Goal: Task Accomplishment & Management: Use online tool/utility

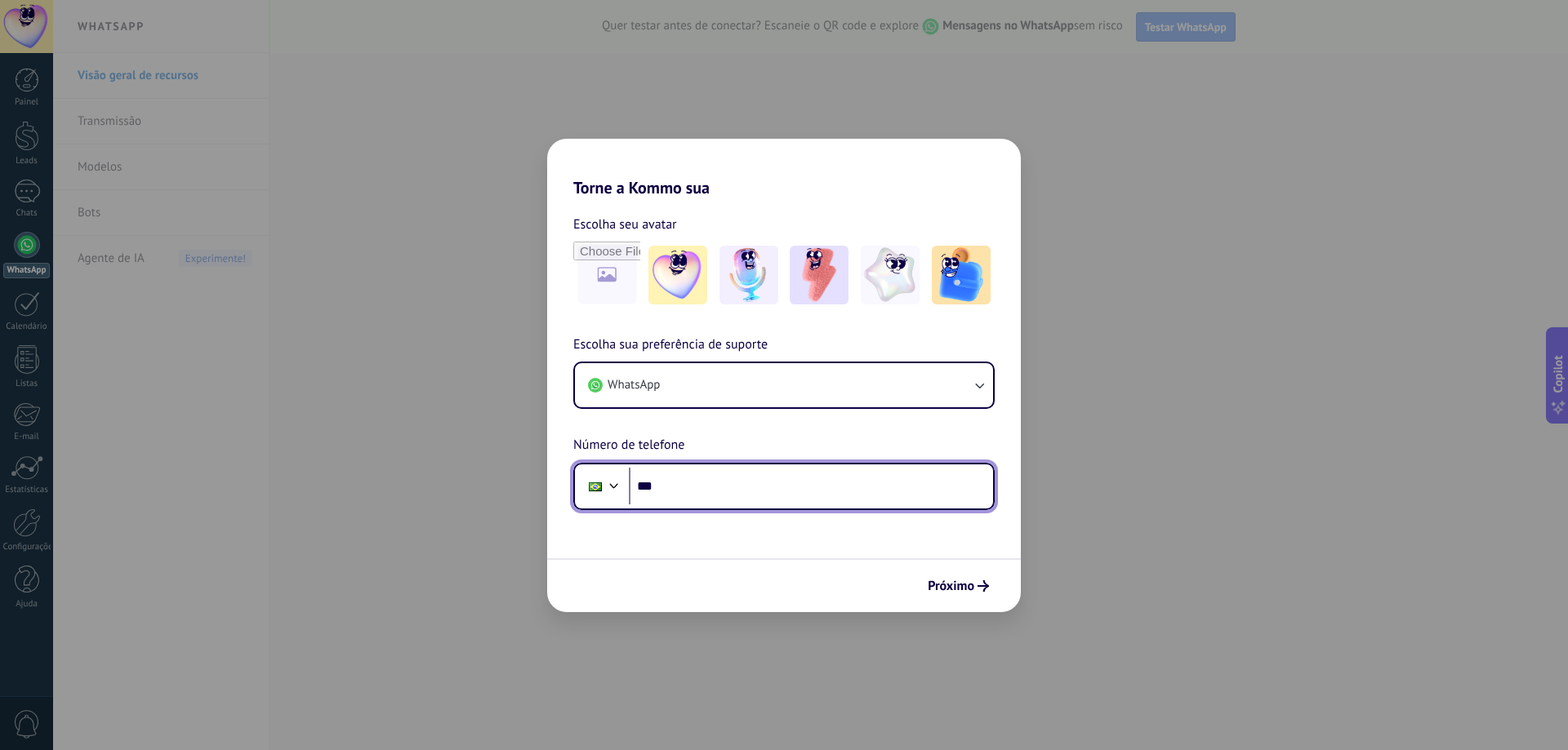
click at [733, 487] on input "***" at bounding box center [810, 486] width 365 height 38
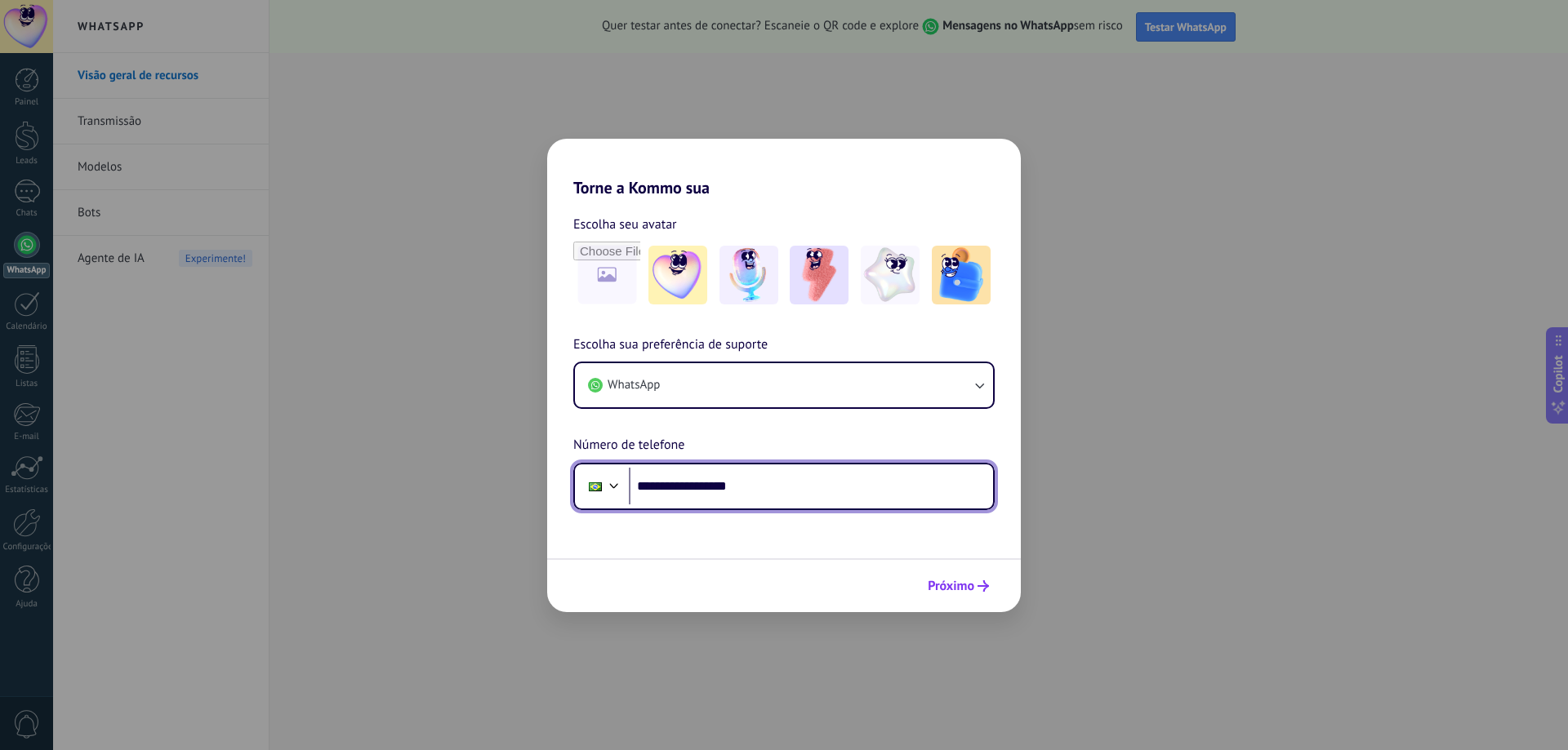
type input "**********"
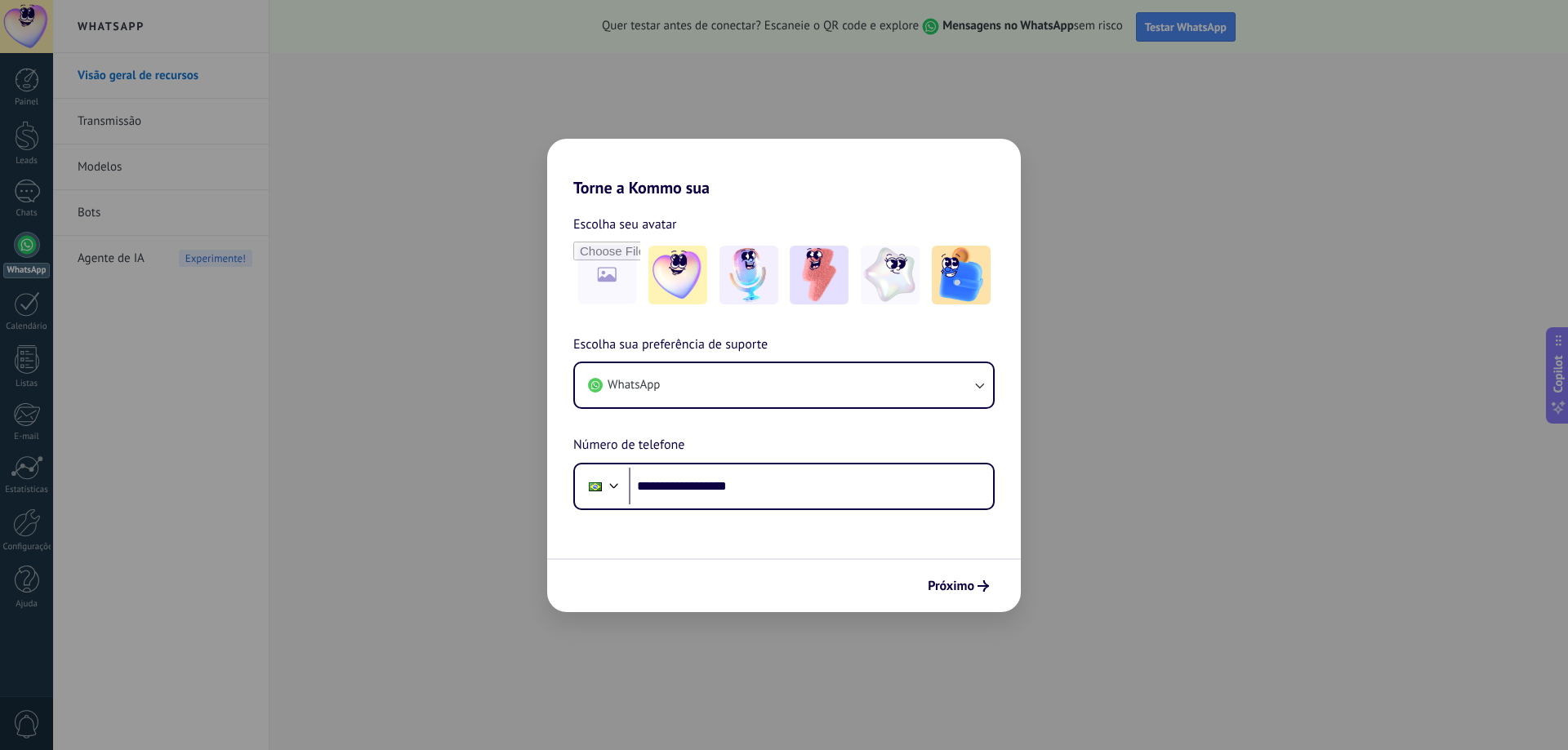
click at [965, 581] on span "Próximo" at bounding box center [951, 585] width 47 height 11
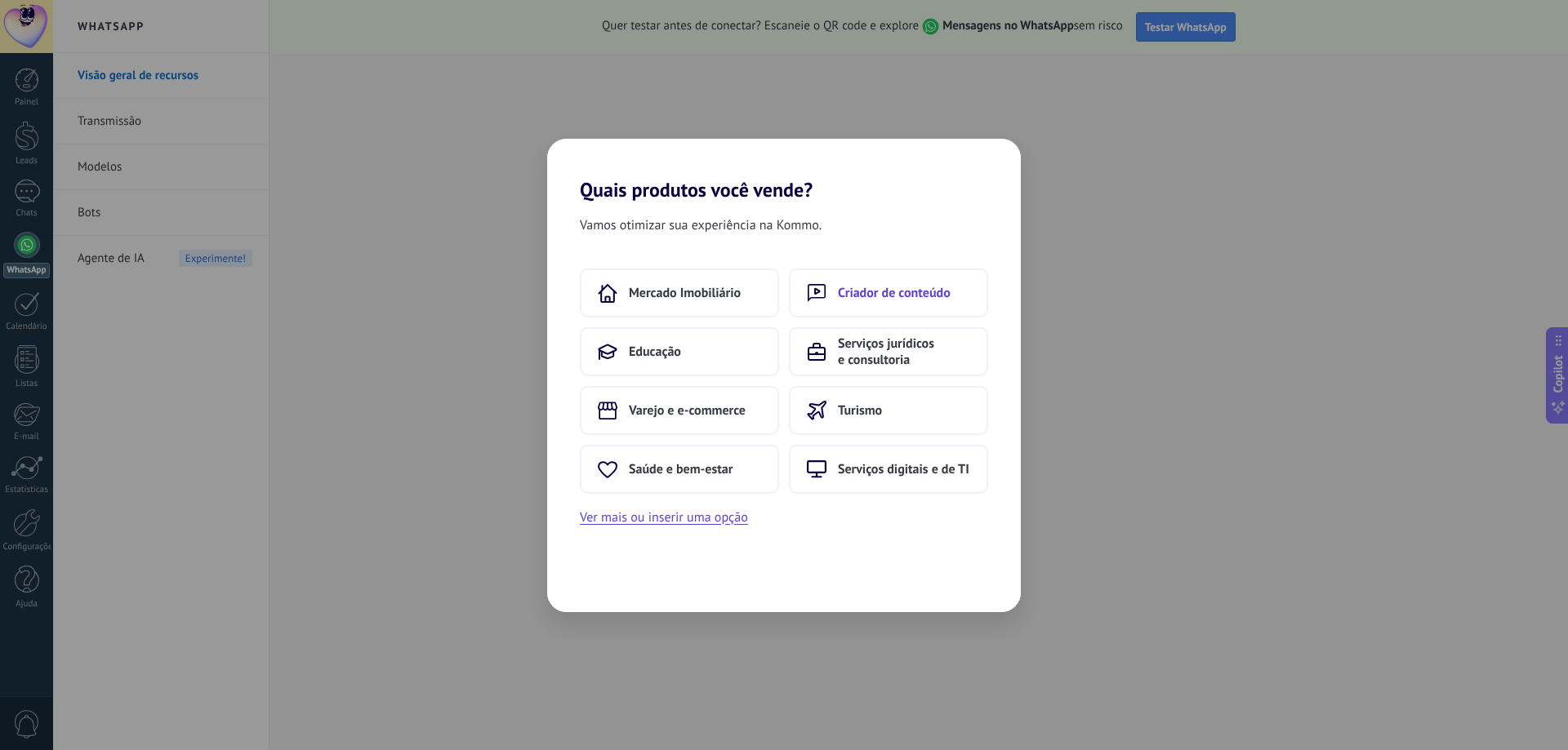
click at [873, 290] on span "Criador de conteúdo" at bounding box center [894, 293] width 113 height 16
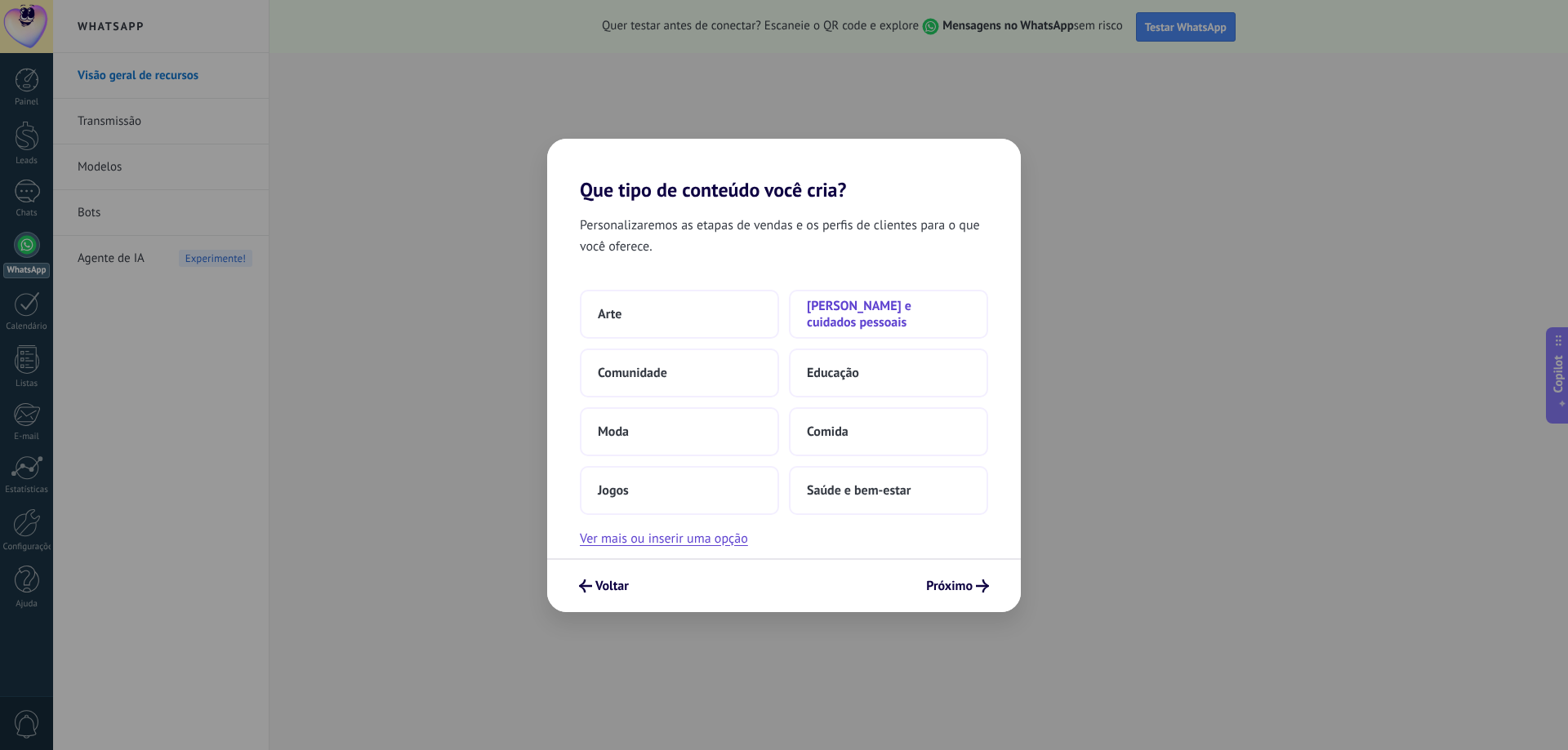
click at [841, 307] on span "[PERSON_NAME] e cuidados pessoais" at bounding box center [889, 314] width 164 height 33
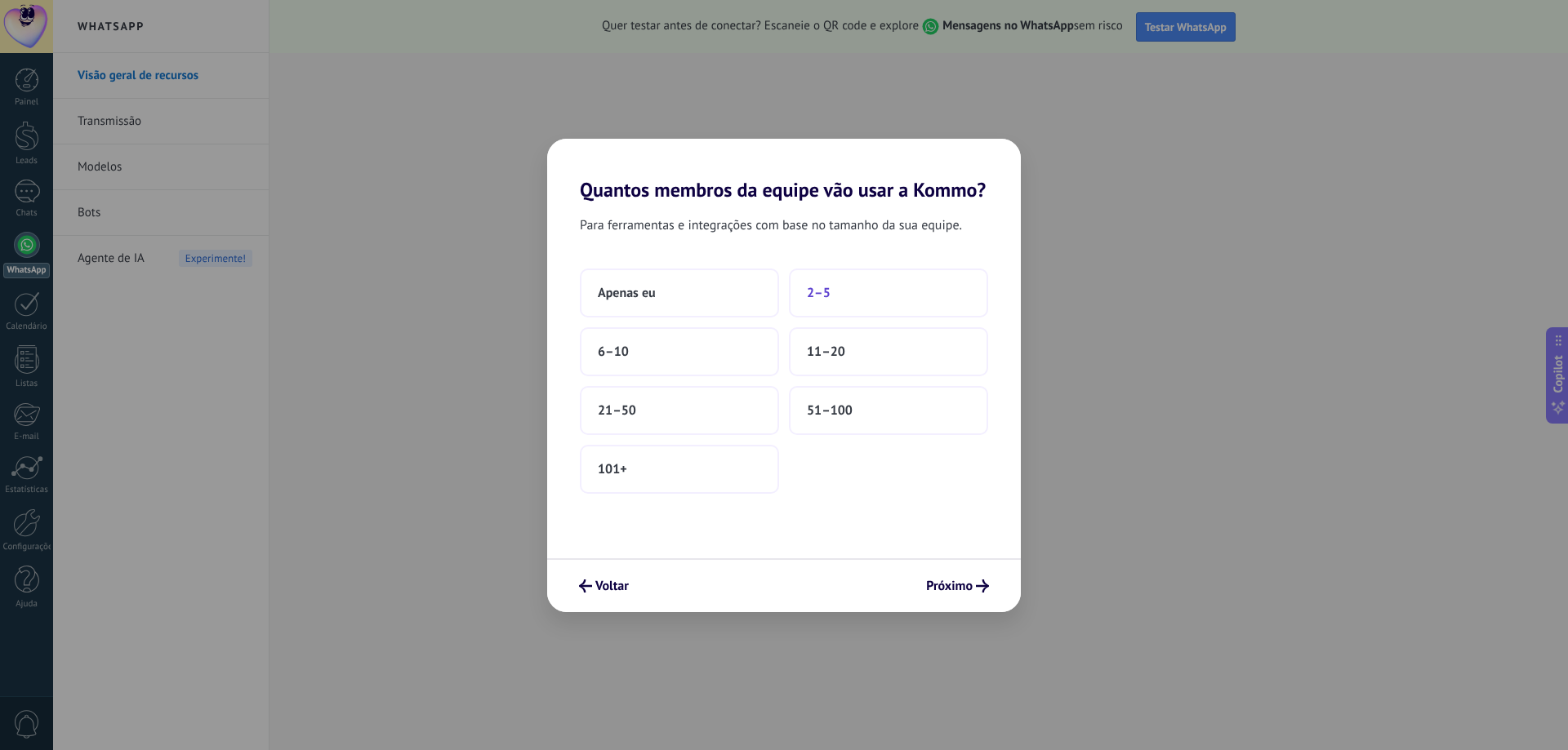
click at [846, 281] on button "2–5" at bounding box center [888, 293] width 199 height 49
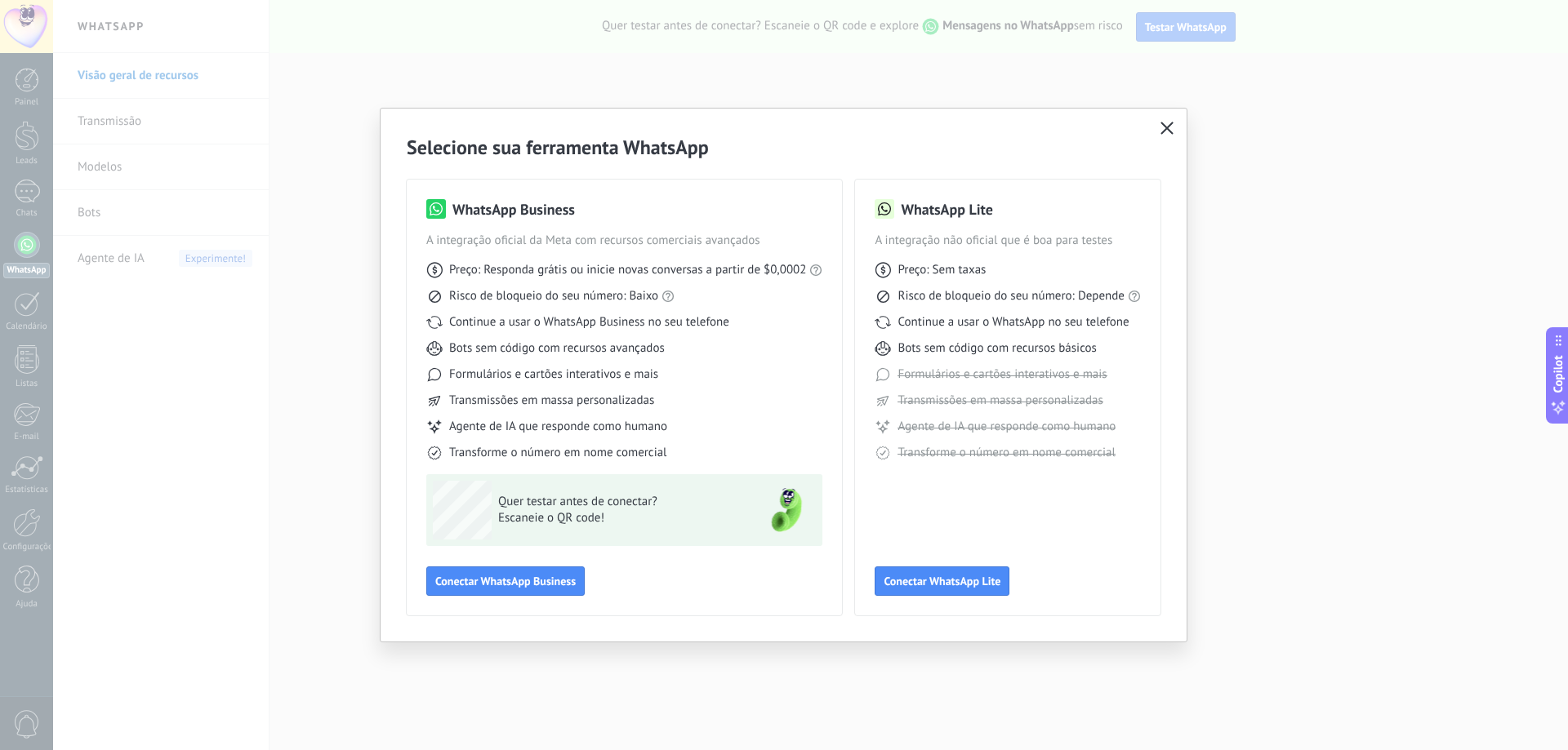
click at [1166, 128] on use "button" at bounding box center [1167, 128] width 12 height 12
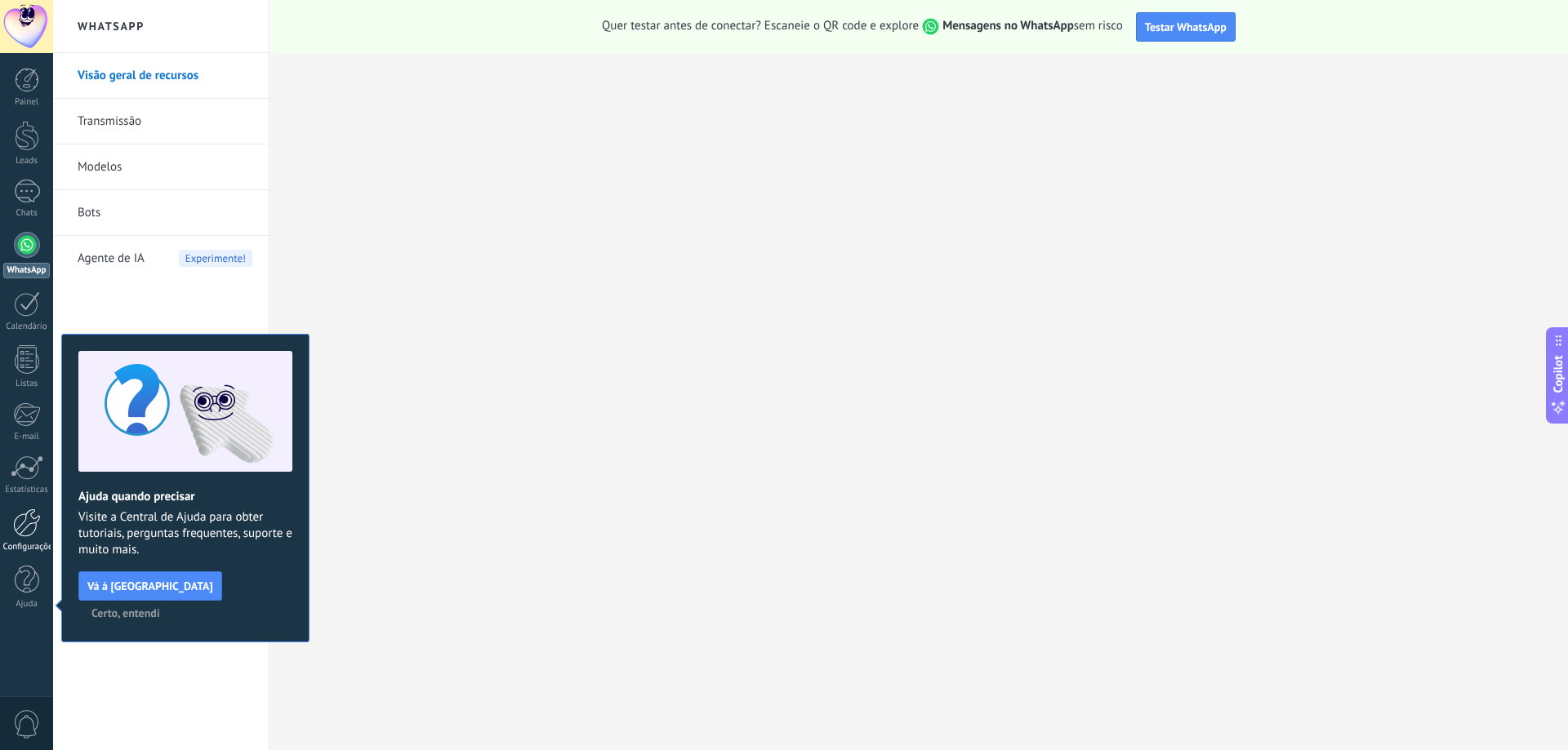
click at [30, 533] on div at bounding box center [27, 522] width 28 height 29
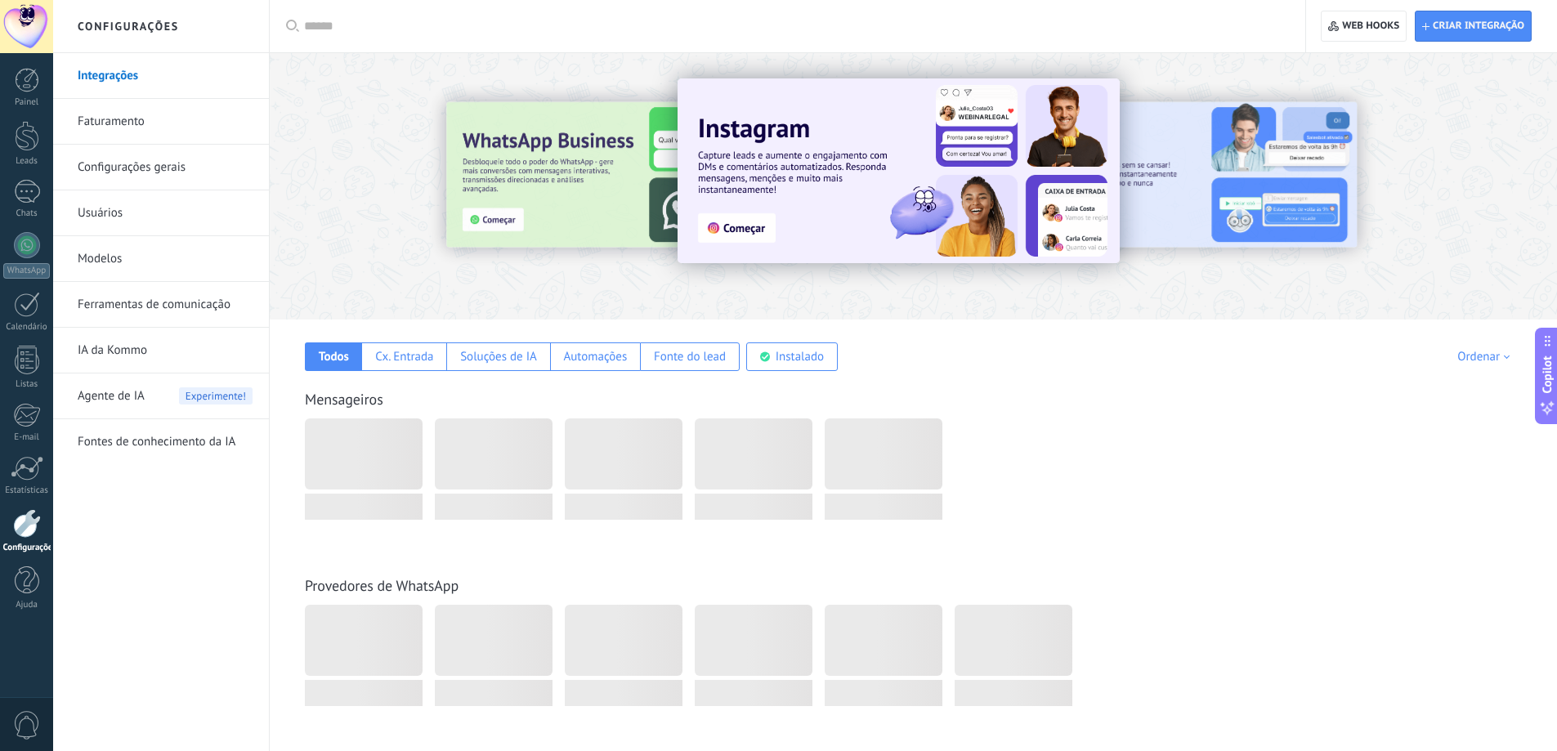
click at [136, 307] on link "Ferramentas de comunicação" at bounding box center [165, 305] width 175 height 46
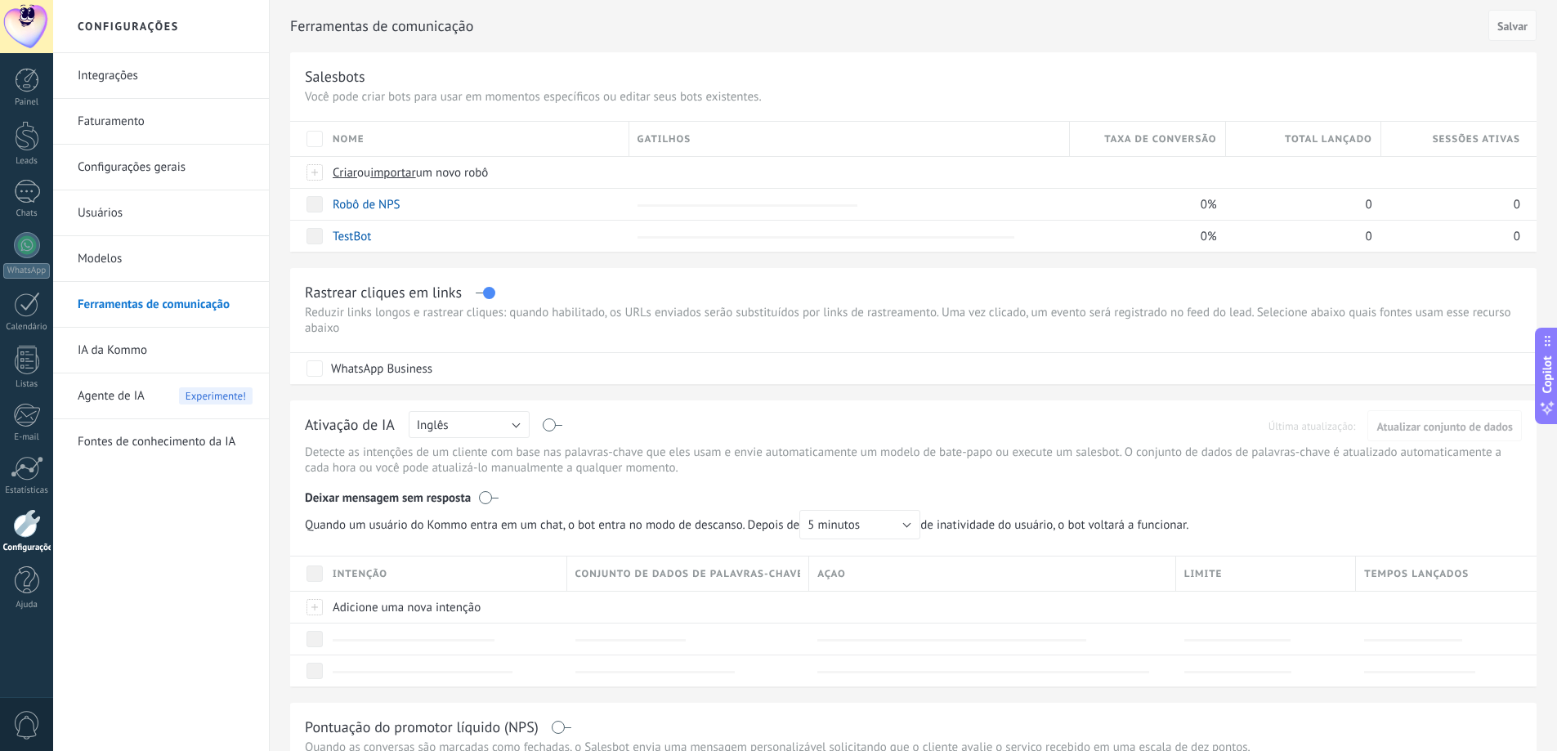
click at [122, 79] on link "Integrações" at bounding box center [165, 76] width 175 height 46
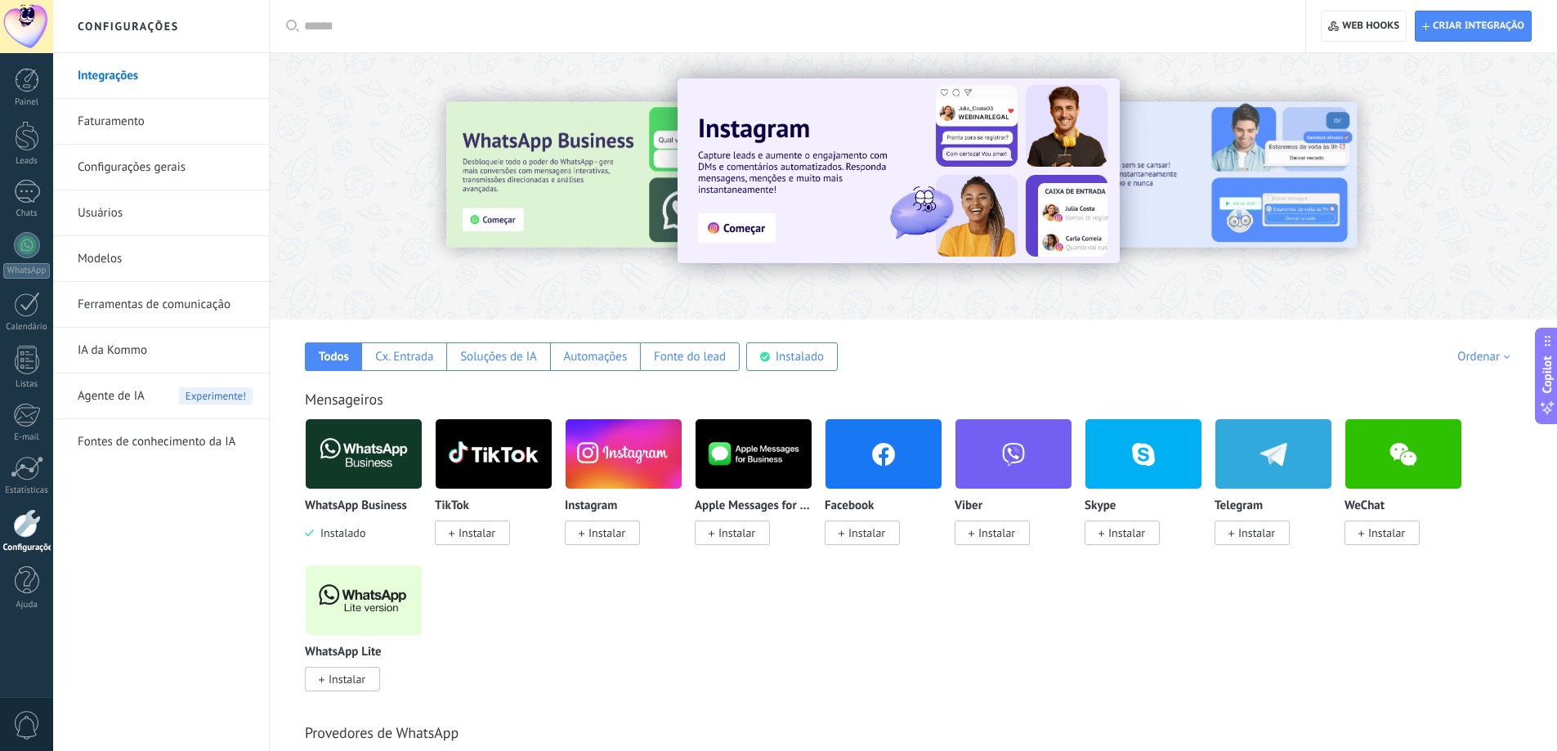
click at [594, 538] on span "Instalar" at bounding box center [607, 533] width 37 height 15
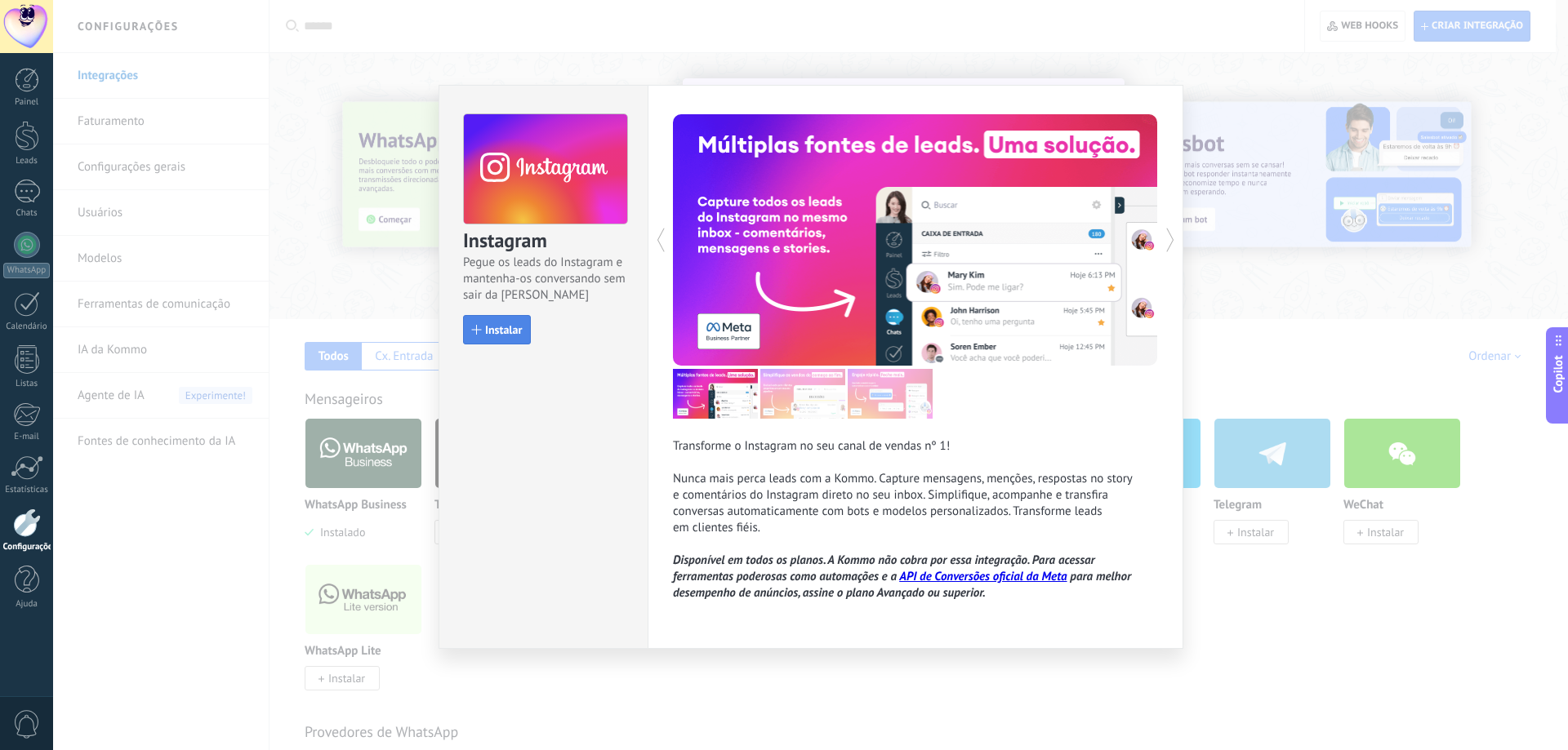
click at [509, 336] on span "Instalar" at bounding box center [503, 330] width 37 height 11
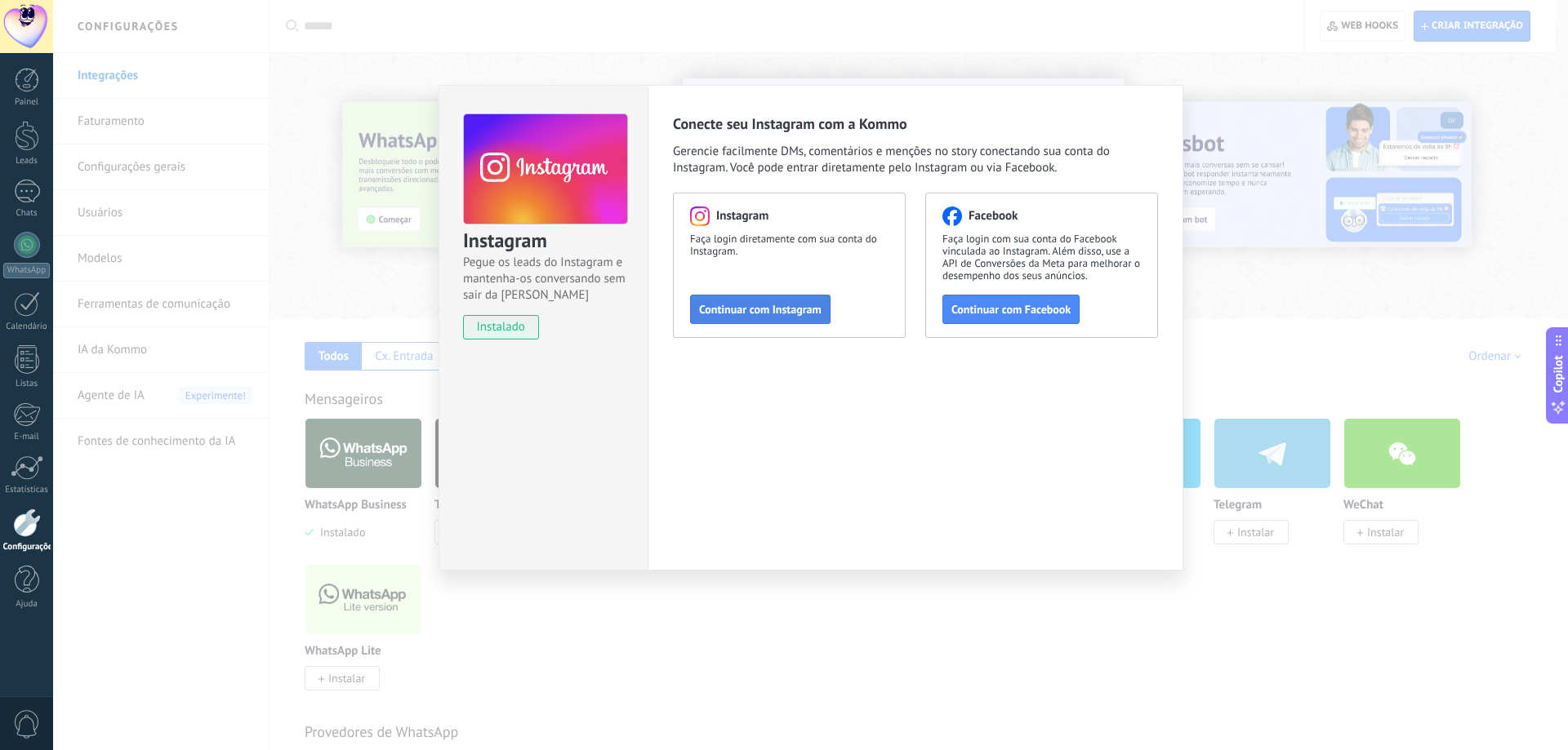
click at [761, 309] on span "Continuar com Instagram" at bounding box center [760, 309] width 123 height 11
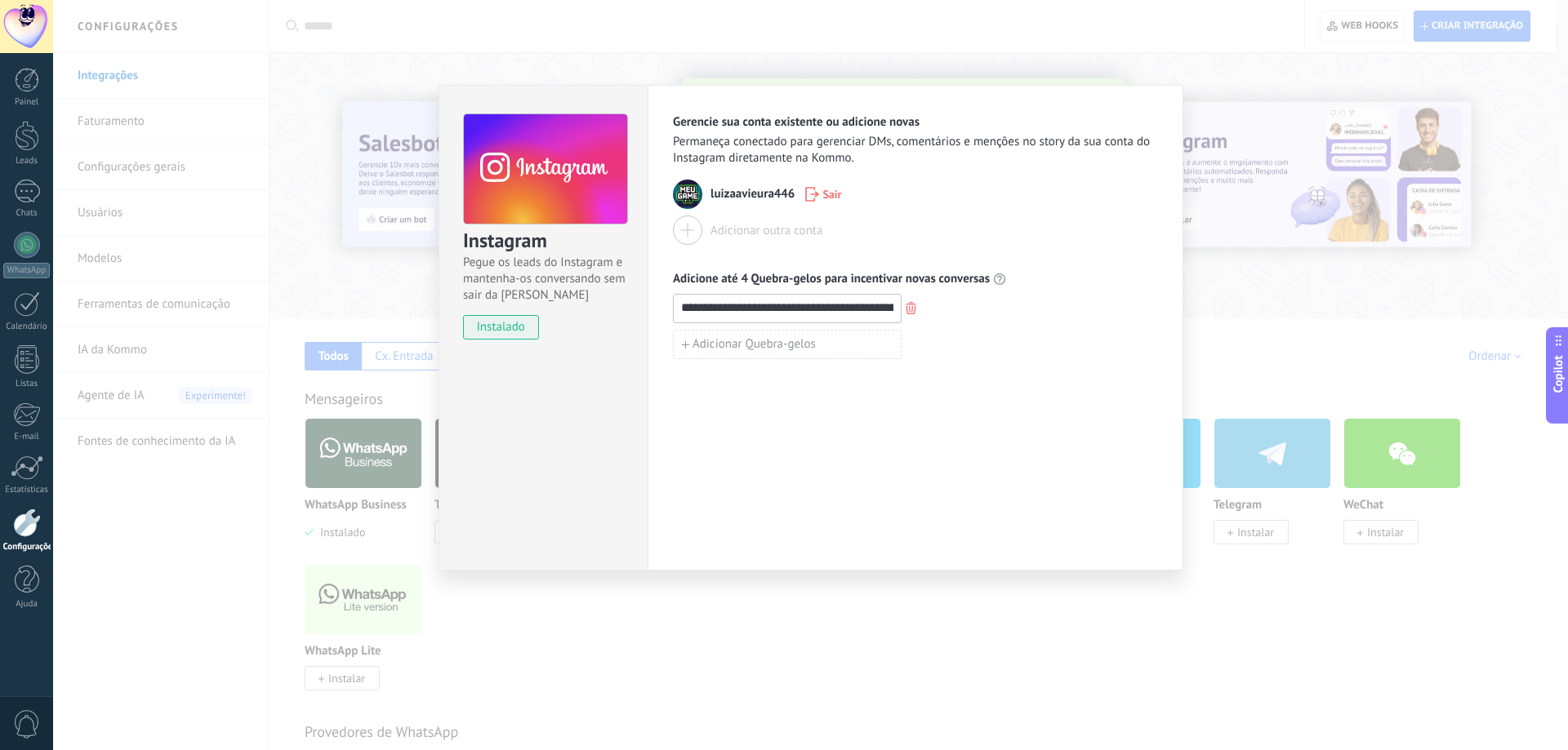
click at [1218, 128] on div "**********" at bounding box center [810, 375] width 1515 height 750
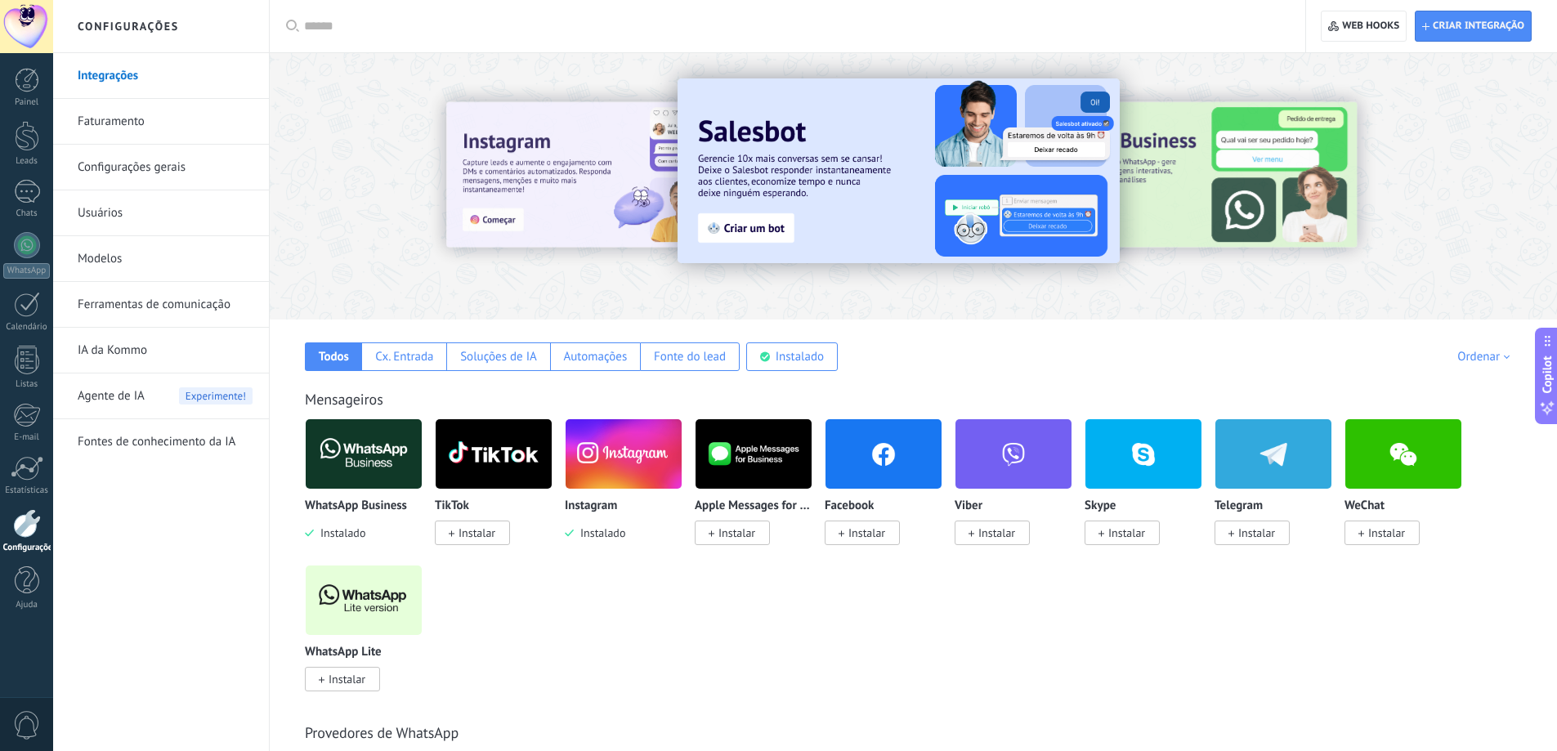
click at [135, 307] on link "Ferramentas de comunicação" at bounding box center [165, 305] width 175 height 46
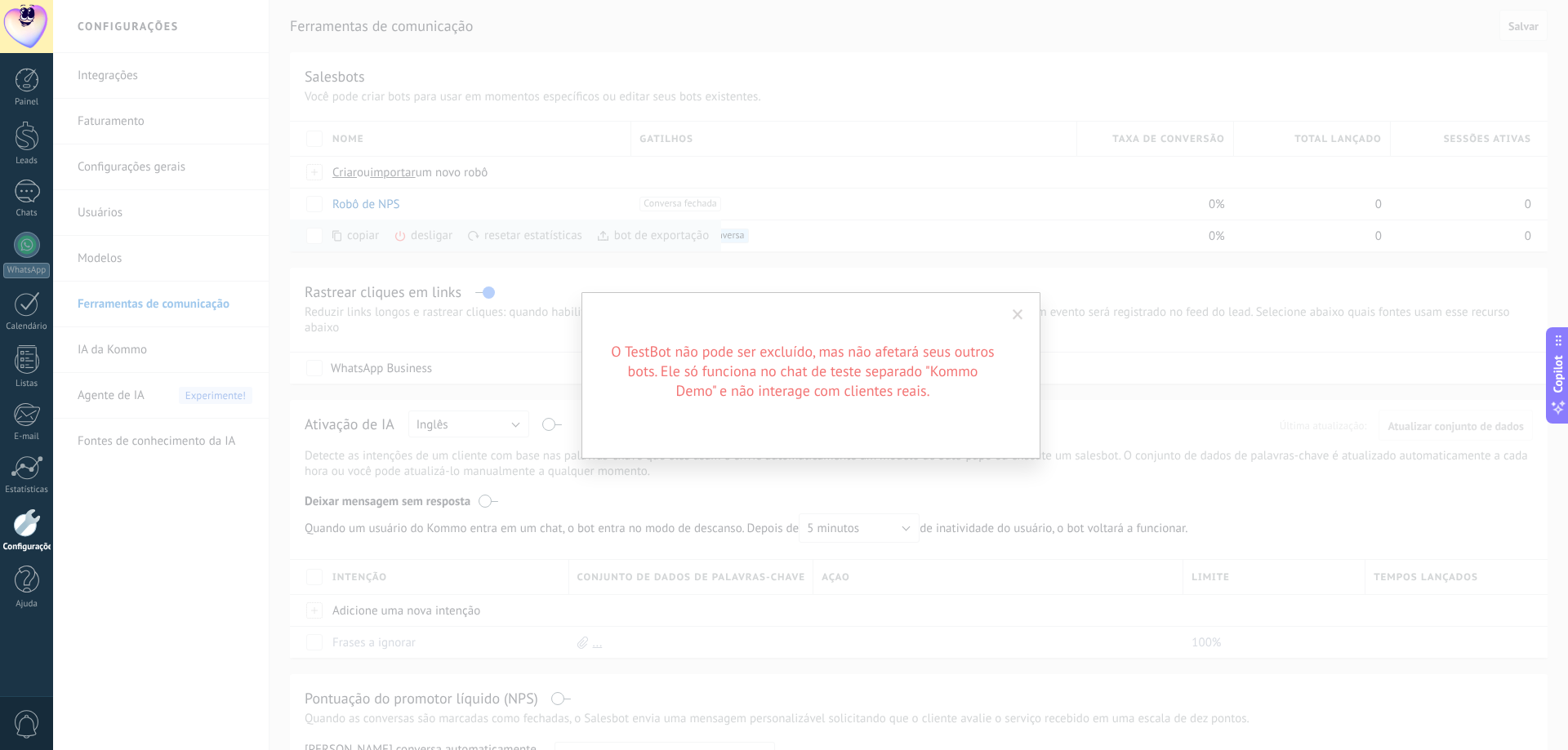
click at [672, 244] on div "O TestBot não pode ser excluído, mas não afetará seus outros bots. Ele só funci…" at bounding box center [810, 375] width 1515 height 750
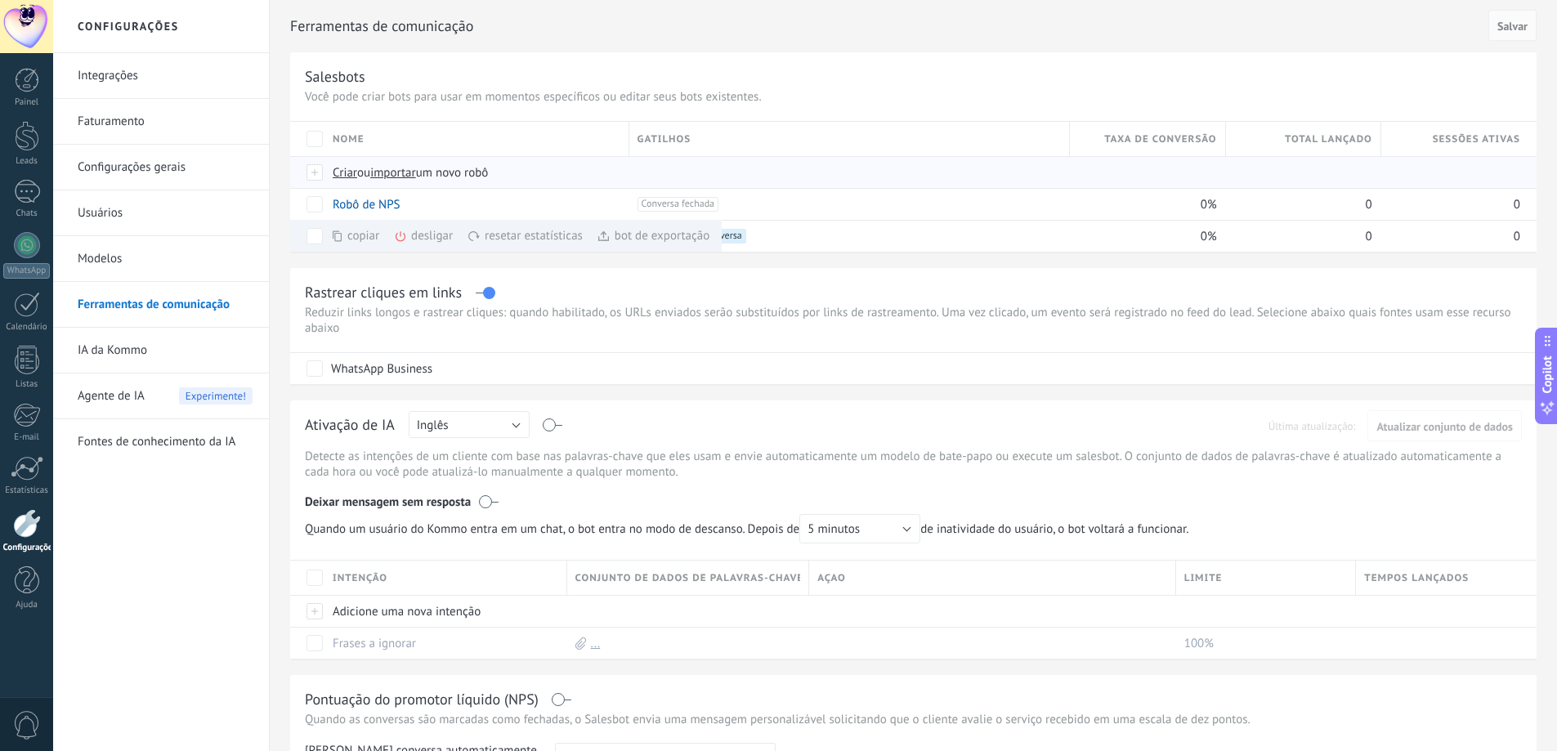
click at [402, 172] on span "importar" at bounding box center [393, 173] width 46 height 16
click at [0, 0] on input "importar um novo robô" at bounding box center [0, 0] width 0 height 0
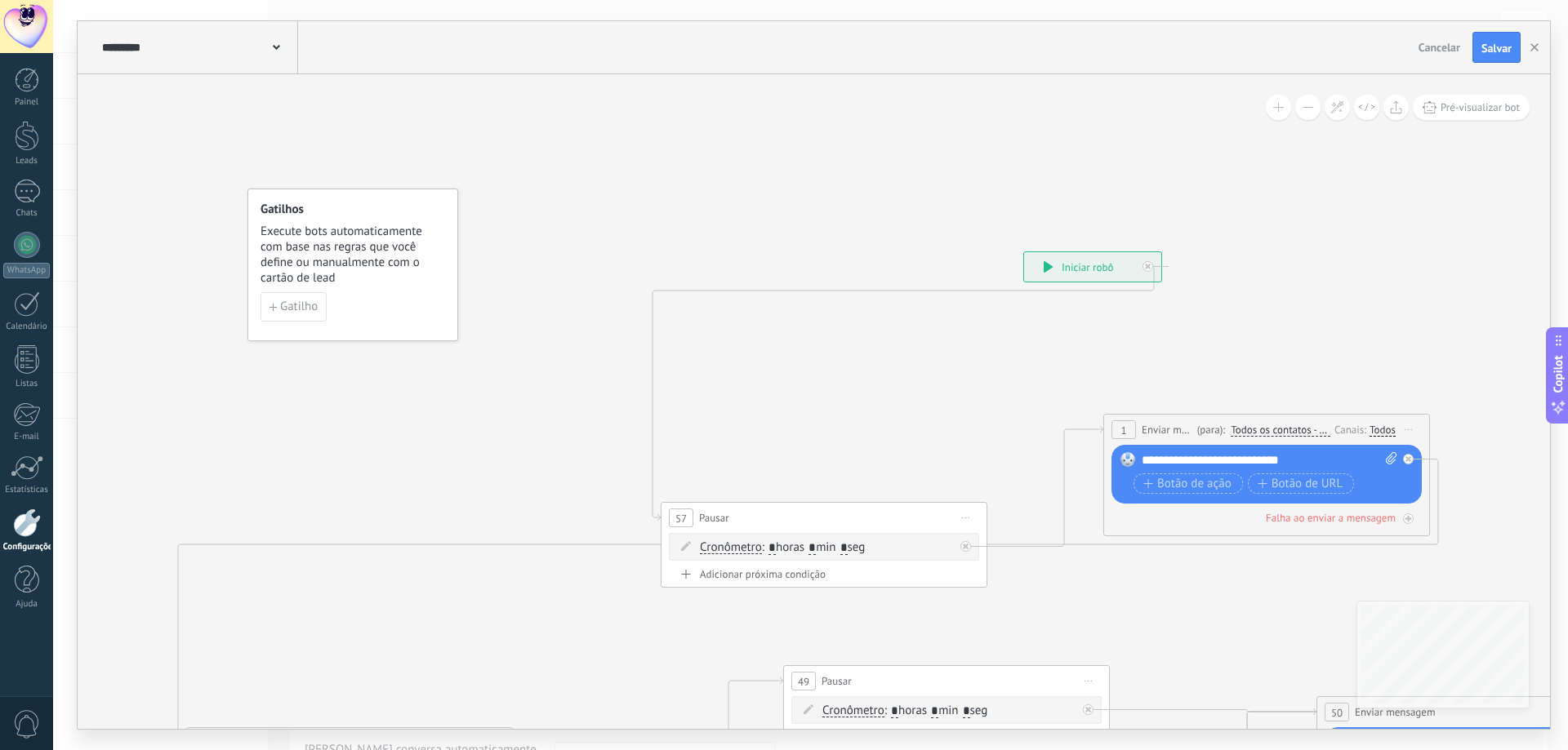
drag, startPoint x: 467, startPoint y: 218, endPoint x: 1129, endPoint y: 425, distance: 693.6
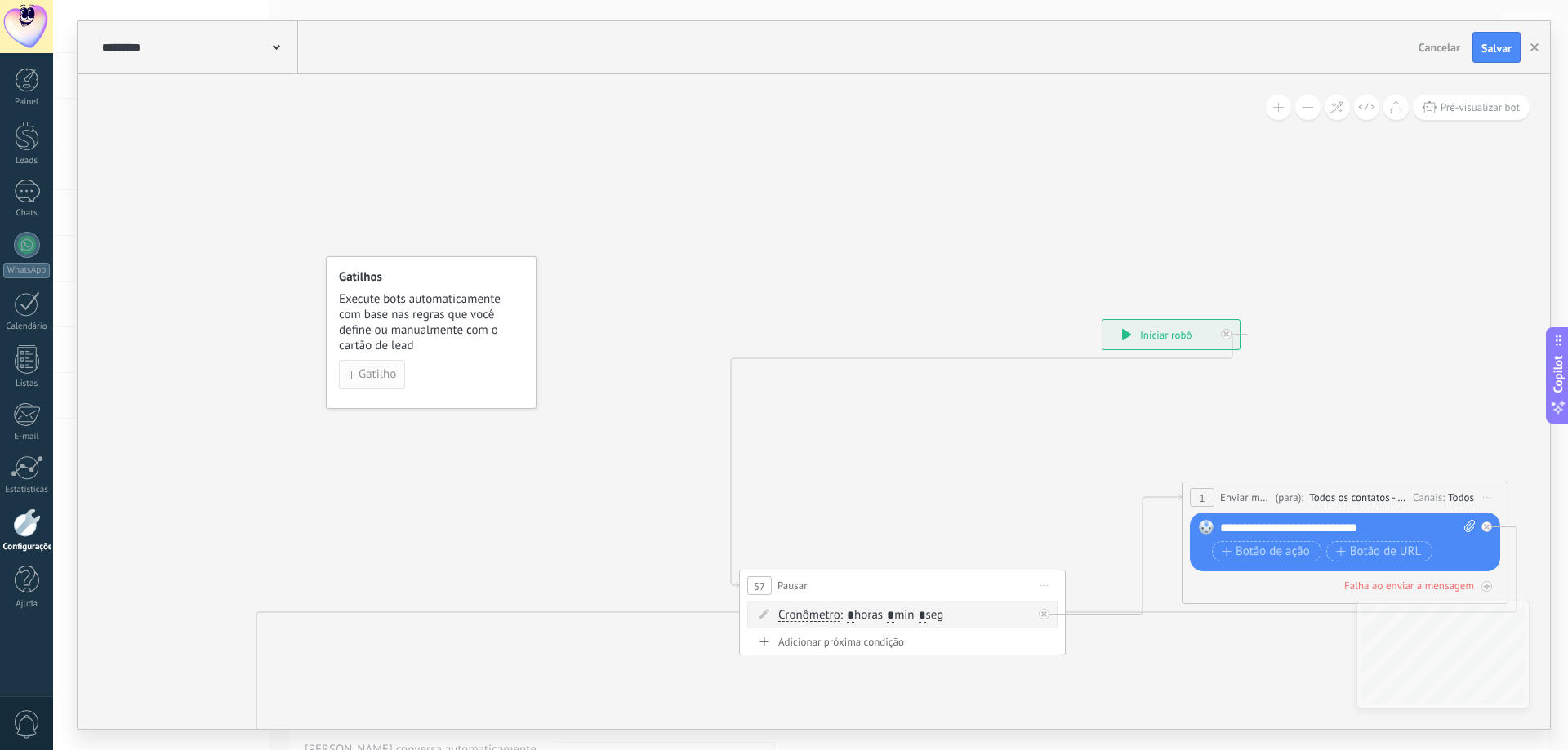
click at [372, 377] on span "Gatilho" at bounding box center [378, 375] width 38 height 11
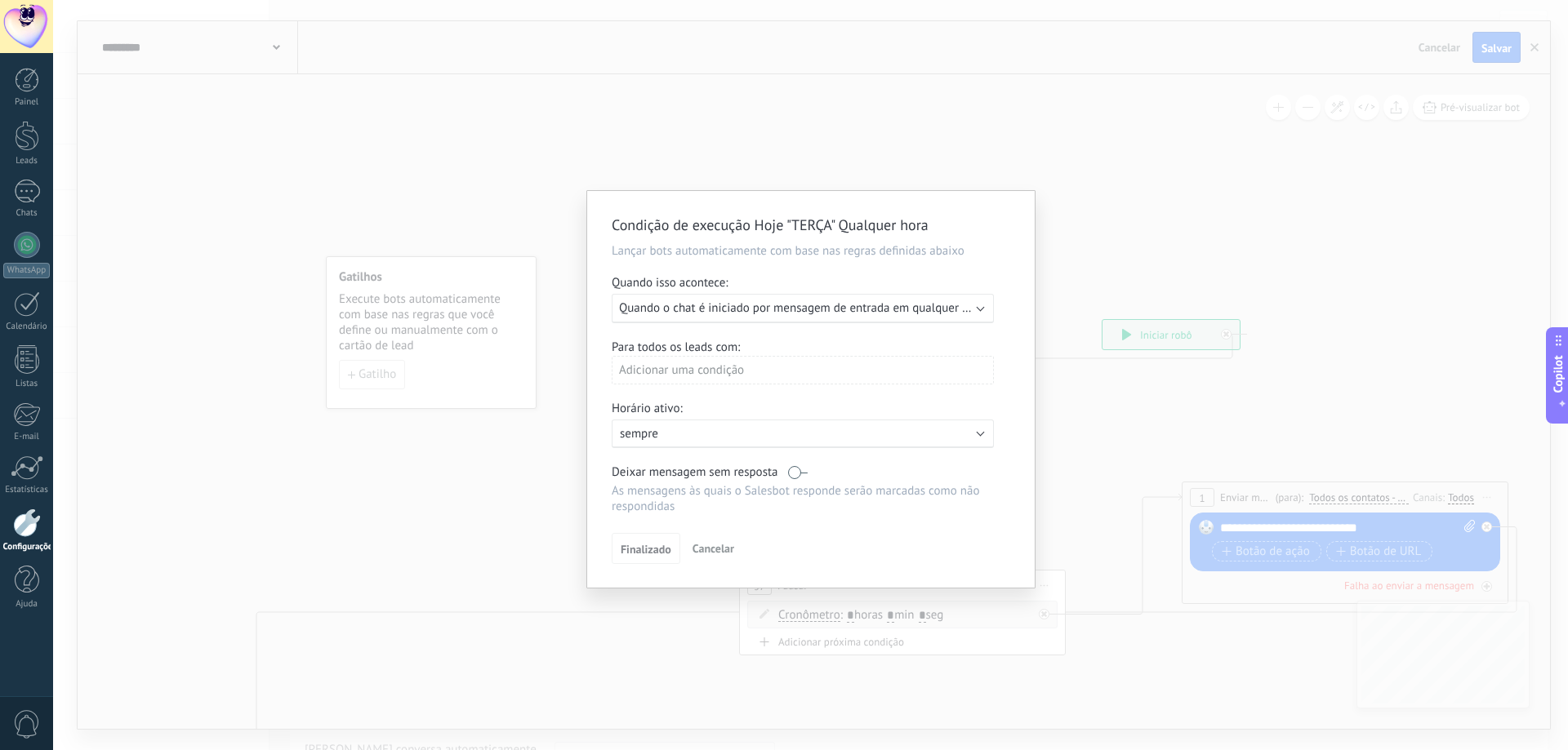
click at [701, 308] on span "Quando o chat é iniciado por mensagem de entrada em qualquer canal" at bounding box center [804, 309] width 371 height 16
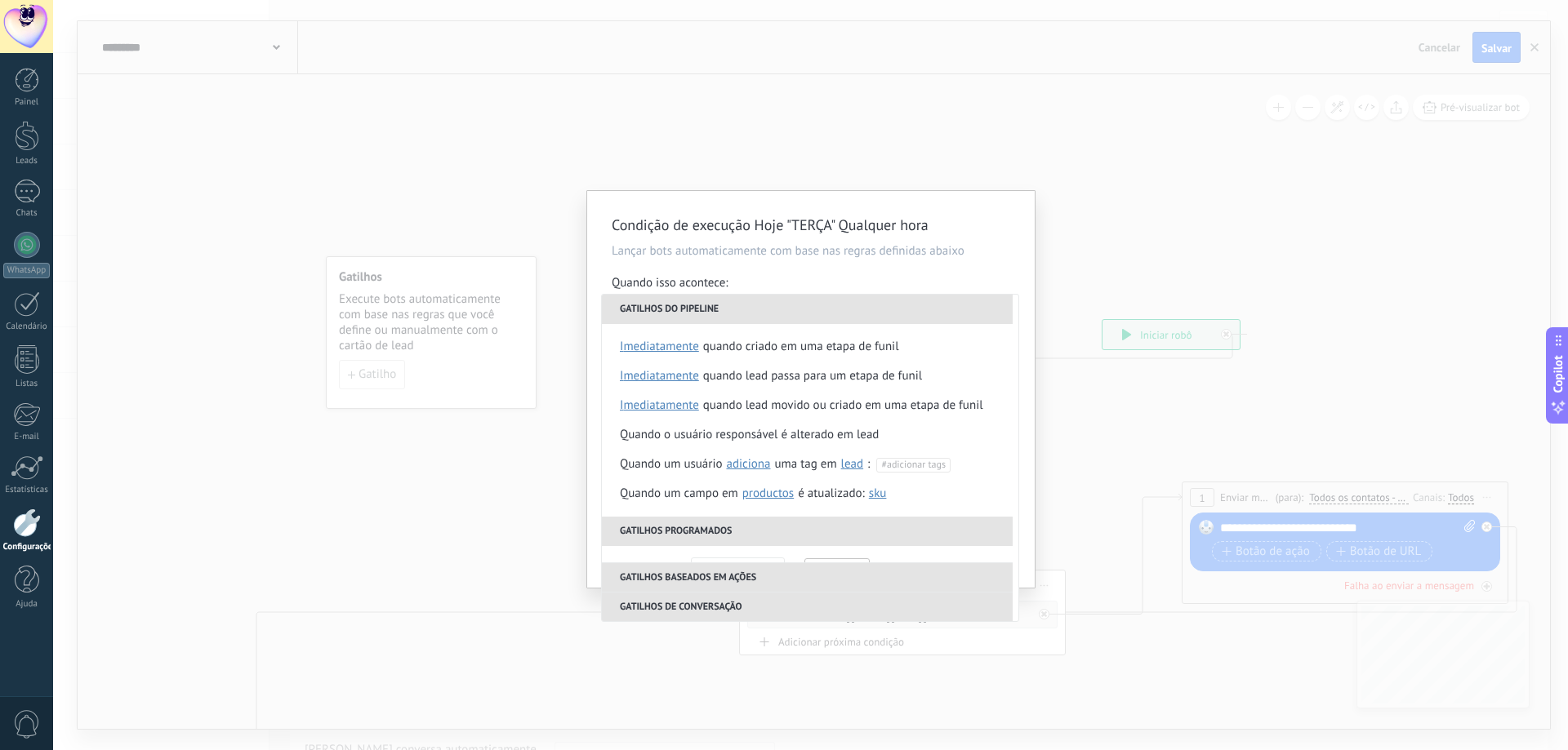
click at [600, 283] on div "Condição de execução Hoje "TERÇA" Qualquer hora Lançar bots automaticamente com…" at bounding box center [811, 388] width 447 height 396
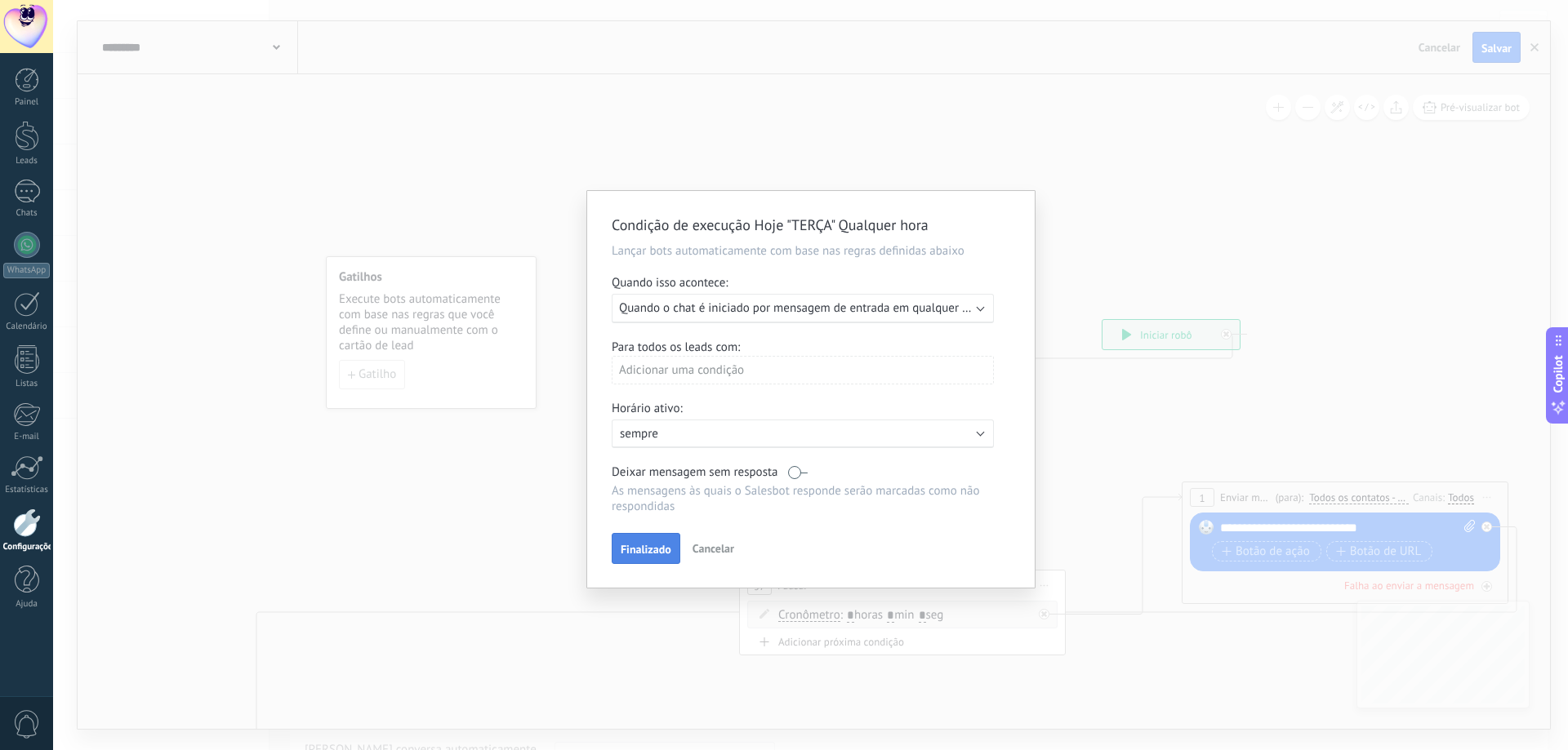
click at [640, 550] on span "Finalizado" at bounding box center [645, 548] width 51 height 11
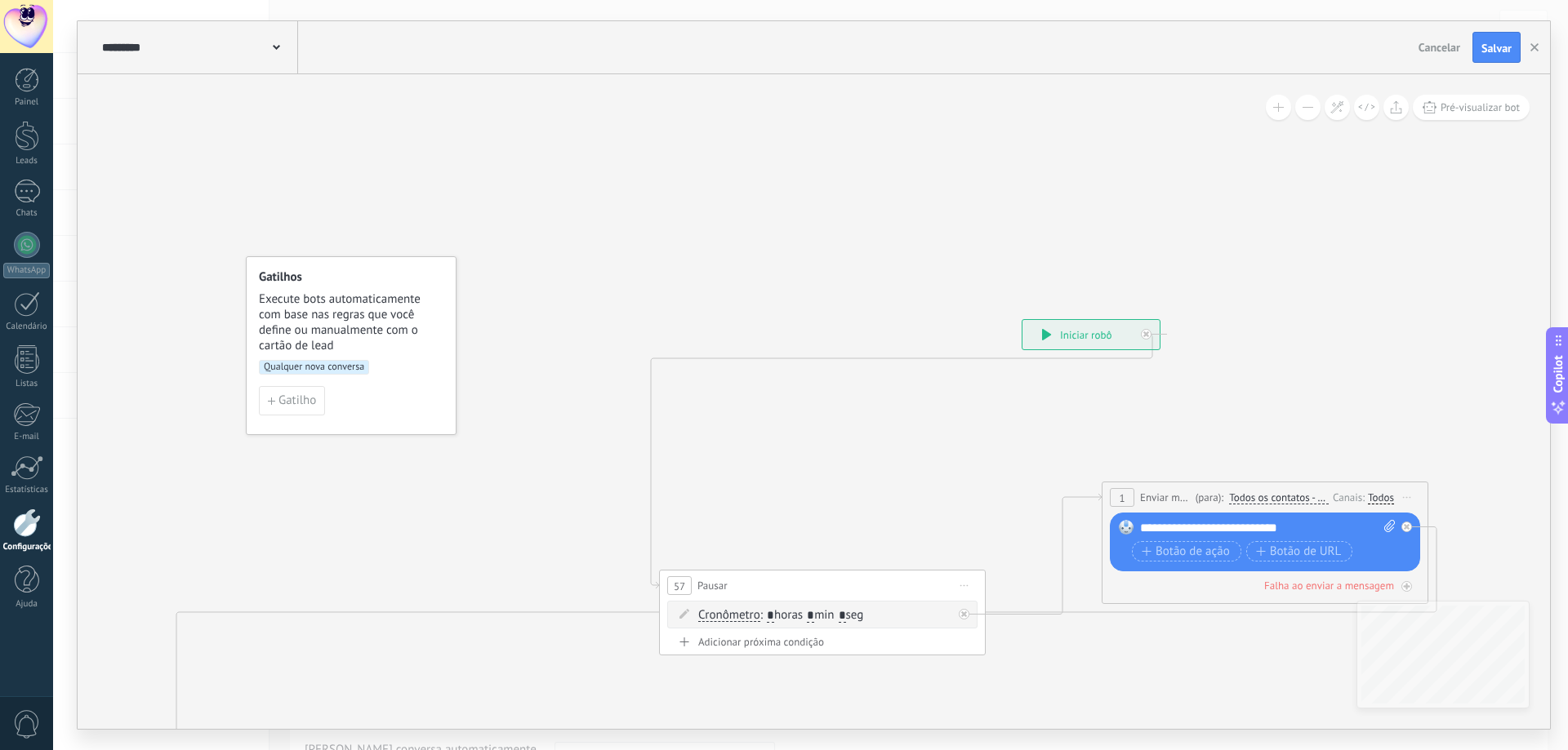
drag, startPoint x: 808, startPoint y: 244, endPoint x: 69, endPoint y: 329, distance: 743.9
click at [69, 329] on div "**********" at bounding box center [810, 375] width 1515 height 750
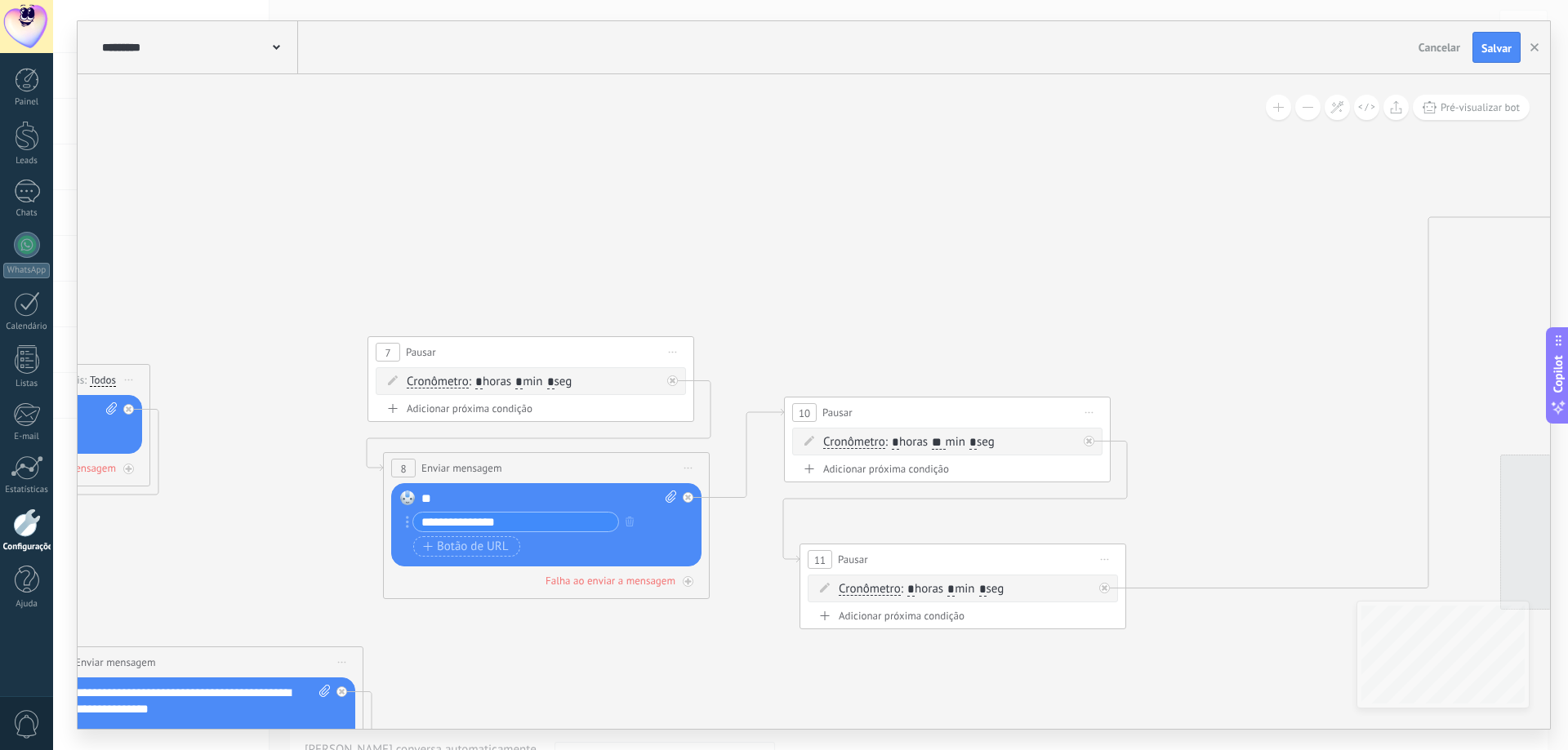
drag, startPoint x: 865, startPoint y: 415, endPoint x: 278, endPoint y: 161, distance: 639.6
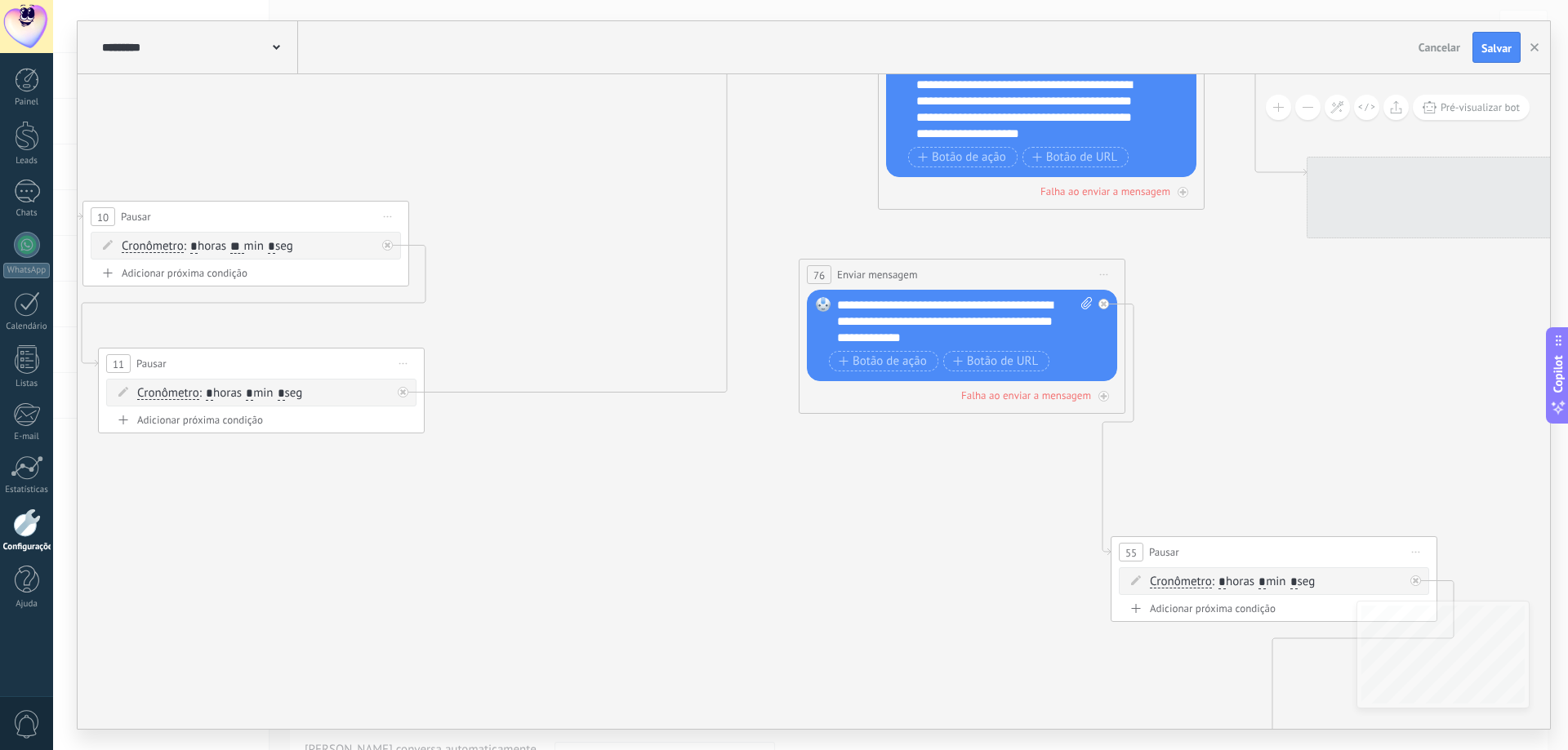
drag, startPoint x: 1156, startPoint y: 274, endPoint x: 341, endPoint y: 115, distance: 830.4
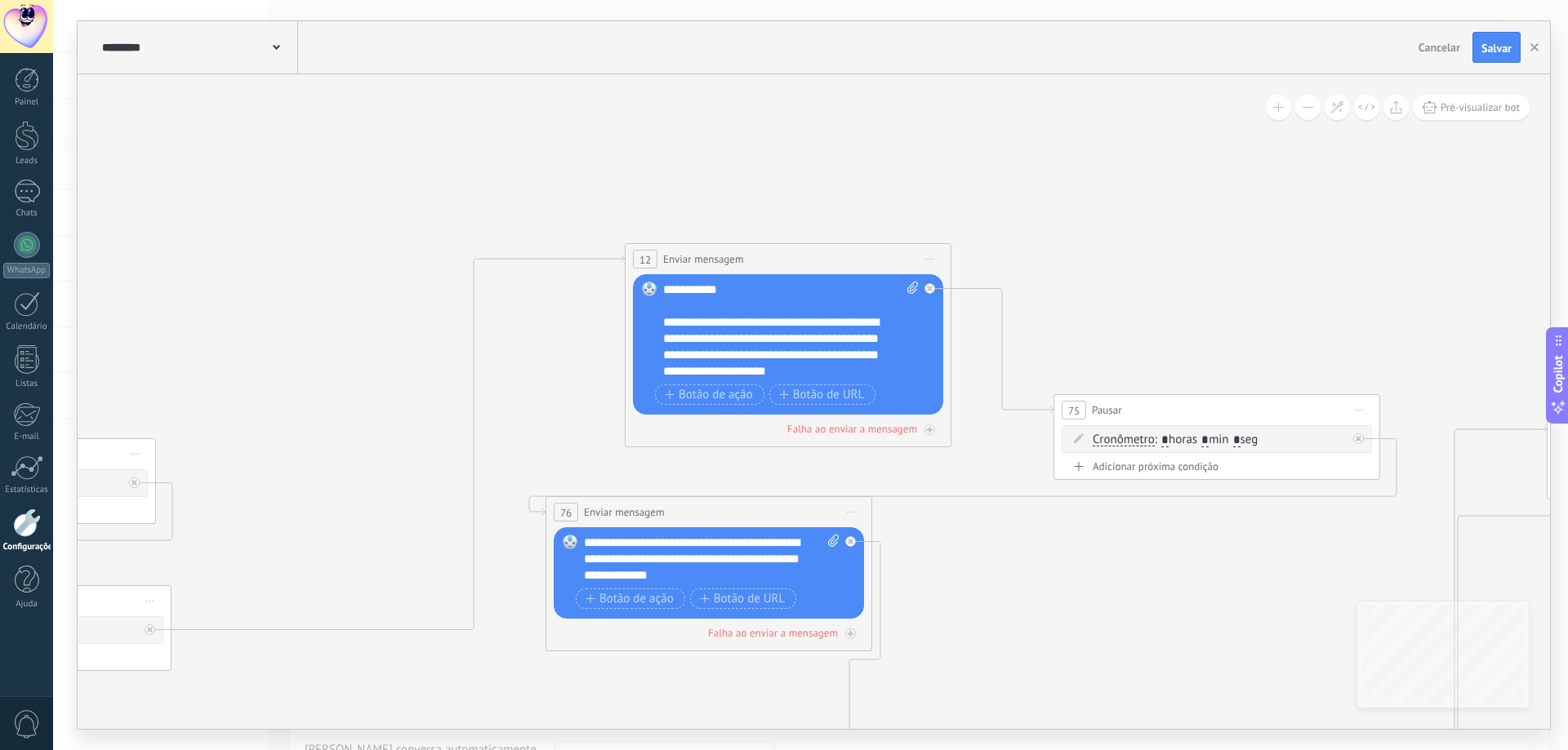
drag, startPoint x: 670, startPoint y: 151, endPoint x: 570, endPoint y: 395, distance: 263.7
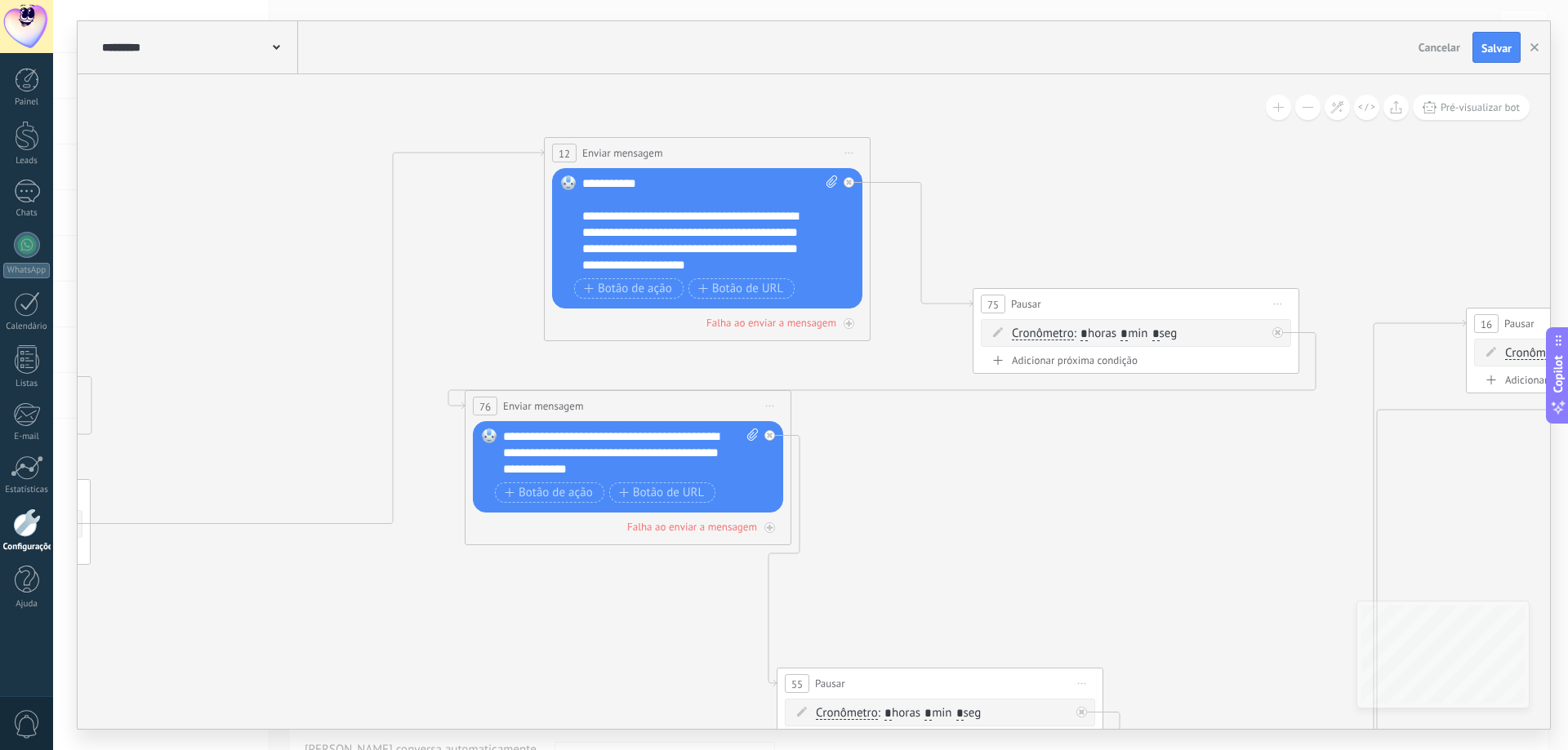
drag, startPoint x: 1027, startPoint y: 461, endPoint x: 943, endPoint y: 355, distance: 135.2
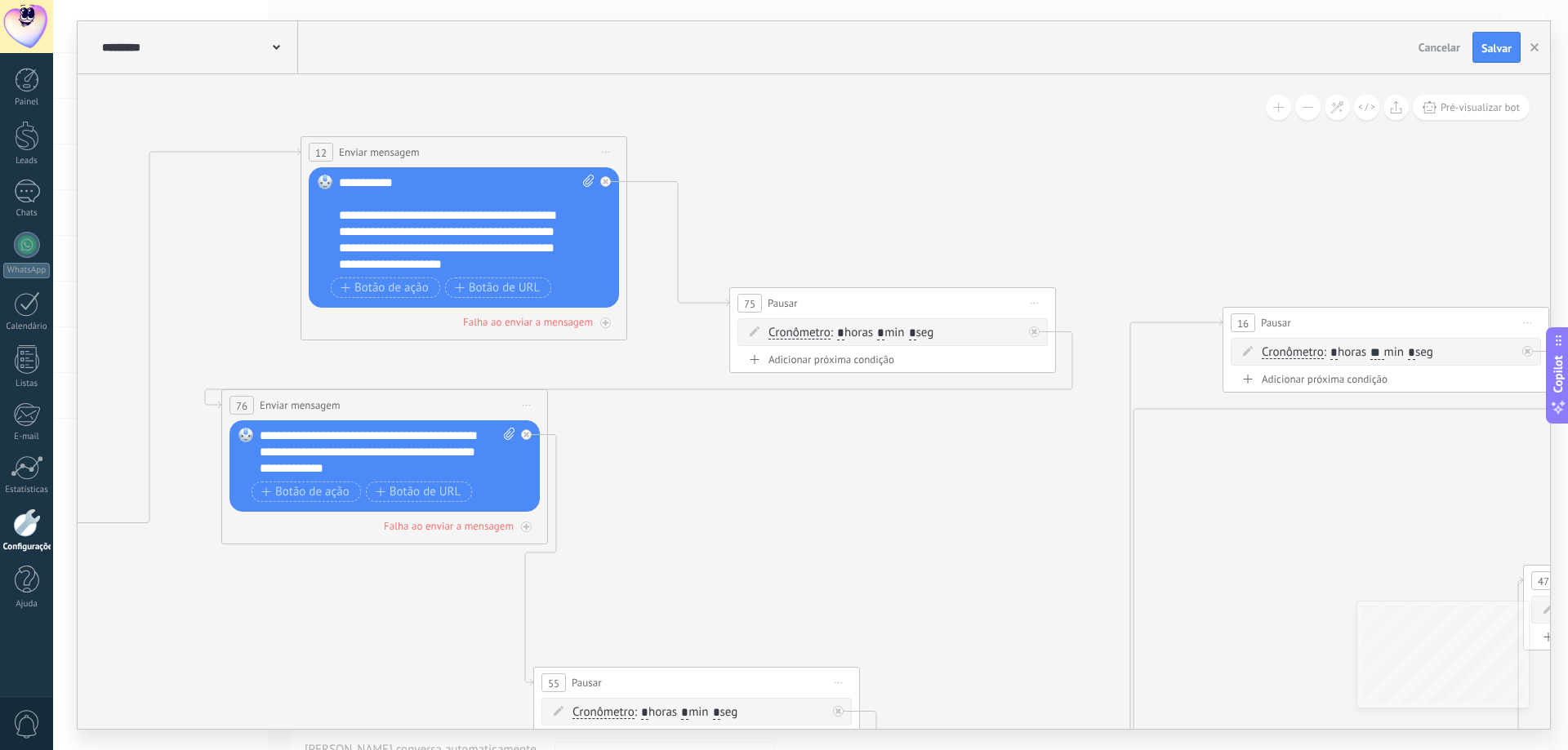
drag, startPoint x: 943, startPoint y: 355, endPoint x: 548, endPoint y: 354, distance: 395.0
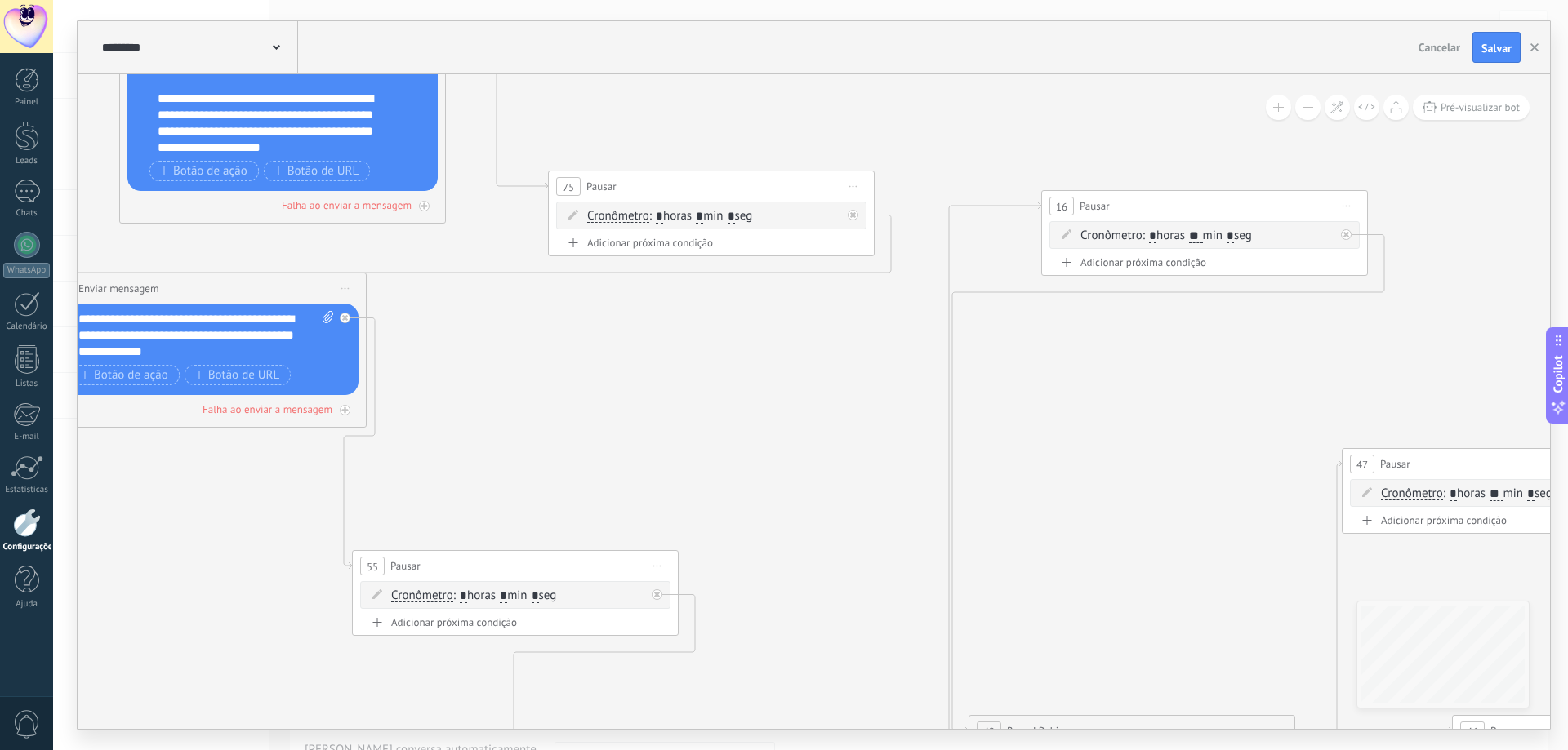
drag, startPoint x: 824, startPoint y: 455, endPoint x: 798, endPoint y: 340, distance: 117.9
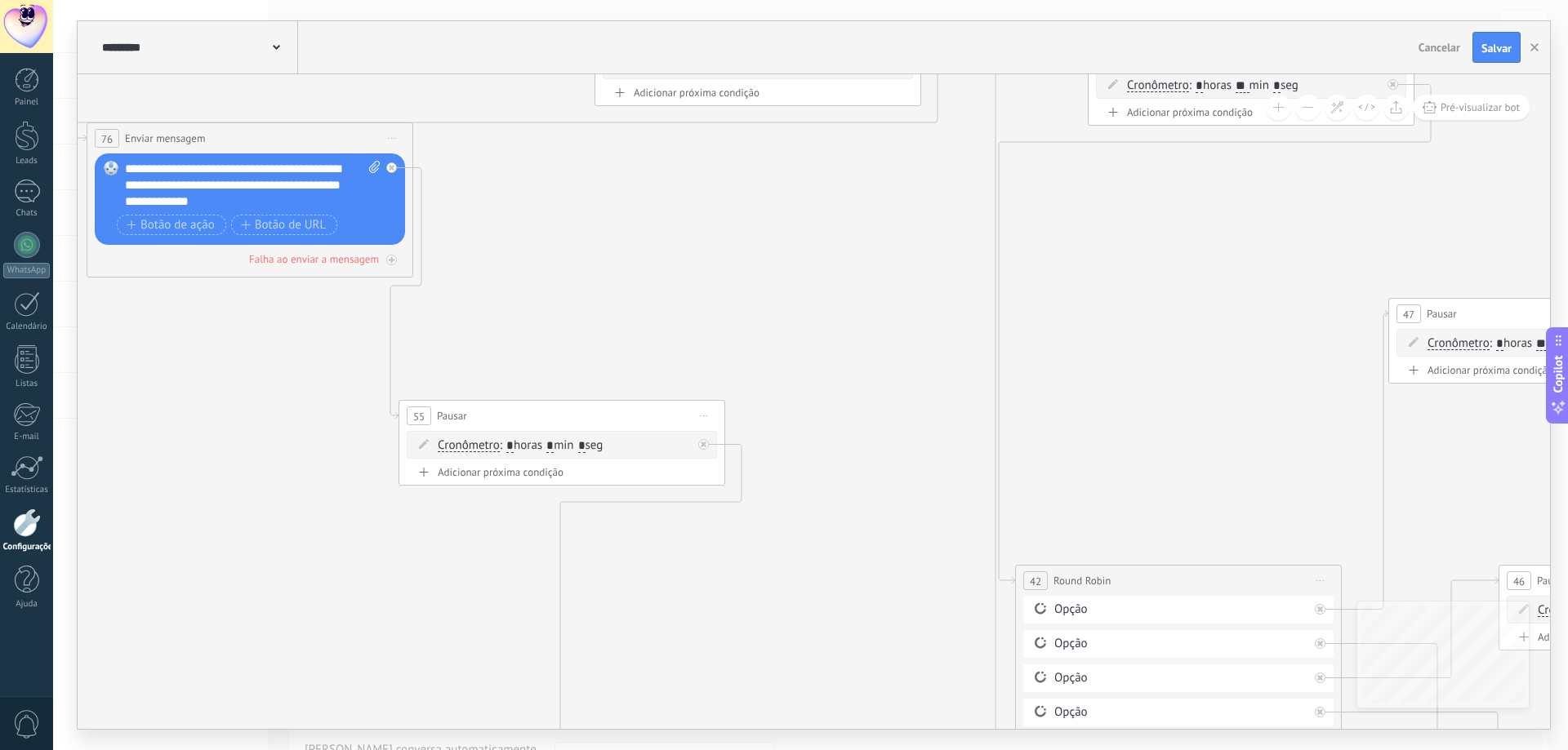
drag, startPoint x: 707, startPoint y: 437, endPoint x: 754, endPoint y: 288, distance: 156.2
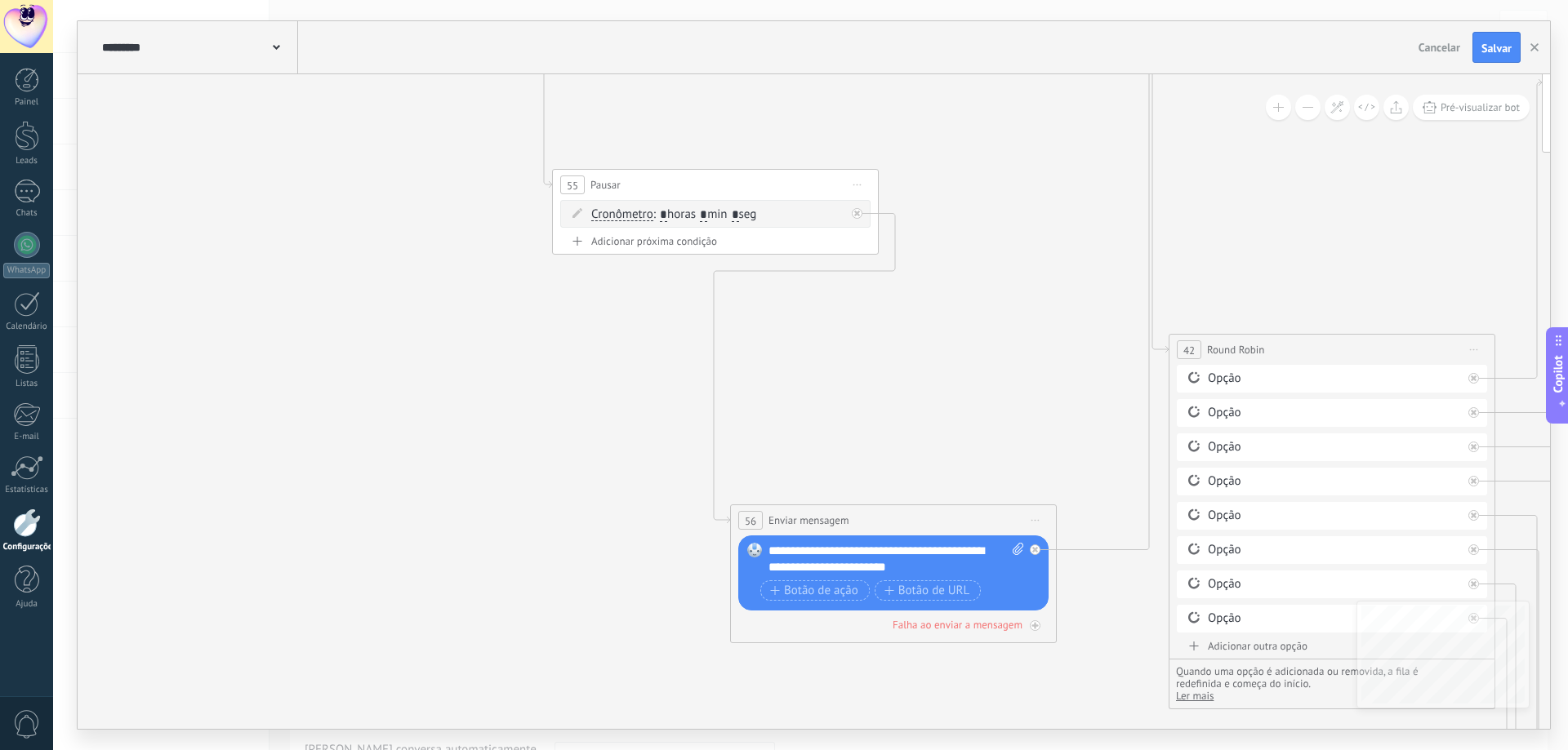
drag, startPoint x: 825, startPoint y: 450, endPoint x: 978, endPoint y: 220, distance: 276.2
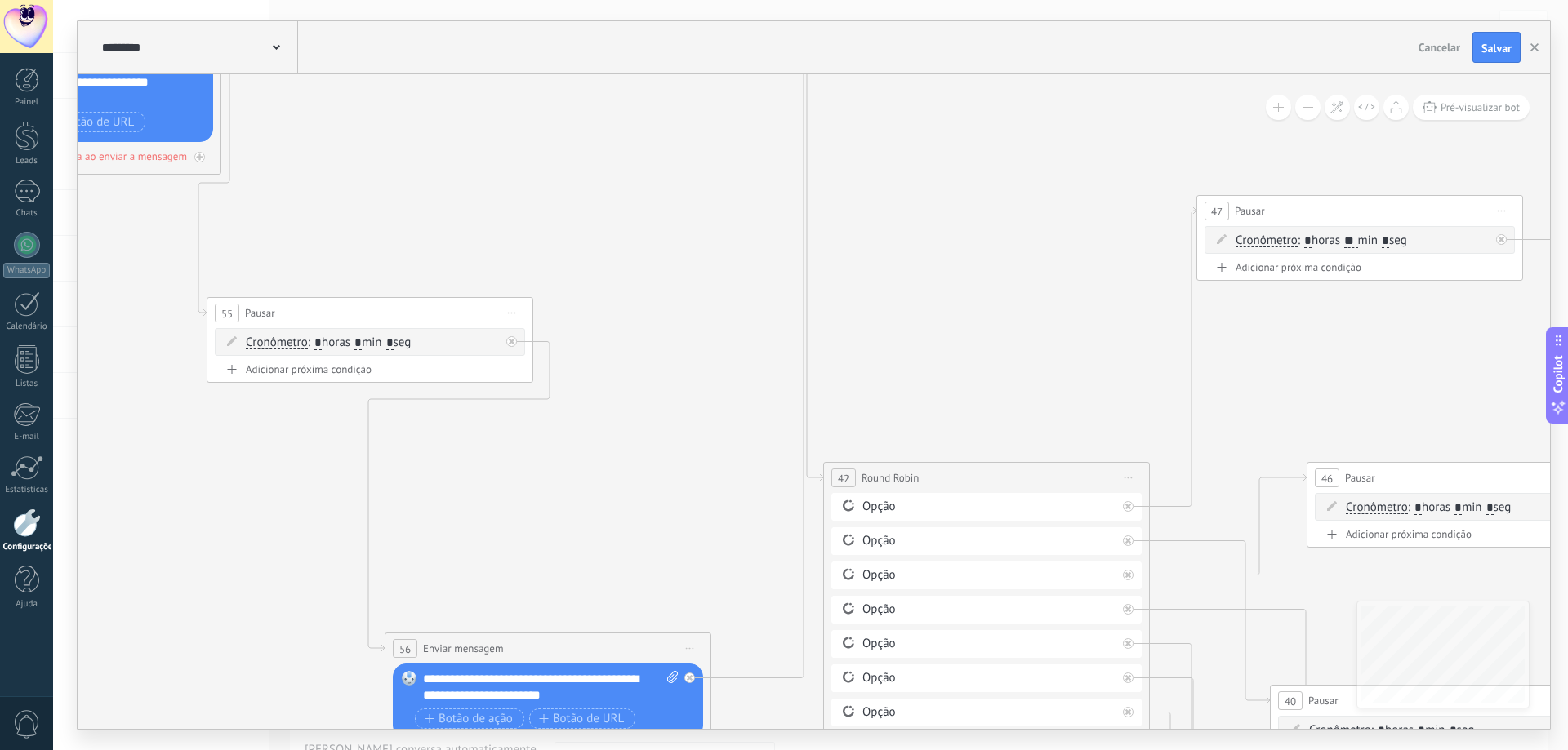
drag, startPoint x: 1014, startPoint y: 336, endPoint x: 683, endPoint y: 552, distance: 395.2
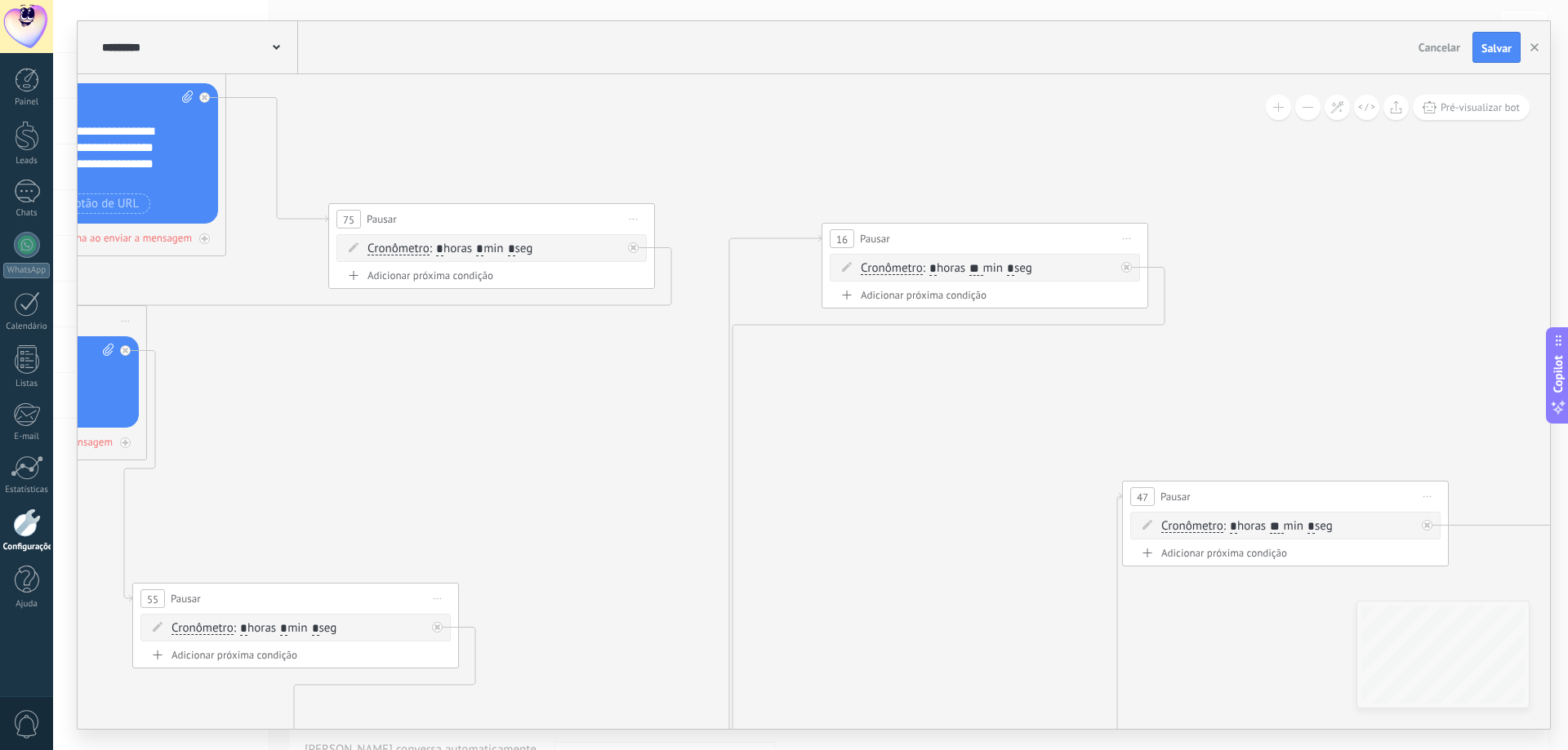
drag, startPoint x: 926, startPoint y: 394, endPoint x: 817, endPoint y: 571, distance: 207.9
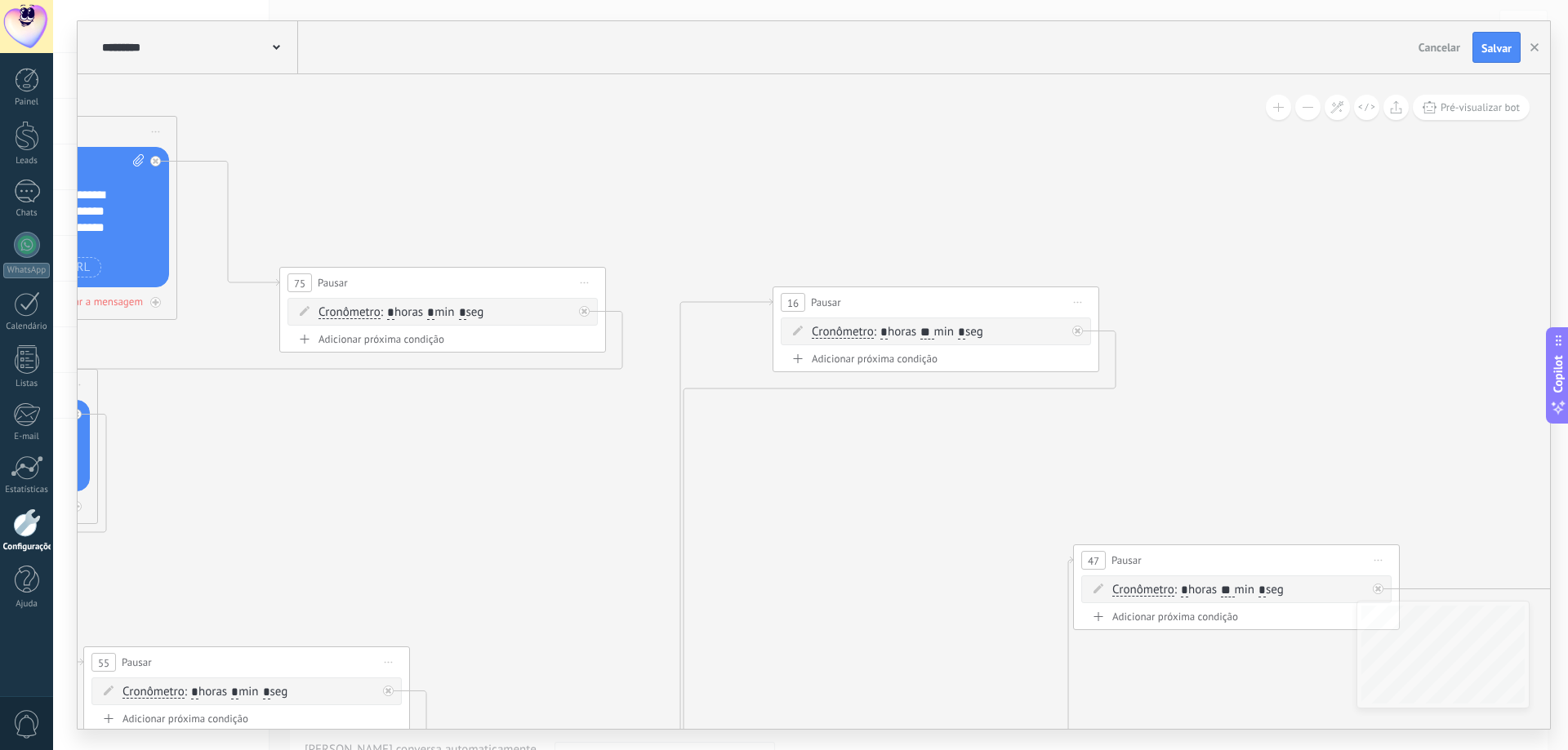
click at [866, 333] on span "Cronômetro" at bounding box center [843, 332] width 62 height 13
click at [866, 333] on button "Cronômetro" at bounding box center [905, 332] width 204 height 29
click at [871, 382] on span "Exceto durante o expediente" at bounding box center [893, 390] width 198 height 16
click at [982, 331] on span "Seg - Dom" at bounding box center [993, 332] width 53 height 13
click at [948, 369] on div "Ter" at bounding box center [944, 371] width 28 height 23
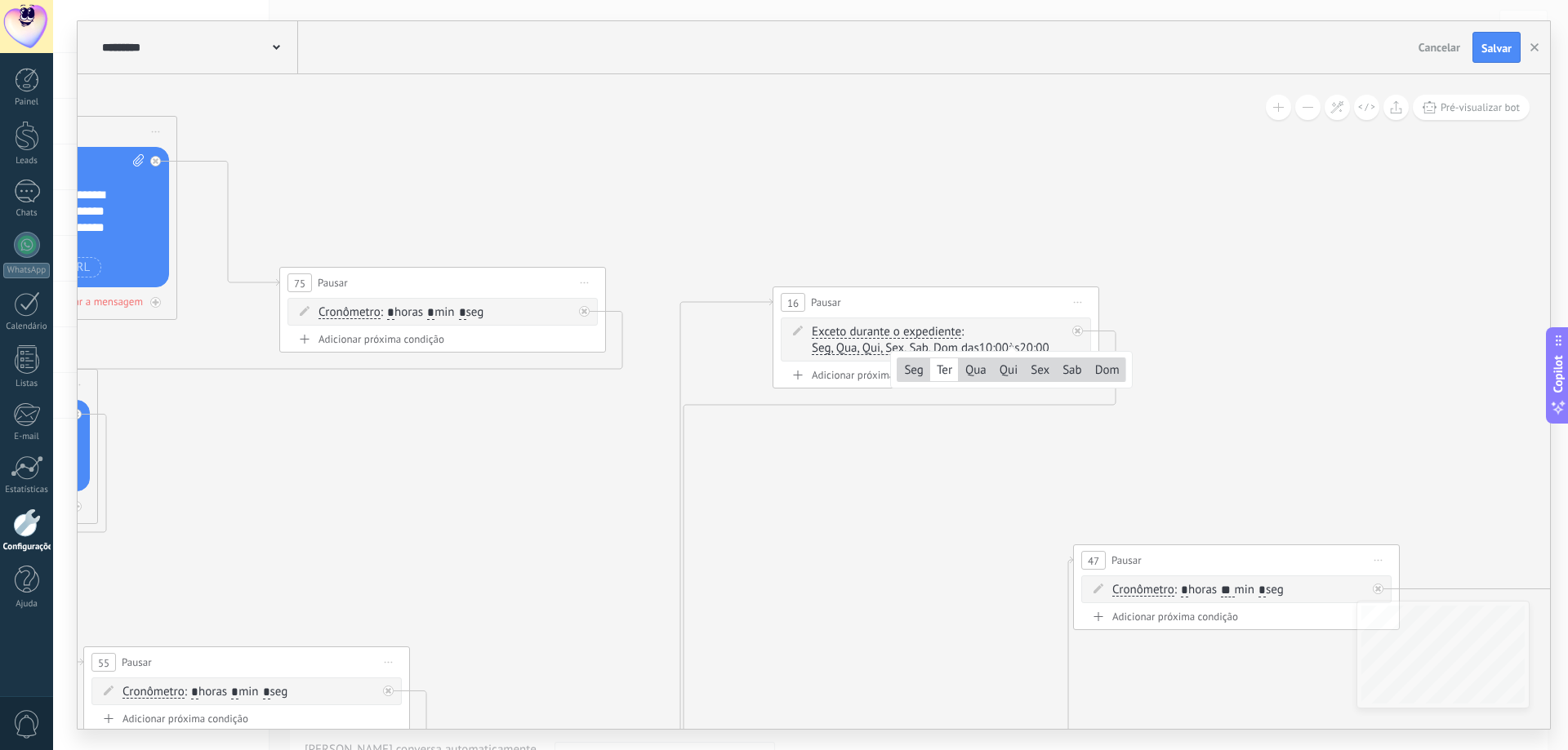
click at [897, 382] on div "Seg" at bounding box center [912, 371] width 31 height 23
click at [1013, 370] on div "Qui" at bounding box center [1008, 371] width 30 height 23
click at [1025, 334] on span "10:00" at bounding box center [1023, 332] width 29 height 13
click at [1025, 334] on button "10:00" at bounding box center [1033, 332] width 65 height 29
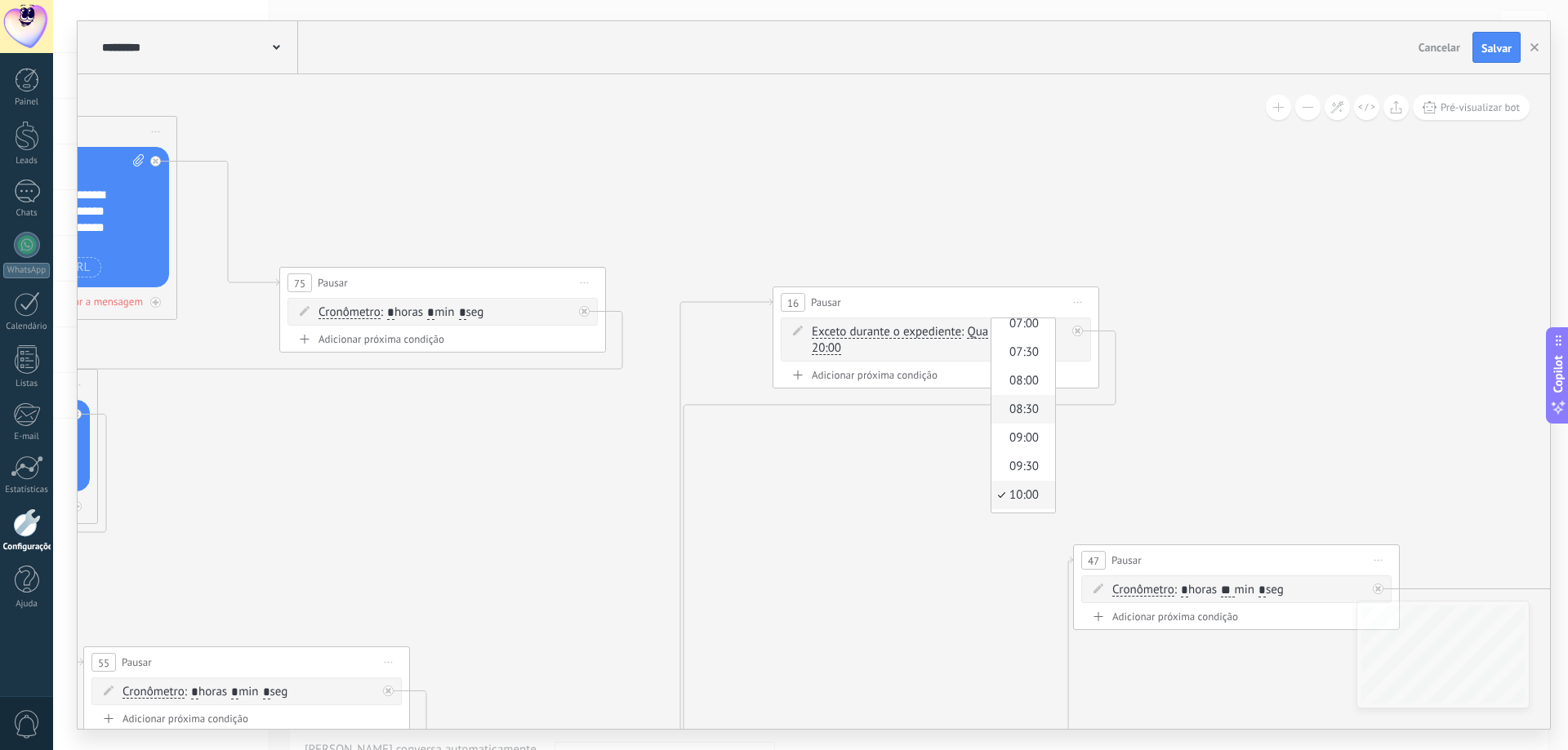
click at [1026, 403] on span "08:30" at bounding box center [1020, 409] width 59 height 16
click at [830, 352] on span "20:00" at bounding box center [826, 349] width 29 height 13
click at [830, 352] on button "20:00" at bounding box center [835, 348] width 65 height 29
click at [837, 383] on span "12:00" at bounding box center [823, 381] width 59 height 16
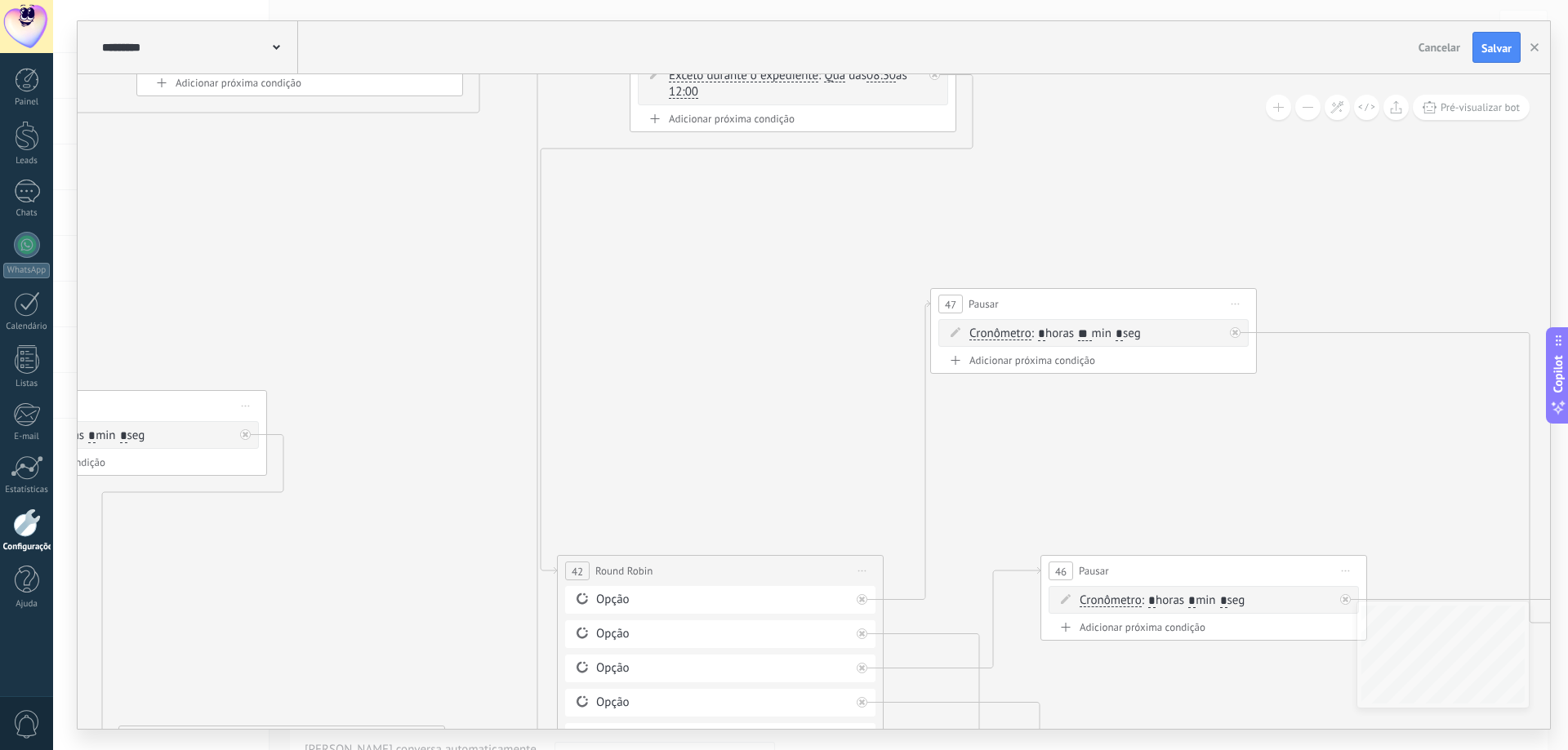
drag, startPoint x: 902, startPoint y: 517, endPoint x: 751, endPoint y: 299, distance: 265.2
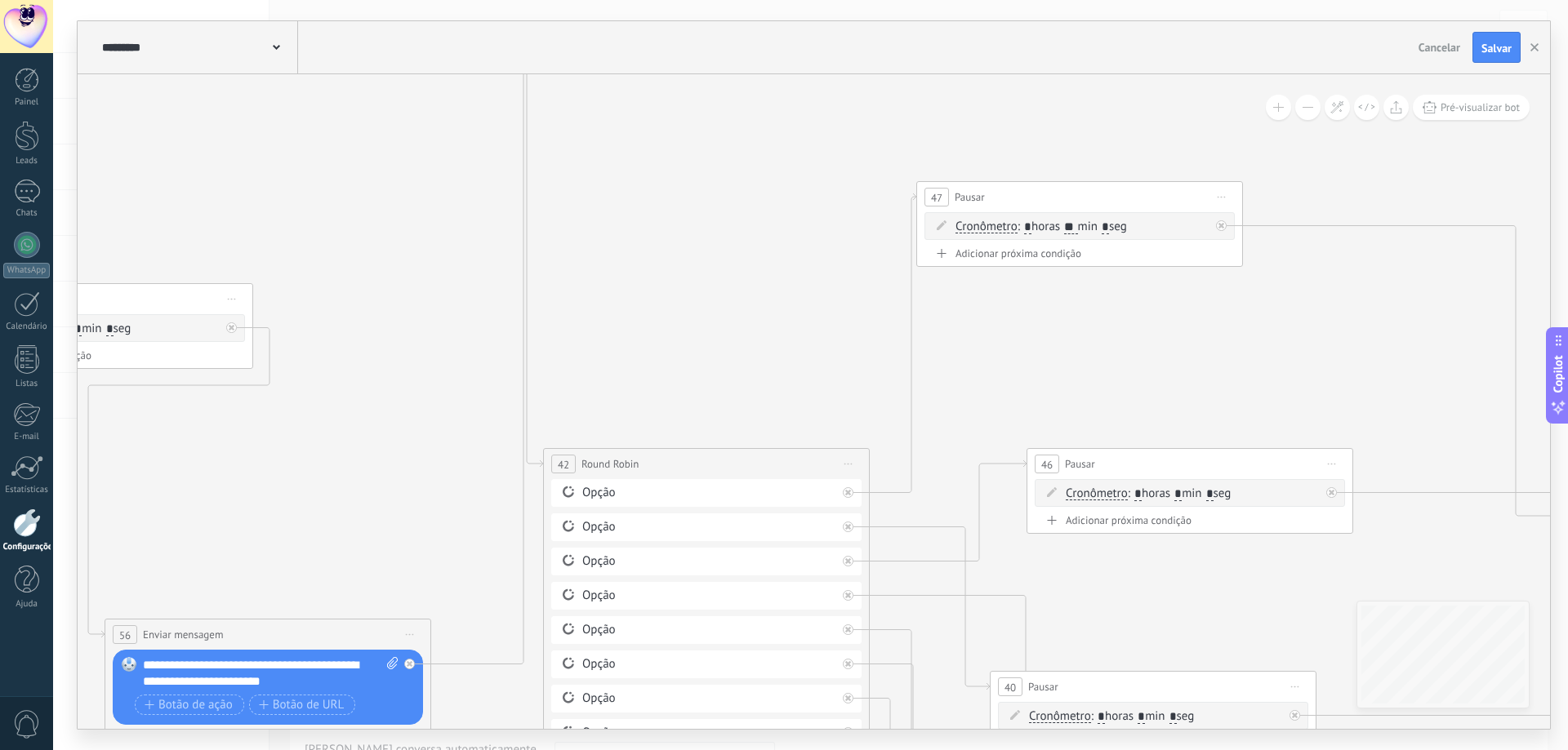
drag, startPoint x: 724, startPoint y: 372, endPoint x: 714, endPoint y: 191, distance: 181.3
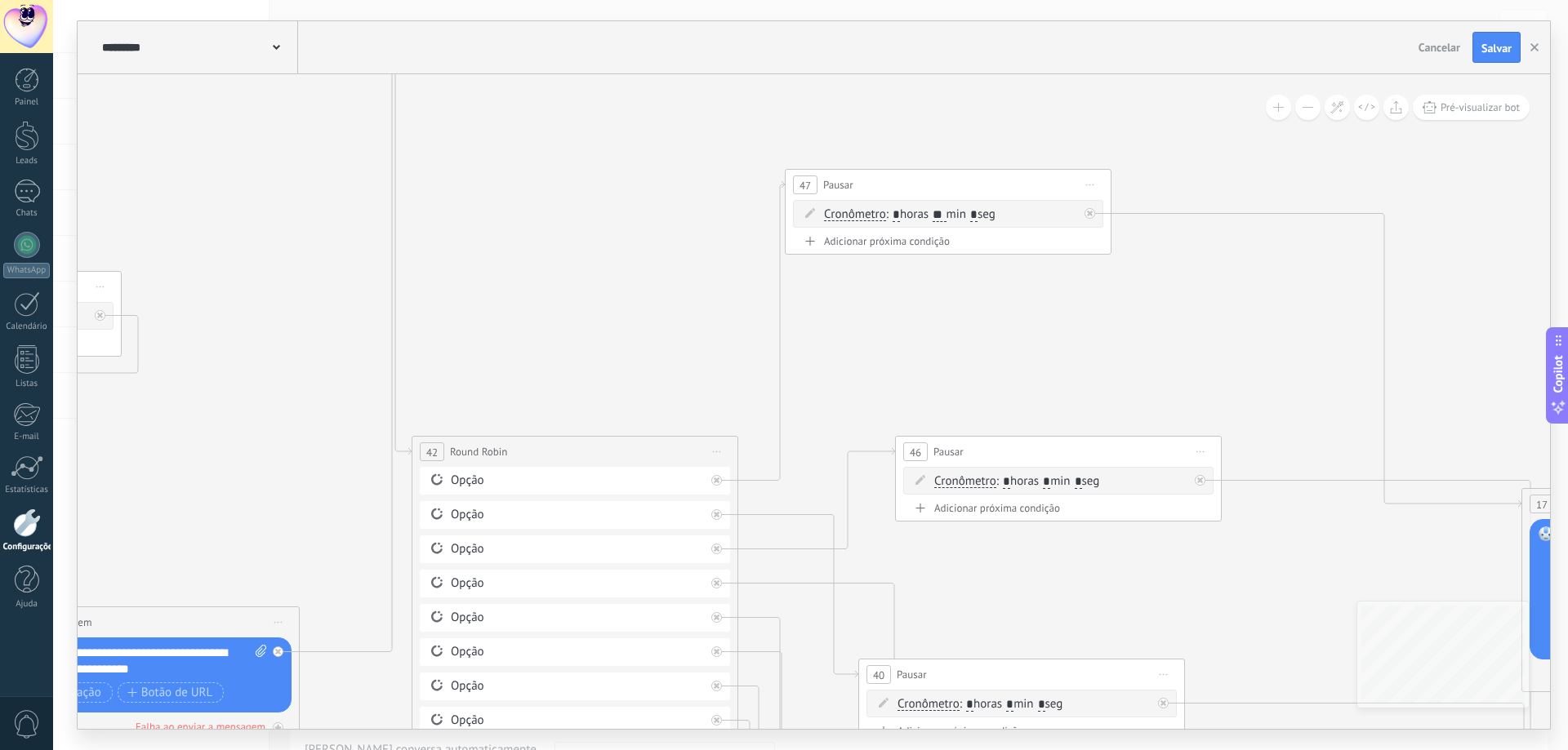
drag, startPoint x: 762, startPoint y: 281, endPoint x: 655, endPoint y: 363, distance: 134.8
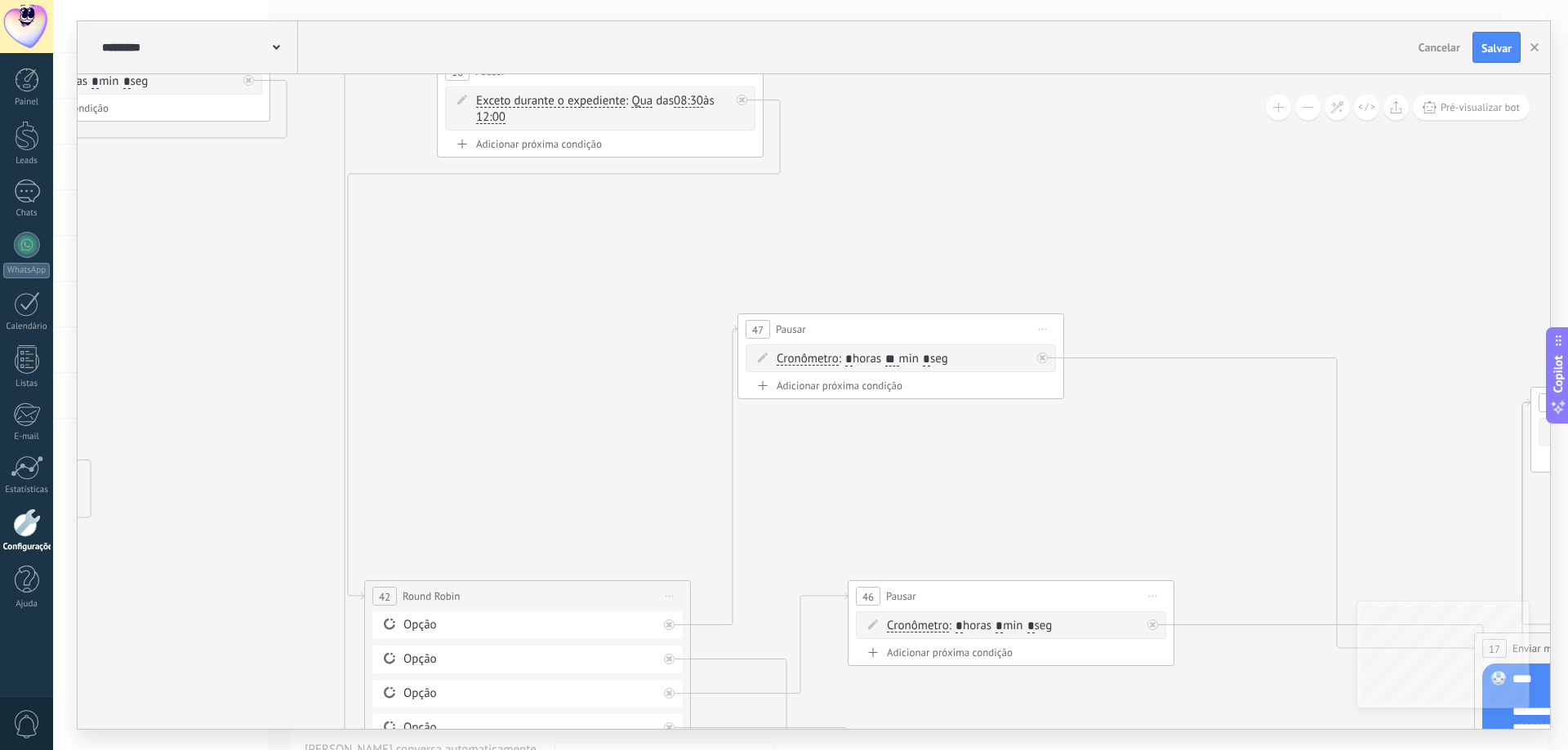
drag, startPoint x: 952, startPoint y: 339, endPoint x: 902, endPoint y: 538, distance: 205.2
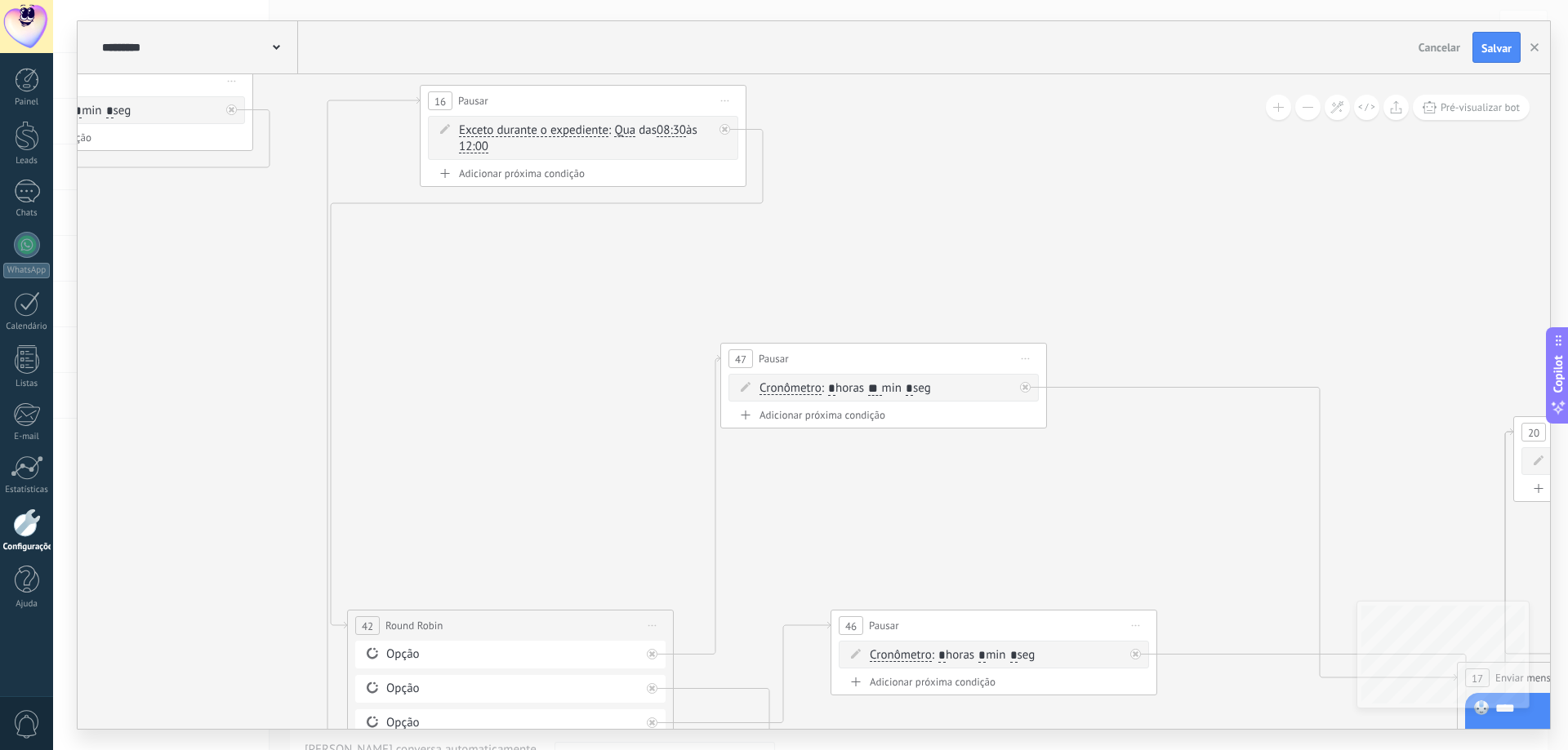
drag, startPoint x: 868, startPoint y: 302, endPoint x: 840, endPoint y: 234, distance: 73.5
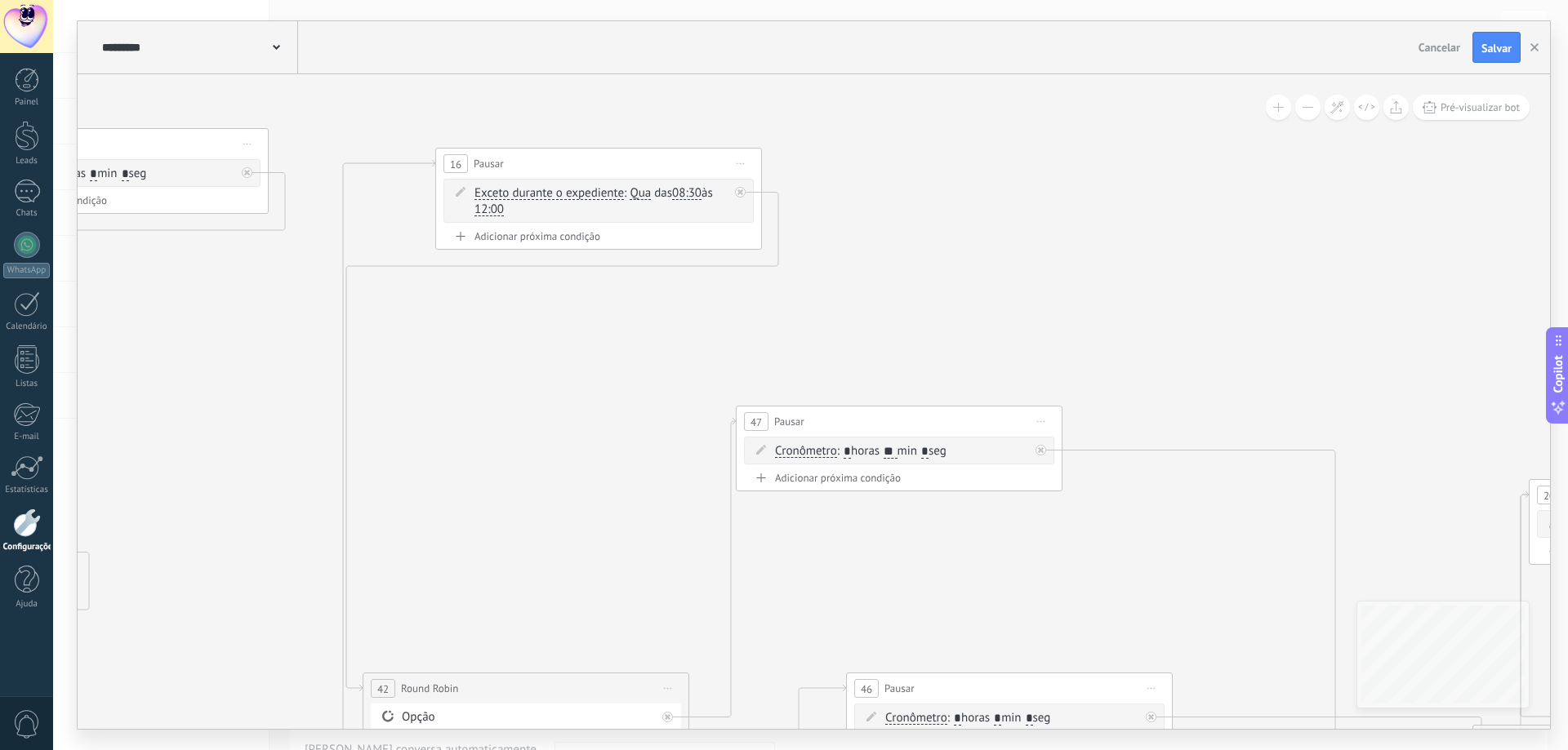
drag, startPoint x: 843, startPoint y: 234, endPoint x: 875, endPoint y: 335, distance: 105.9
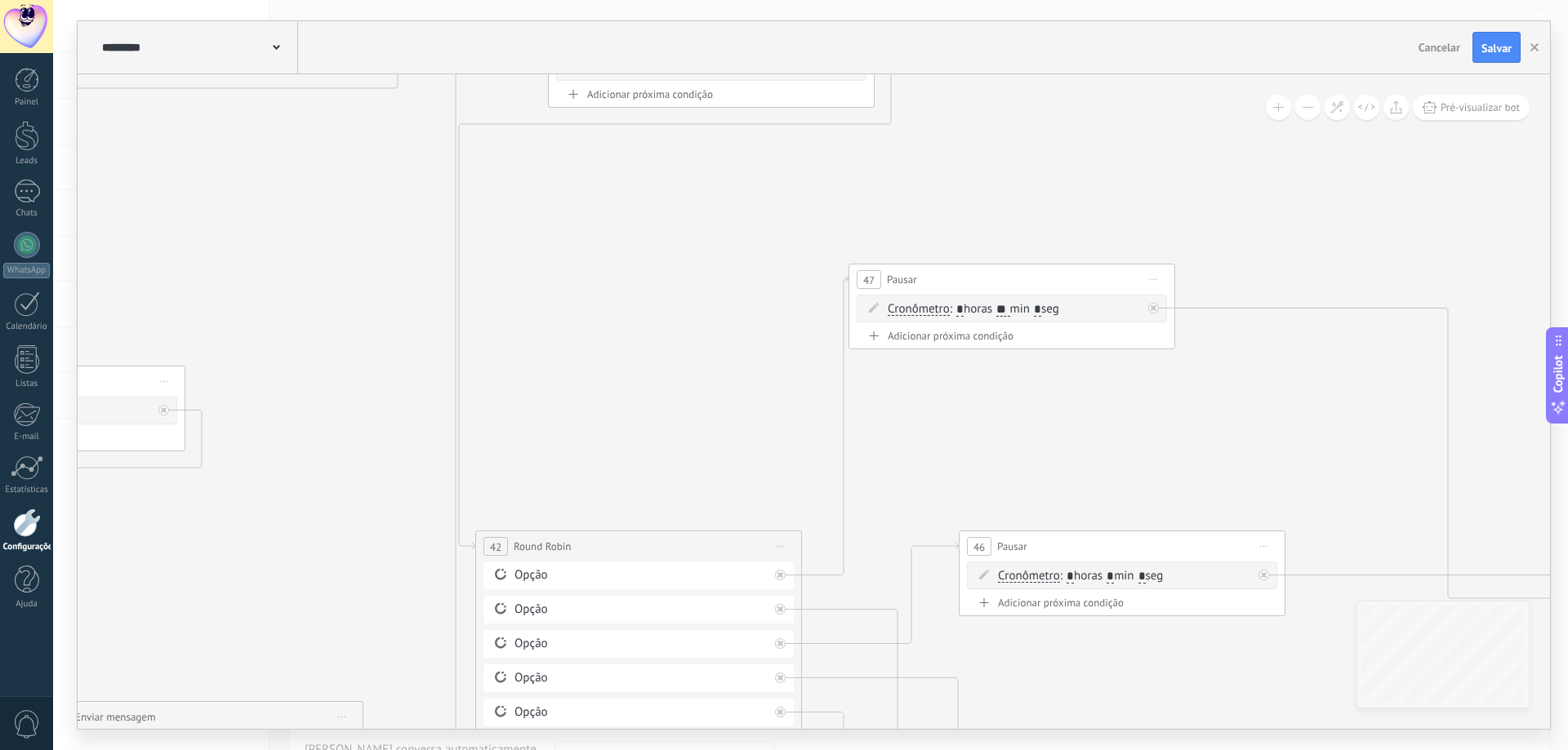
drag, startPoint x: 880, startPoint y: 378, endPoint x: 993, endPoint y: 236, distance: 181.5
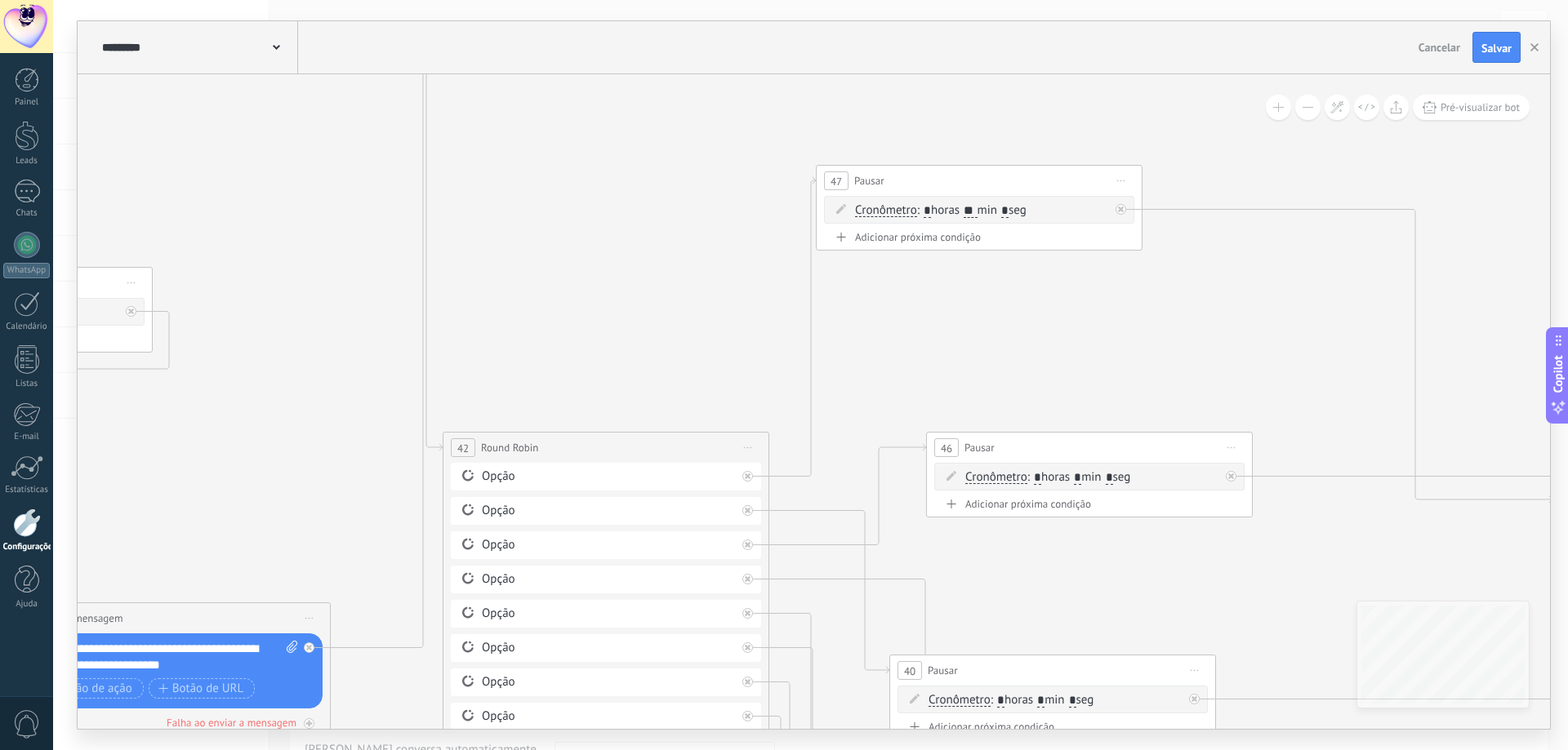
drag, startPoint x: 714, startPoint y: 436, endPoint x: 658, endPoint y: 257, distance: 187.6
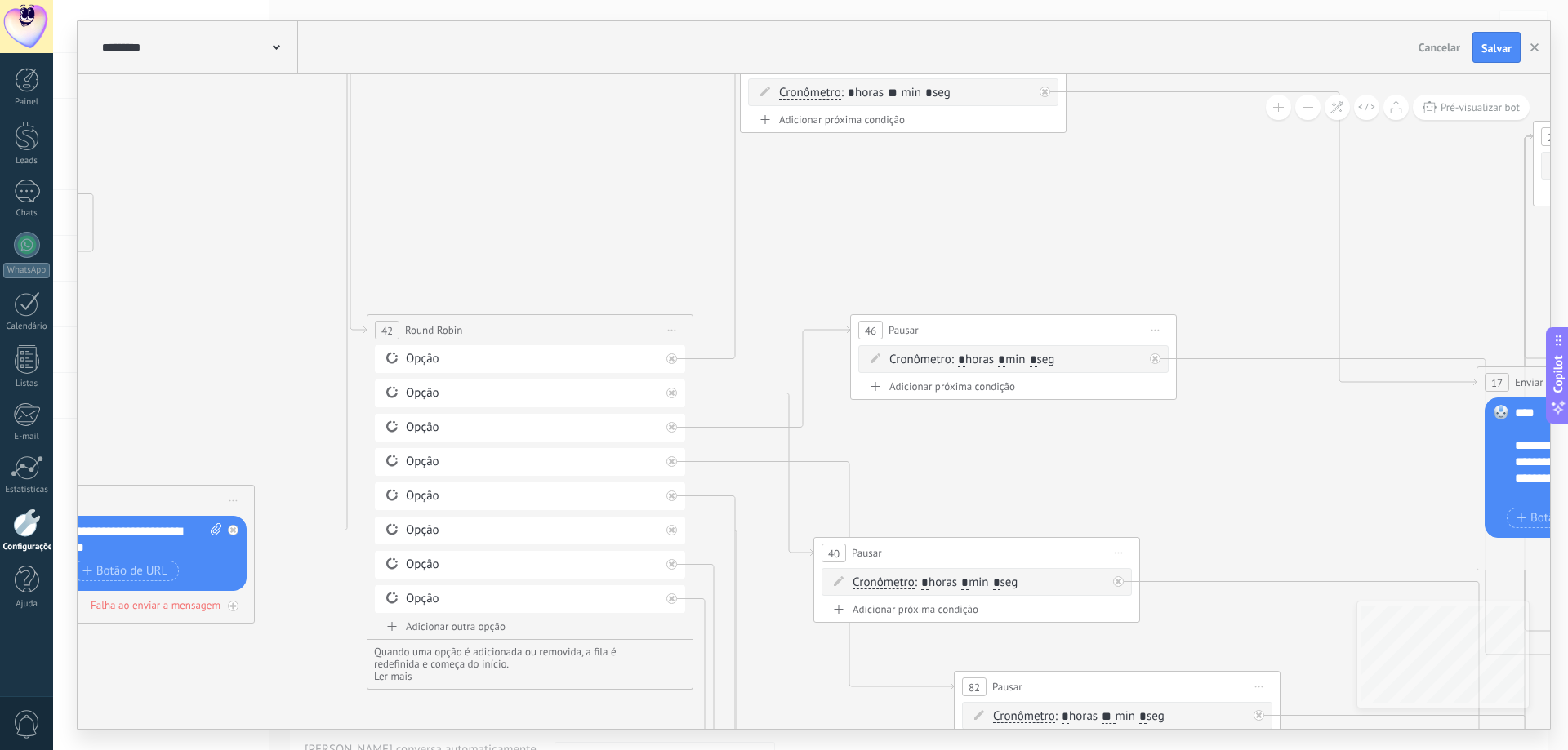
drag, startPoint x: 658, startPoint y: 253, endPoint x: 558, endPoint y: 141, distance: 150.1
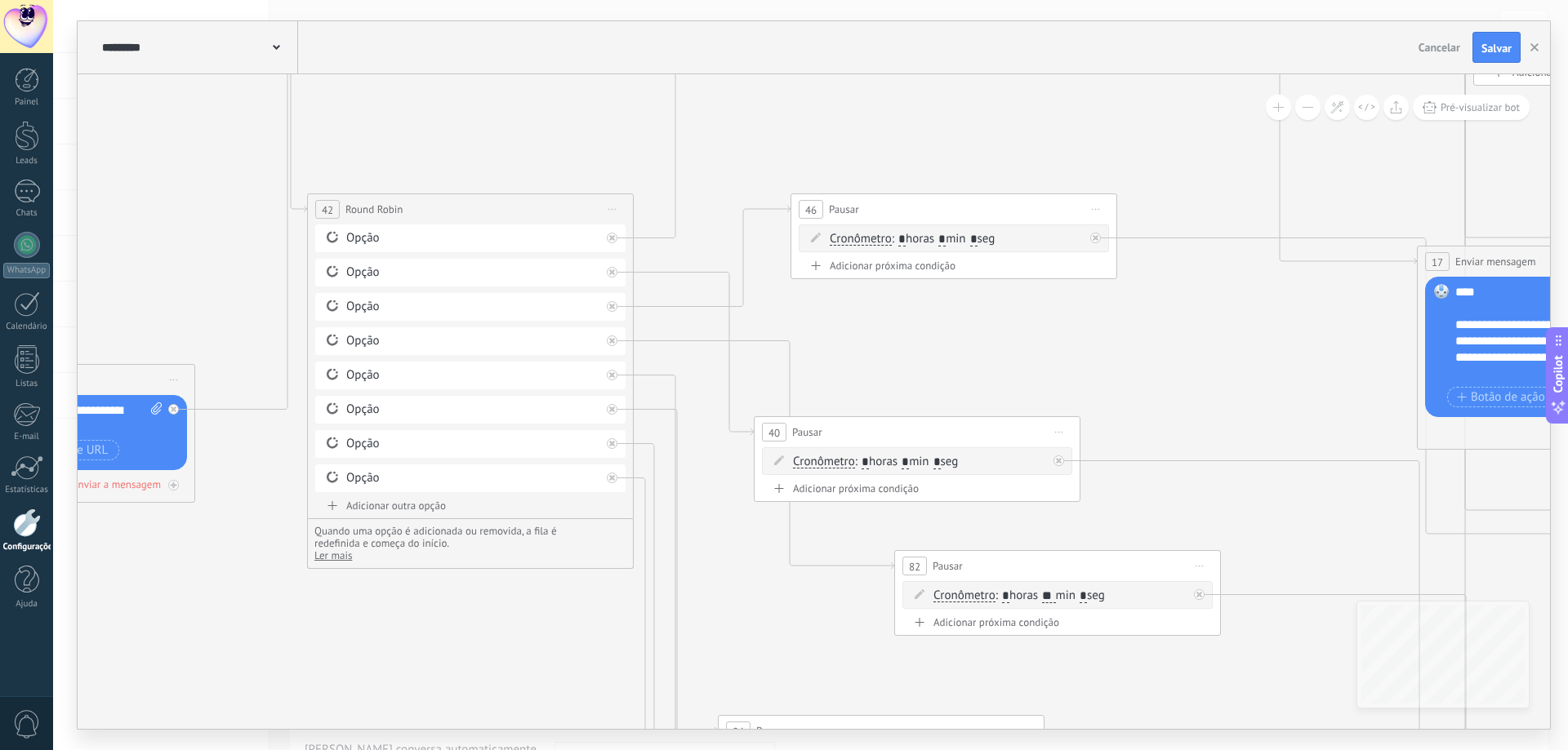
drag, startPoint x: 735, startPoint y: 300, endPoint x: 665, endPoint y: 120, distance: 193.1
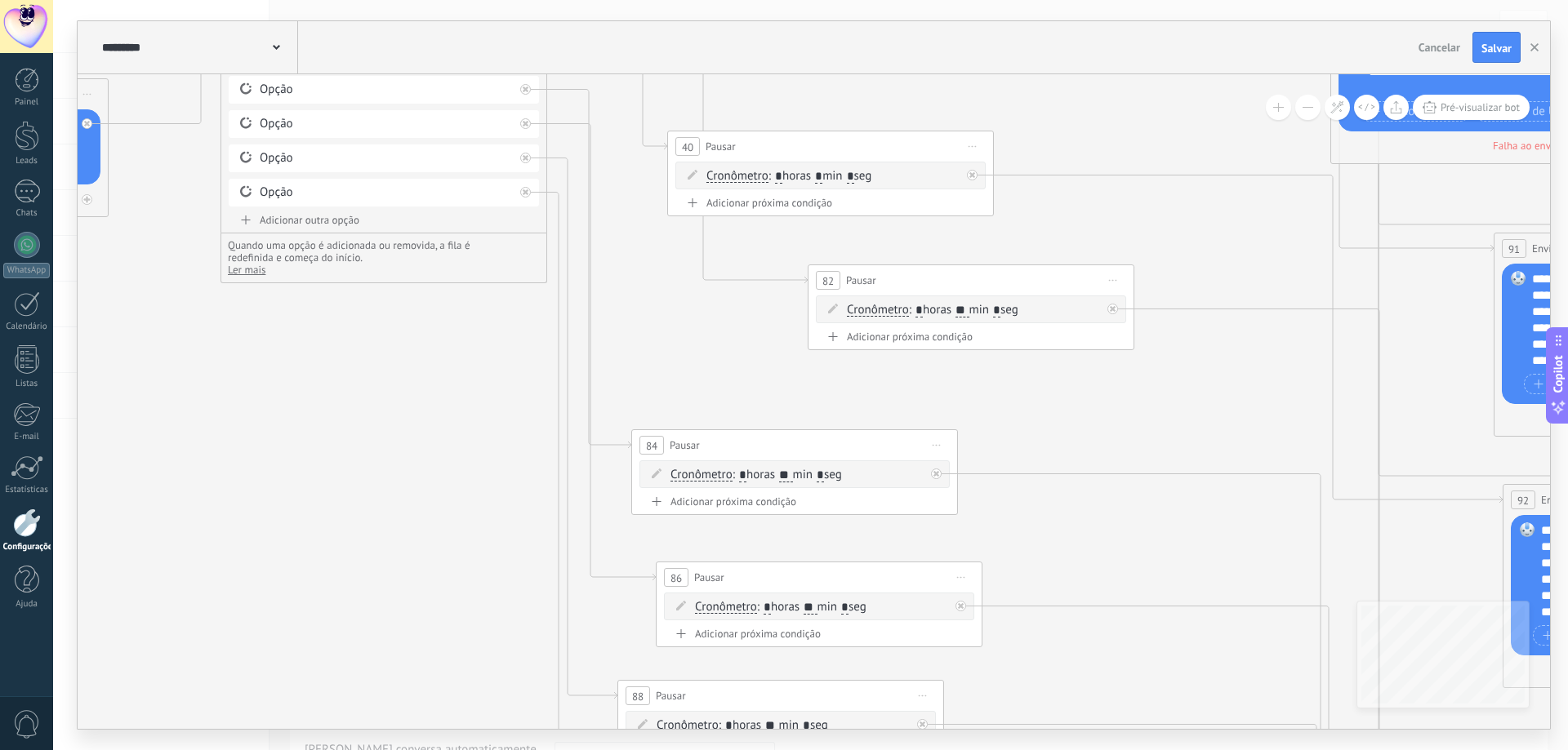
drag, startPoint x: 694, startPoint y: 440, endPoint x: 609, endPoint y: 213, distance: 242.4
click at [612, 215] on icon at bounding box center [1211, 490] width 9841 height 3375
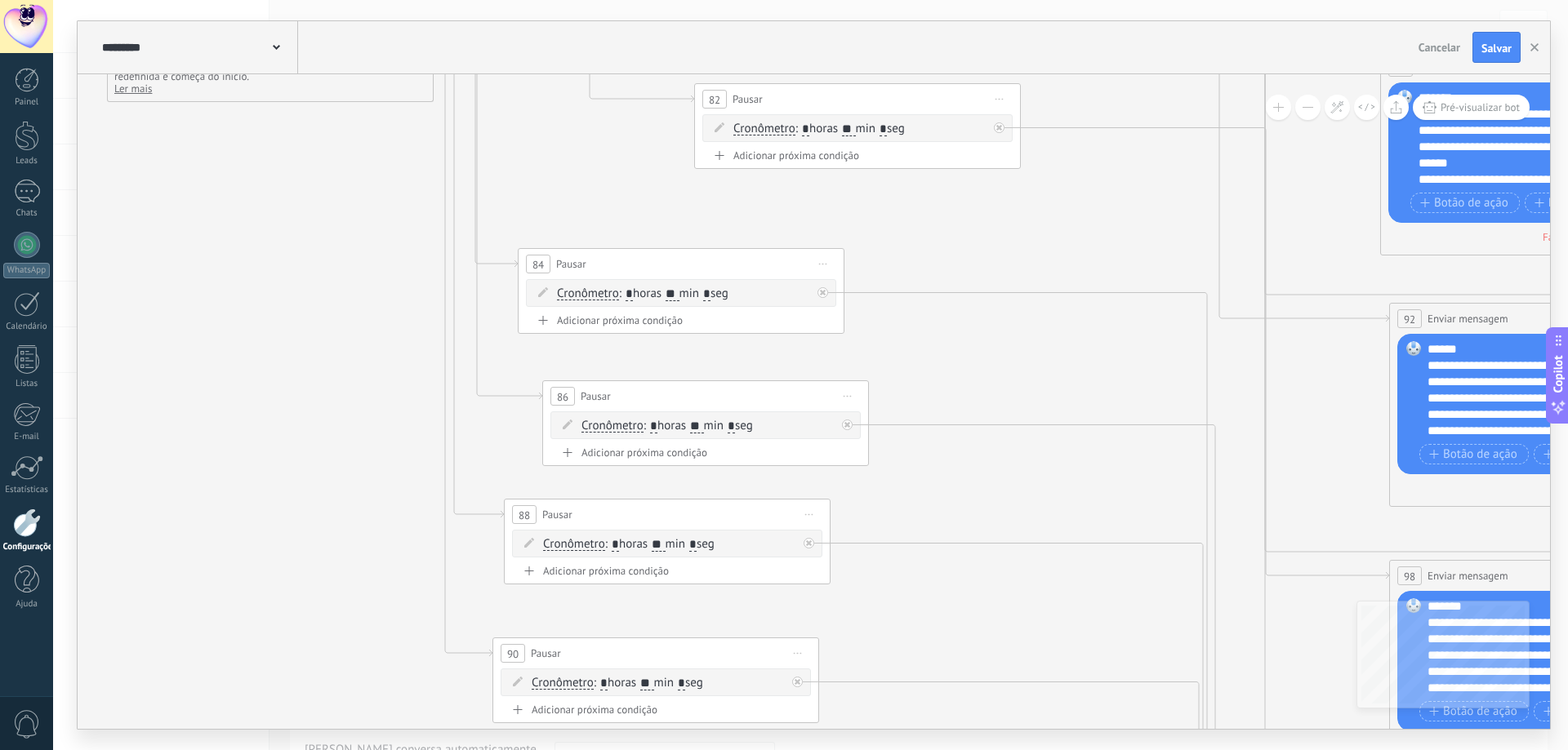
drag, startPoint x: 682, startPoint y: 284, endPoint x: 593, endPoint y: 172, distance: 143.1
click at [600, 177] on icon at bounding box center [1098, 310] width 9841 height 3375
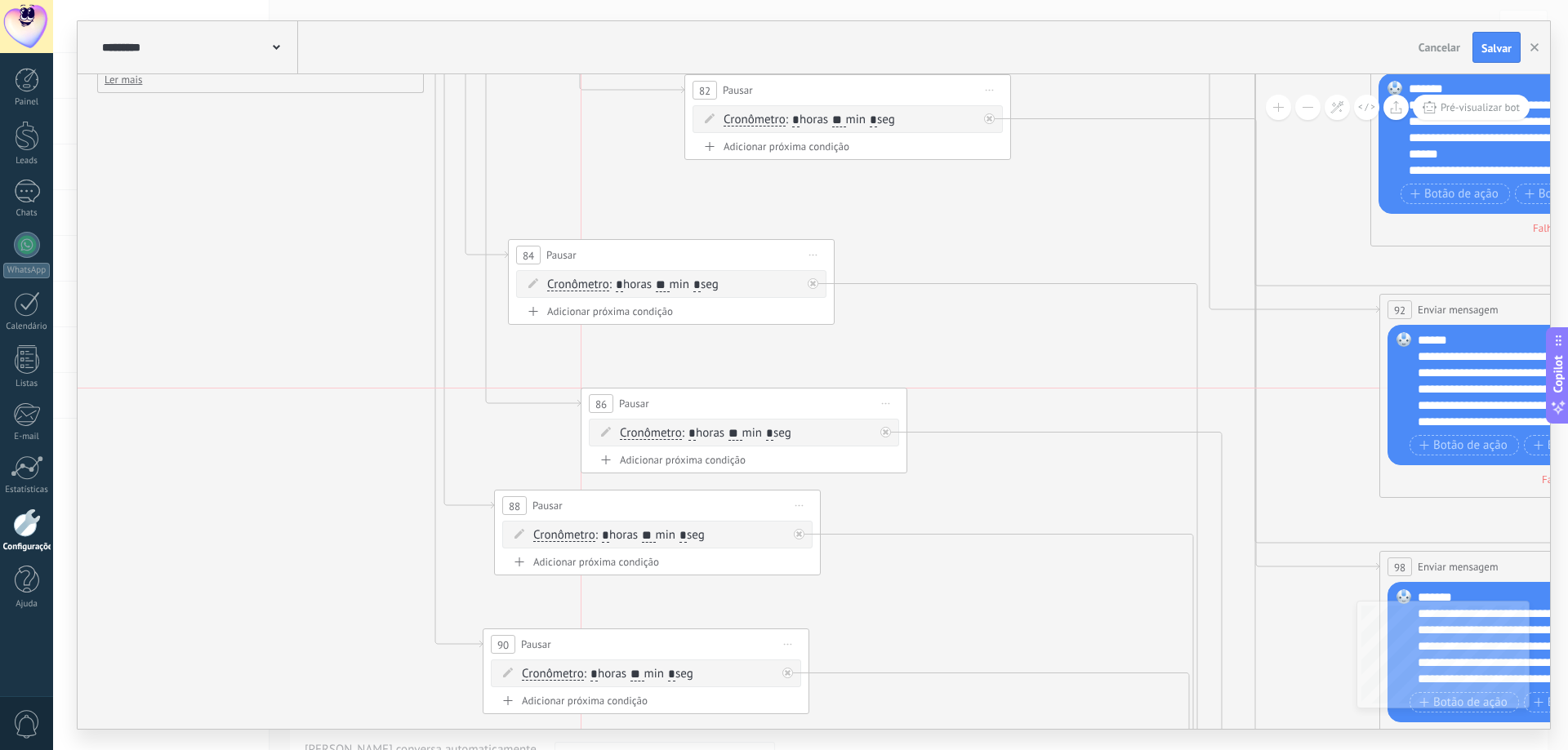
drag, startPoint x: 857, startPoint y: 372, endPoint x: 900, endPoint y: 382, distance: 44.1
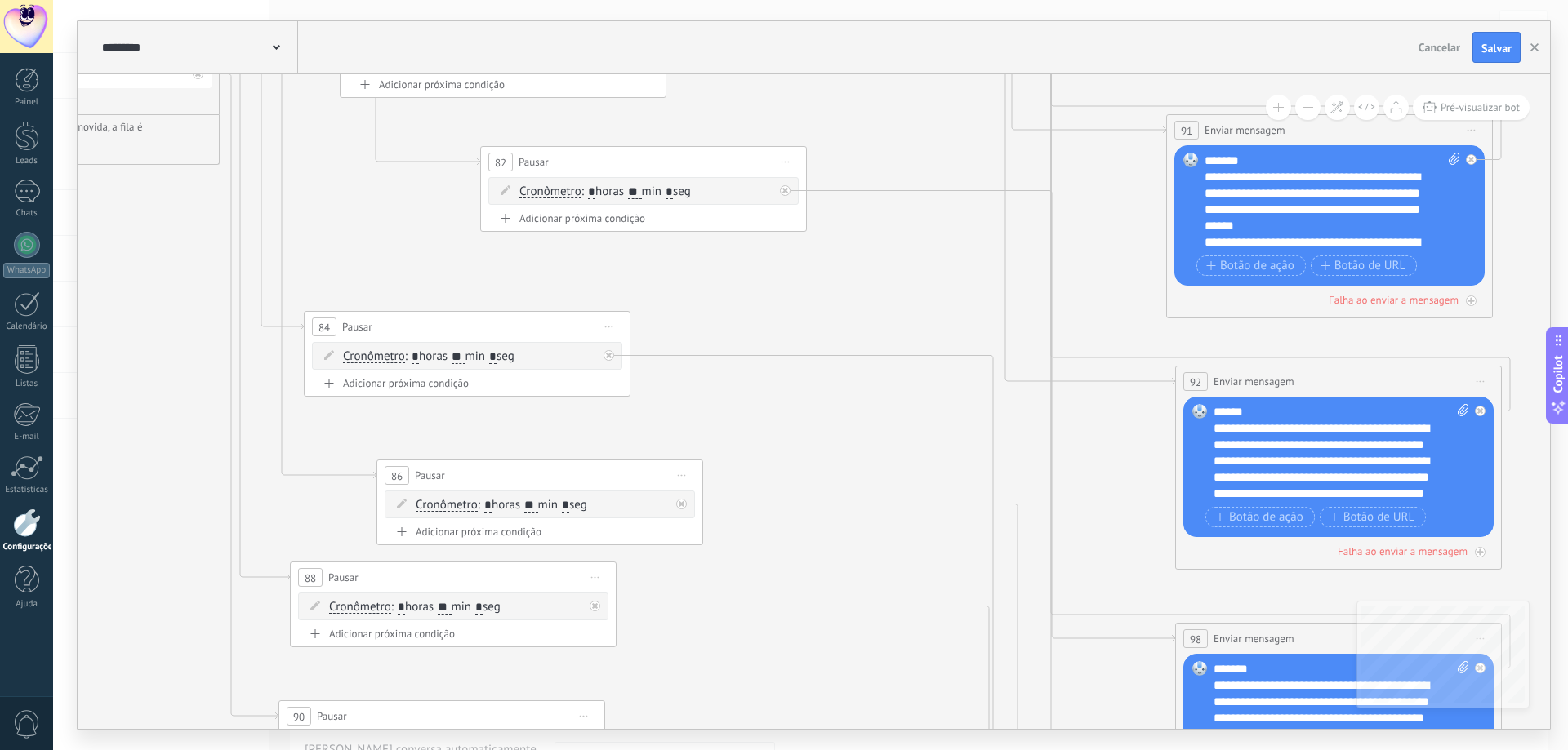
drag, startPoint x: 966, startPoint y: 352, endPoint x: 706, endPoint y: 559, distance: 332.3
click at [707, 552] on icon at bounding box center [884, 373] width 9841 height 3375
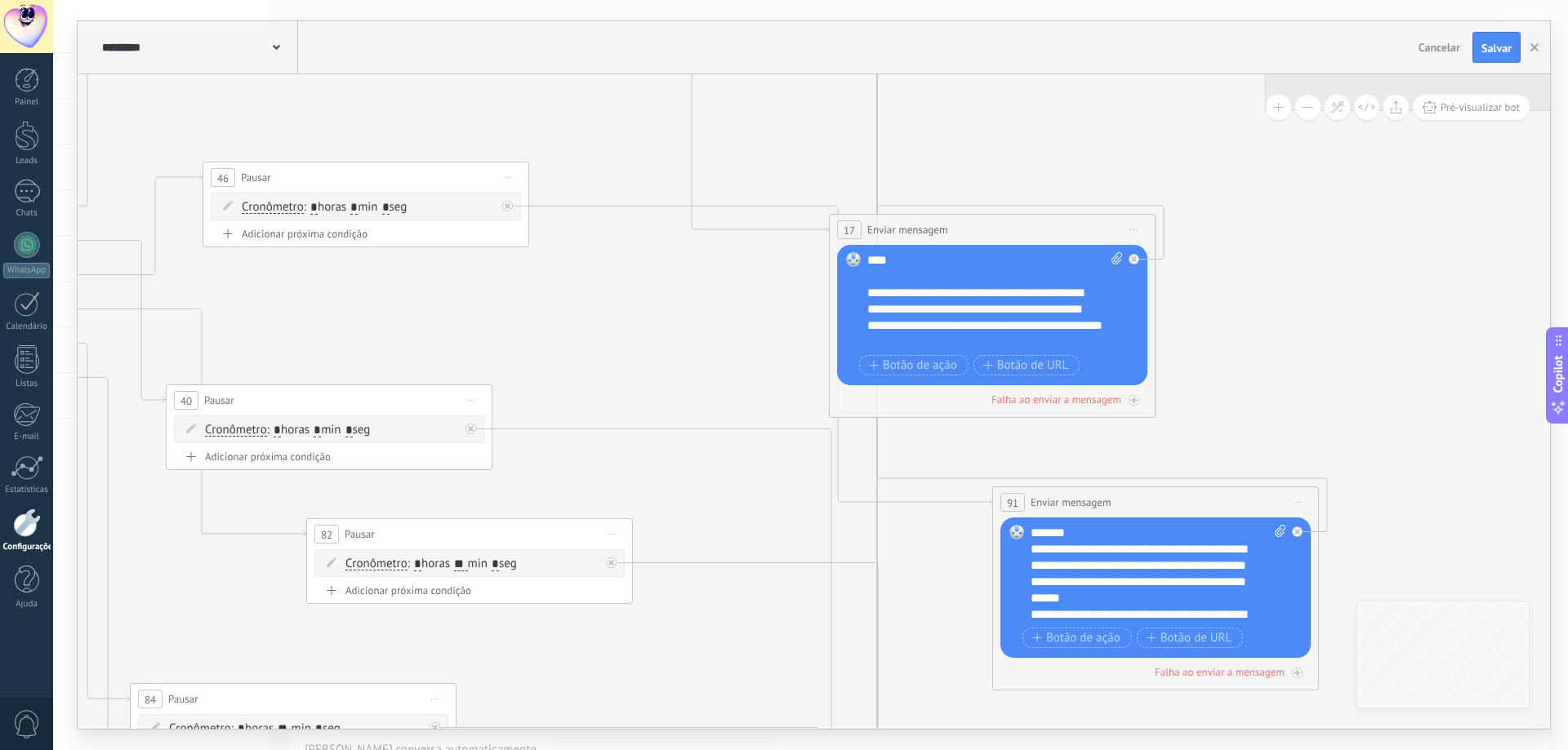
drag, startPoint x: 872, startPoint y: 224, endPoint x: 659, endPoint y: 570, distance: 406.3
click at [673, 562] on icon at bounding box center [710, 745] width 9841 height 3375
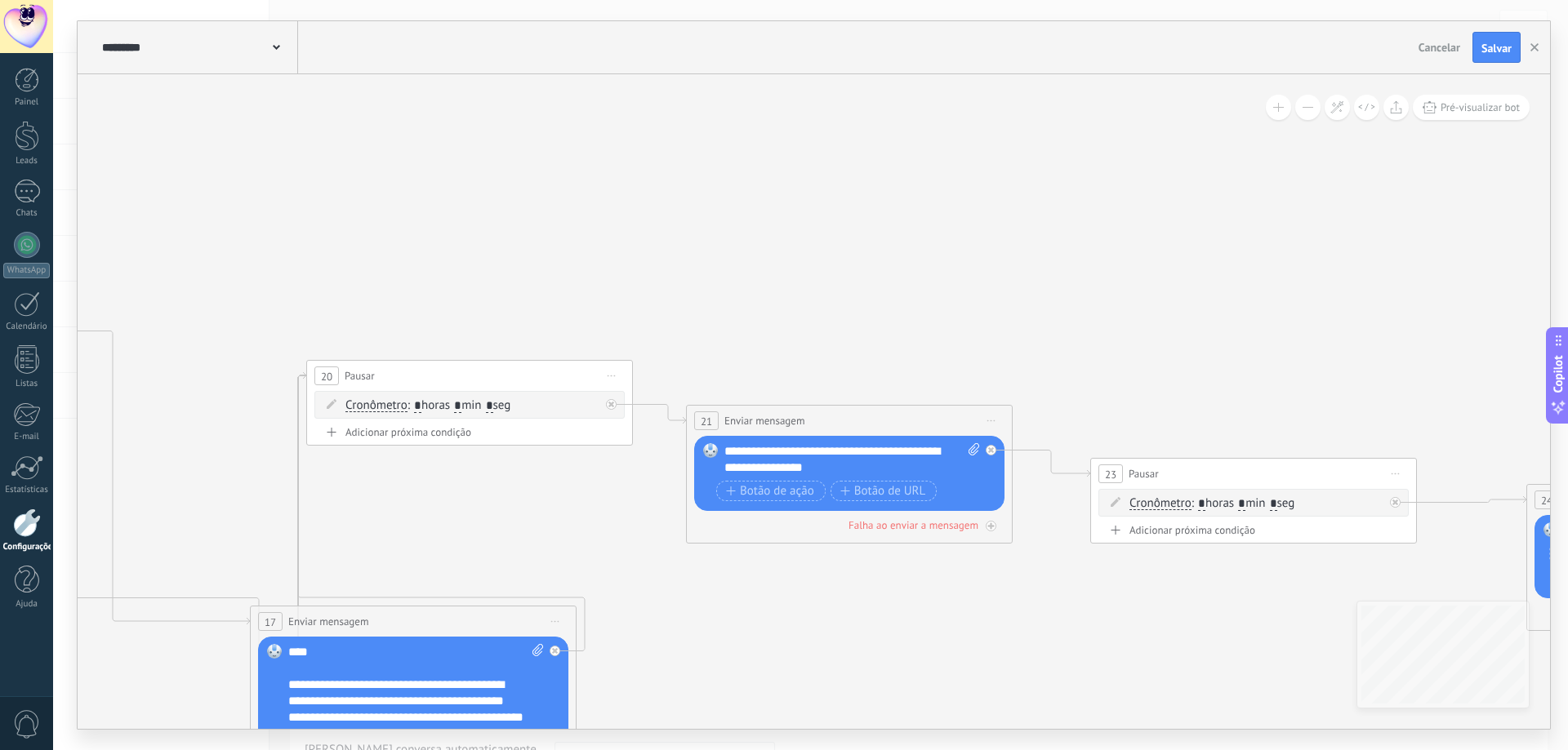
drag, startPoint x: 998, startPoint y: 179, endPoint x: 497, endPoint y: 476, distance: 582.4
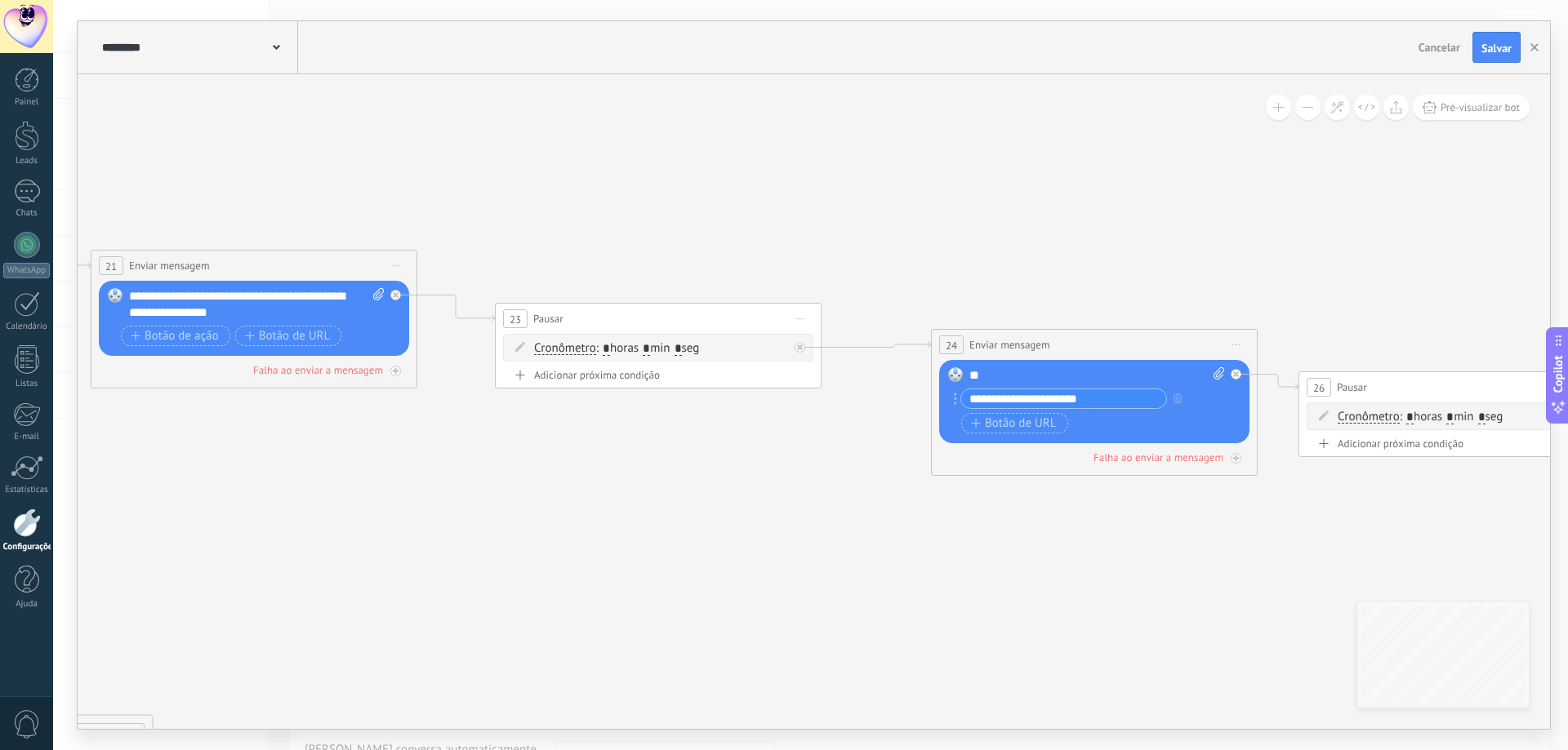
drag, startPoint x: 980, startPoint y: 256, endPoint x: 398, endPoint y: 111, distance: 599.8
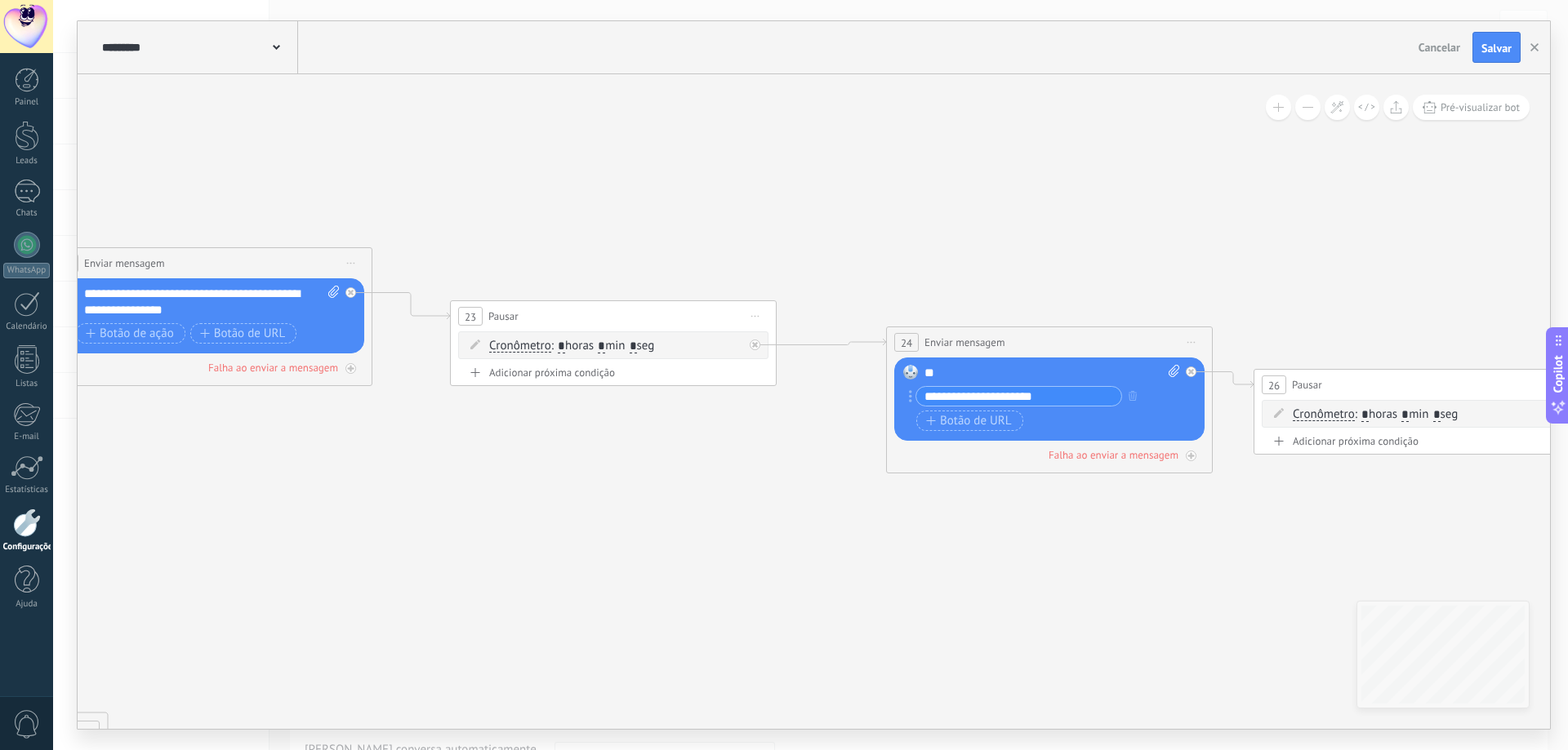
drag, startPoint x: 886, startPoint y: 186, endPoint x: 222, endPoint y: 89, distance: 671.0
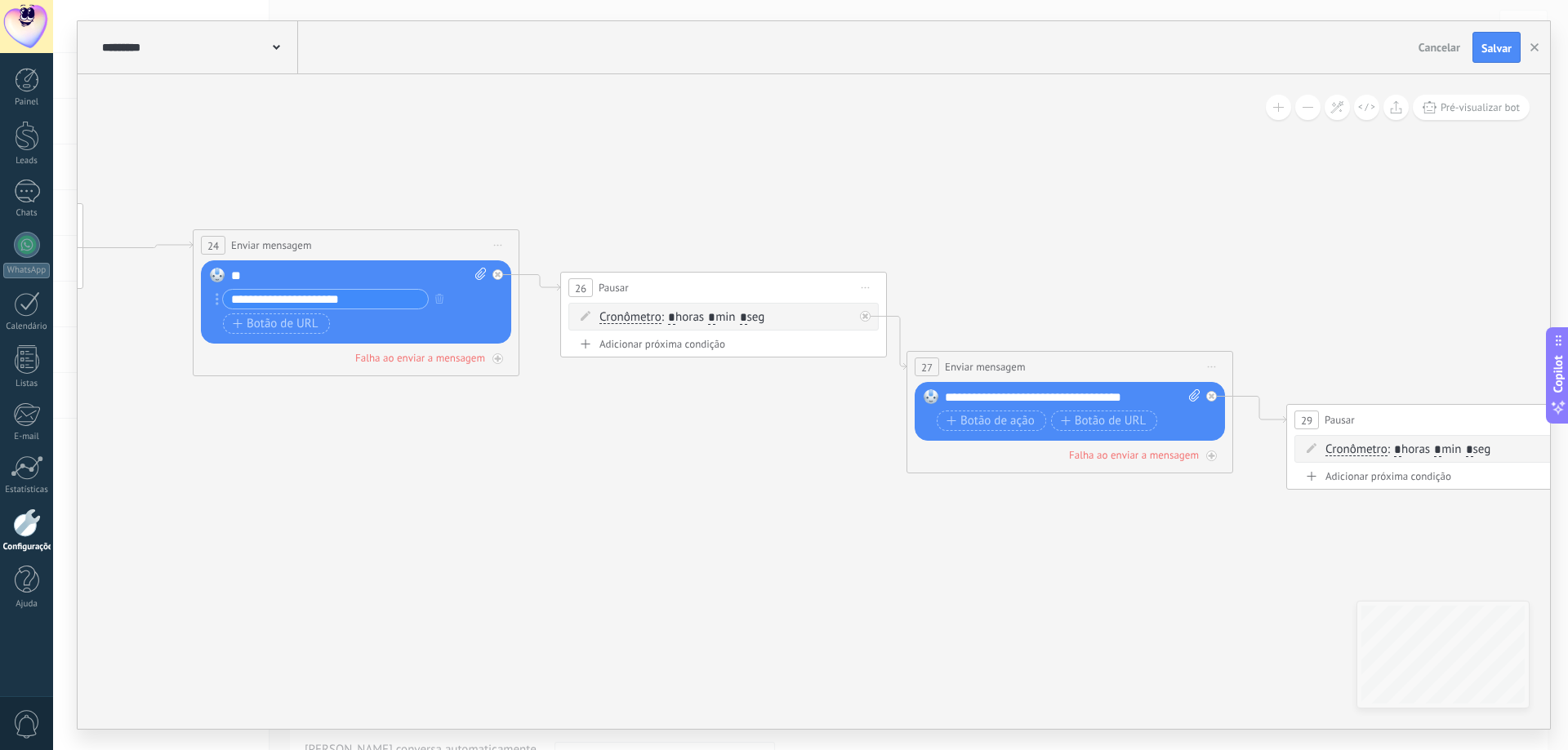
drag, startPoint x: 956, startPoint y: 190, endPoint x: 342, endPoint y: 150, distance: 615.3
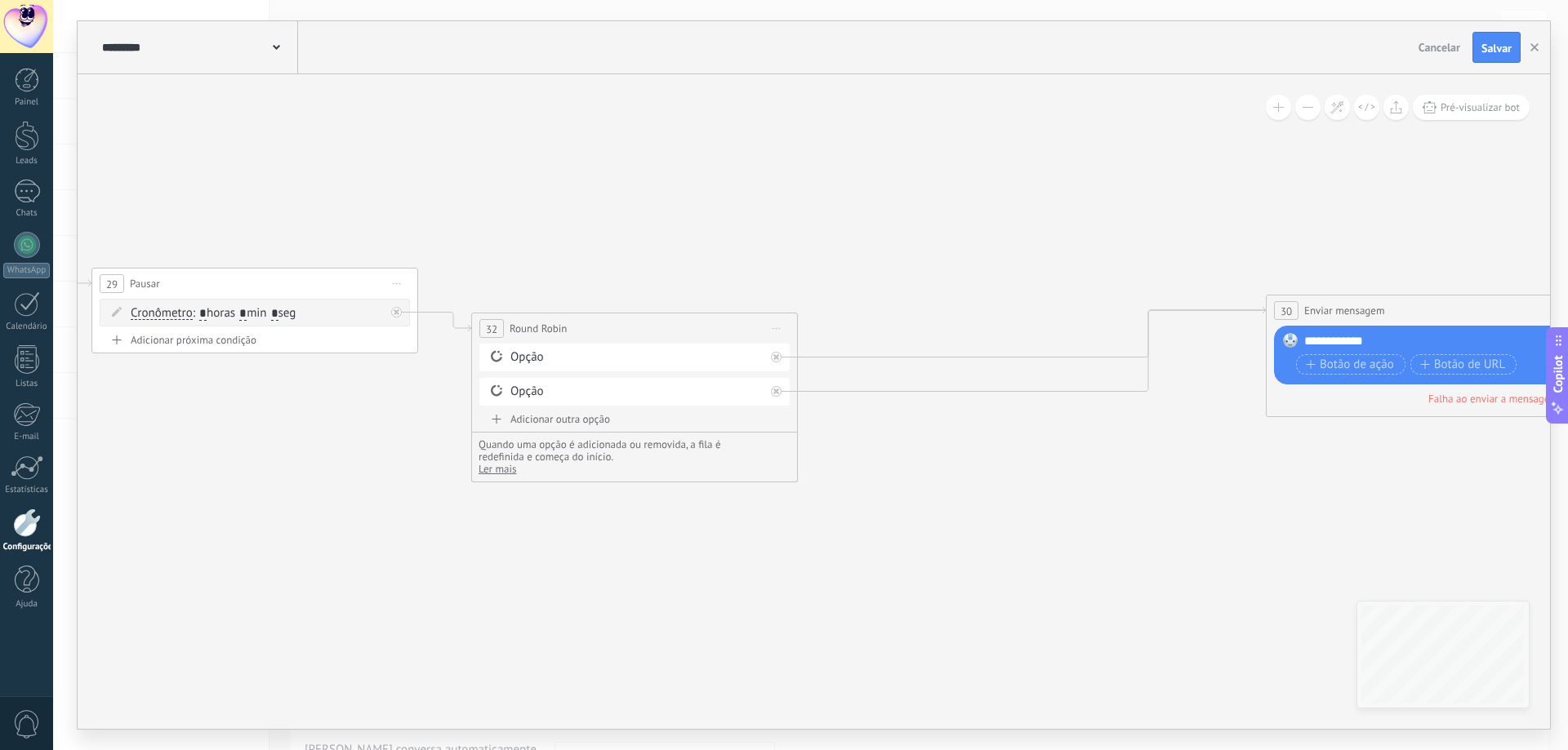
drag, startPoint x: 1009, startPoint y: 276, endPoint x: 386, endPoint y: 173, distance: 631.5
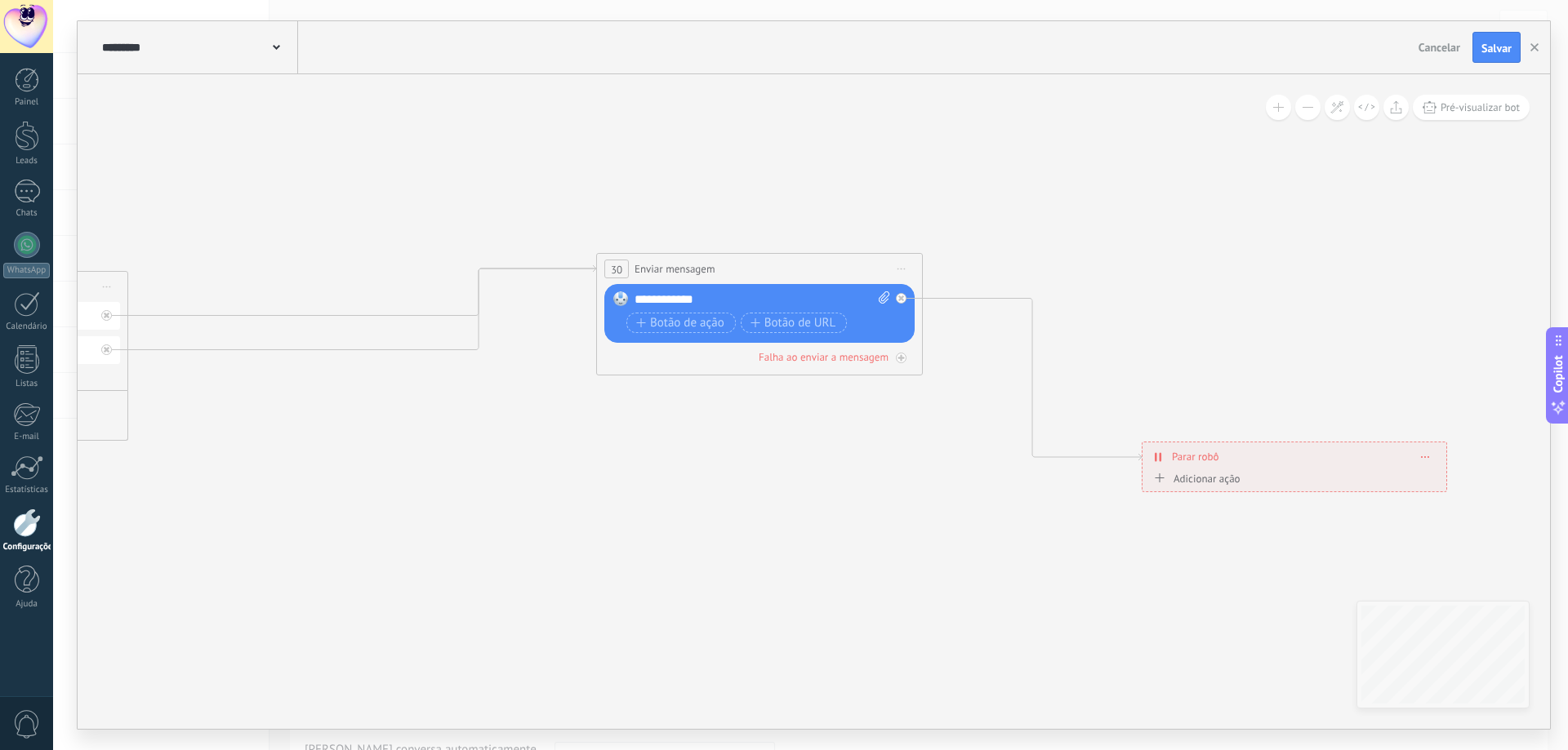
drag, startPoint x: 812, startPoint y: 206, endPoint x: 598, endPoint y: 194, distance: 214.3
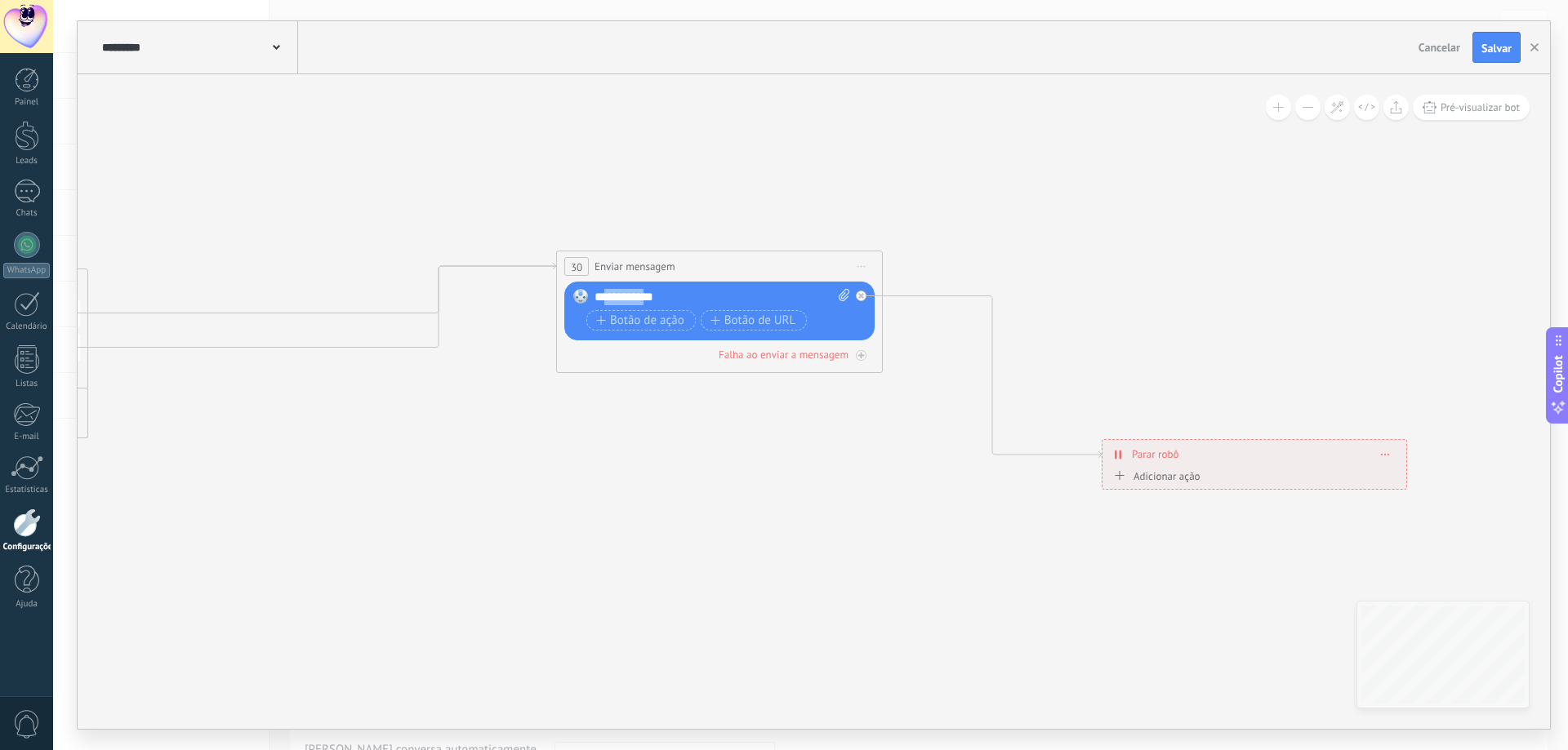
drag, startPoint x: 663, startPoint y: 299, endPoint x: 606, endPoint y: 299, distance: 57.0
click at [606, 299] on div "**********" at bounding box center [722, 297] width 256 height 16
click at [673, 293] on div "**********" at bounding box center [722, 297] width 256 height 16
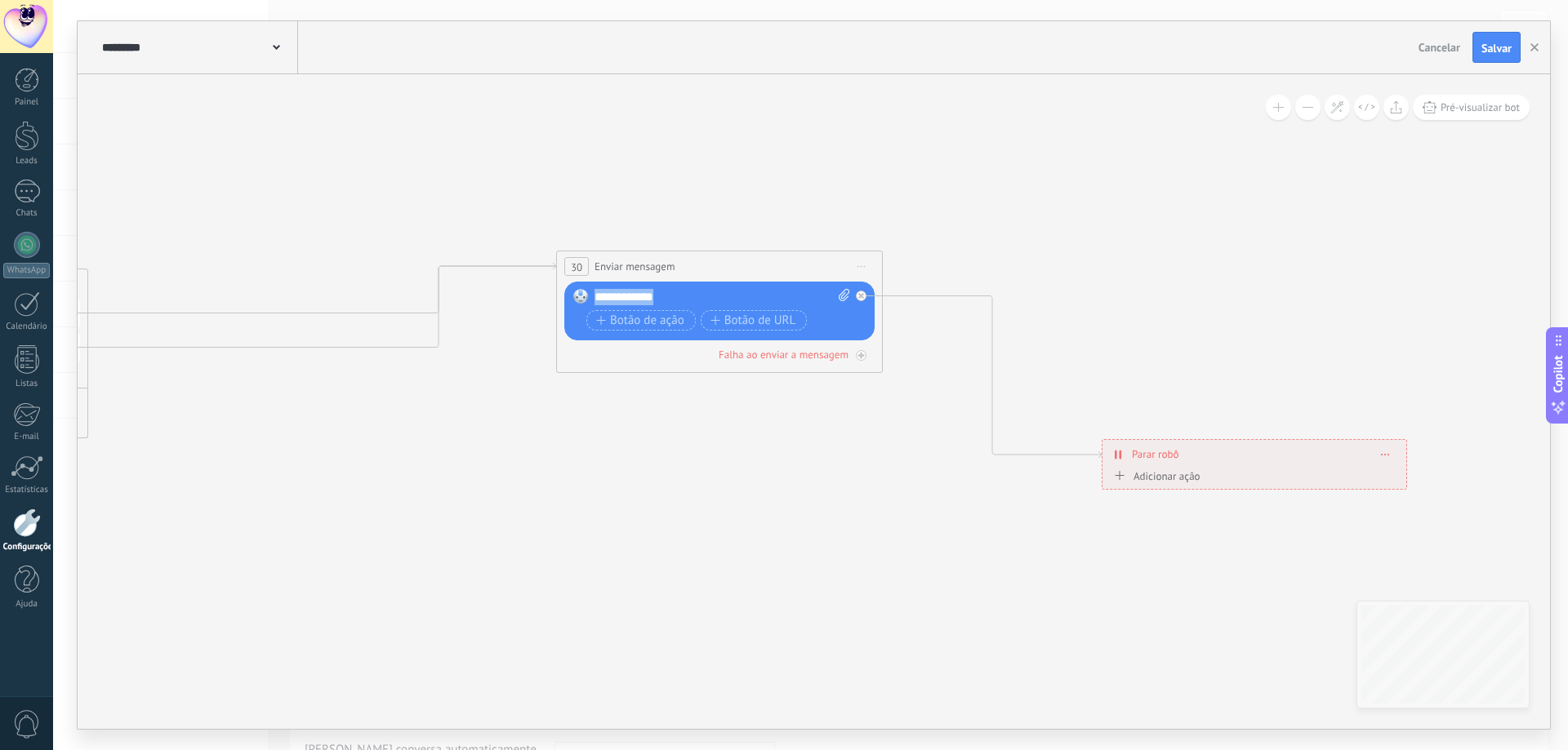
copy div "**********"
click at [1509, 43] on span "Salvar" at bounding box center [1496, 48] width 30 height 11
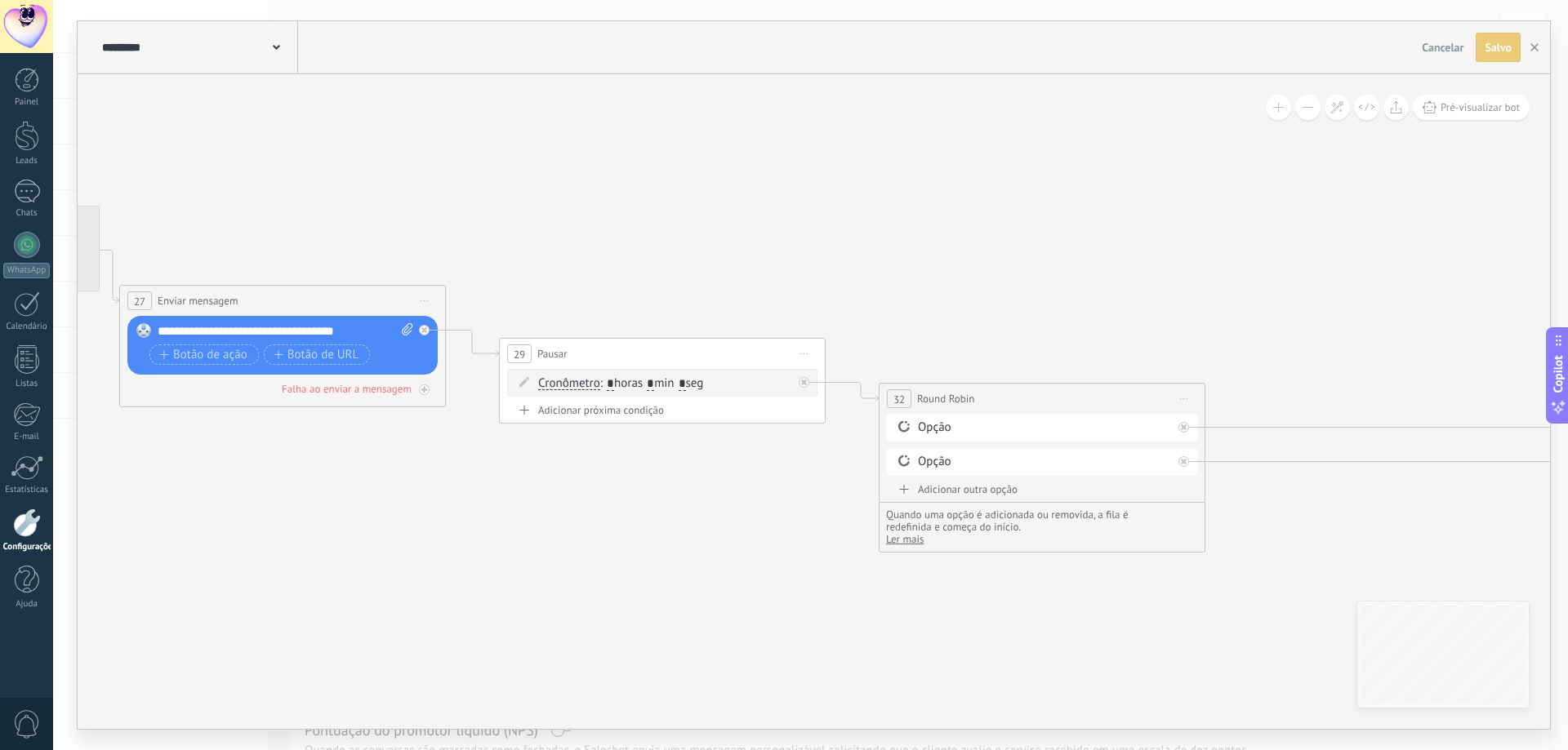
drag, startPoint x: 344, startPoint y: 136, endPoint x: 1420, endPoint y: 265, distance: 1083.7
click at [1553, 256] on div "**********" at bounding box center [810, 375] width 1515 height 750
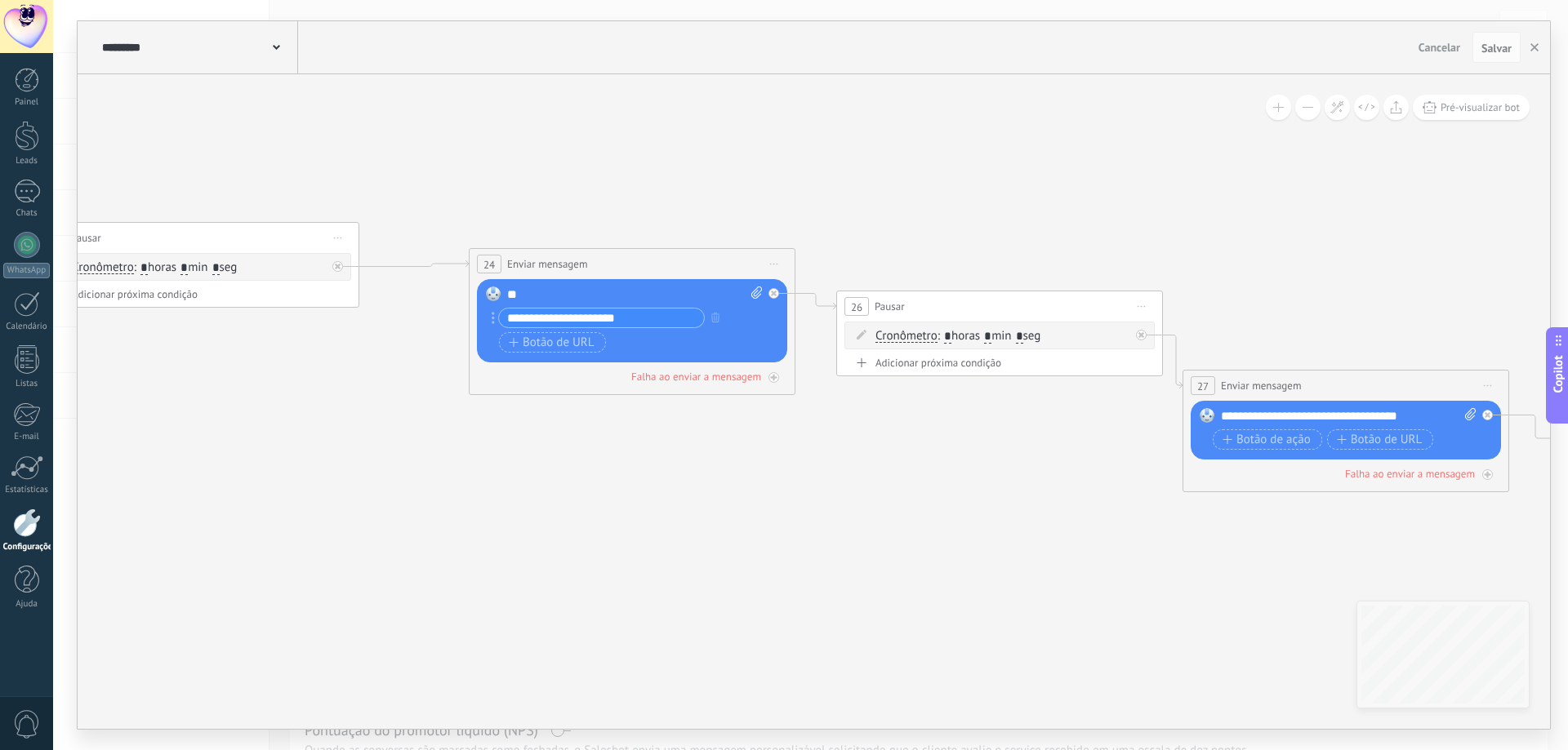
drag, startPoint x: 1462, startPoint y: 231, endPoint x: 1550, endPoint y: 264, distance: 94.0
click at [1567, 261] on div "**********" at bounding box center [810, 375] width 1515 height 750
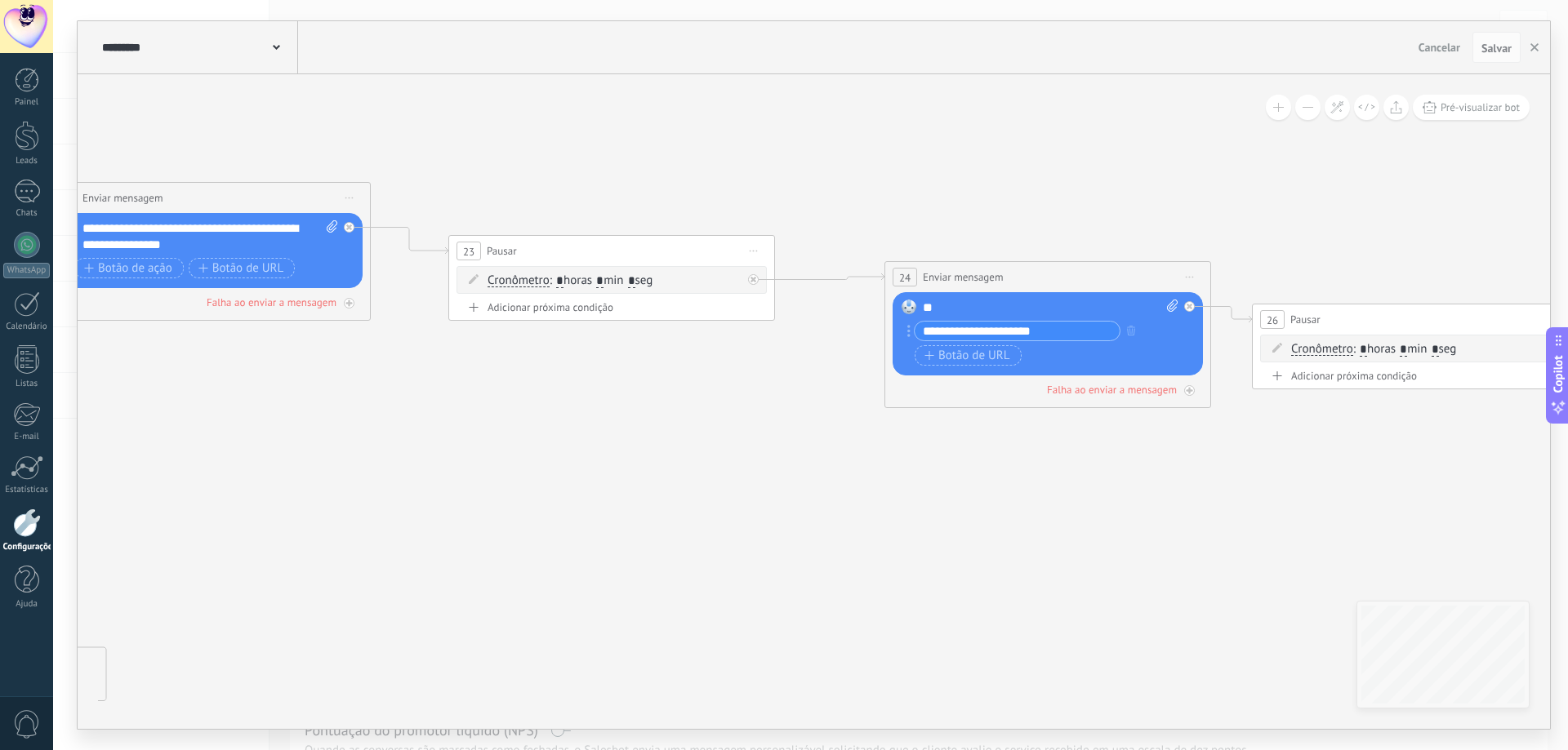
drag, startPoint x: 598, startPoint y: 188, endPoint x: 1492, endPoint y: 198, distance: 894.1
click at [1559, 195] on div "**********" at bounding box center [810, 375] width 1515 height 750
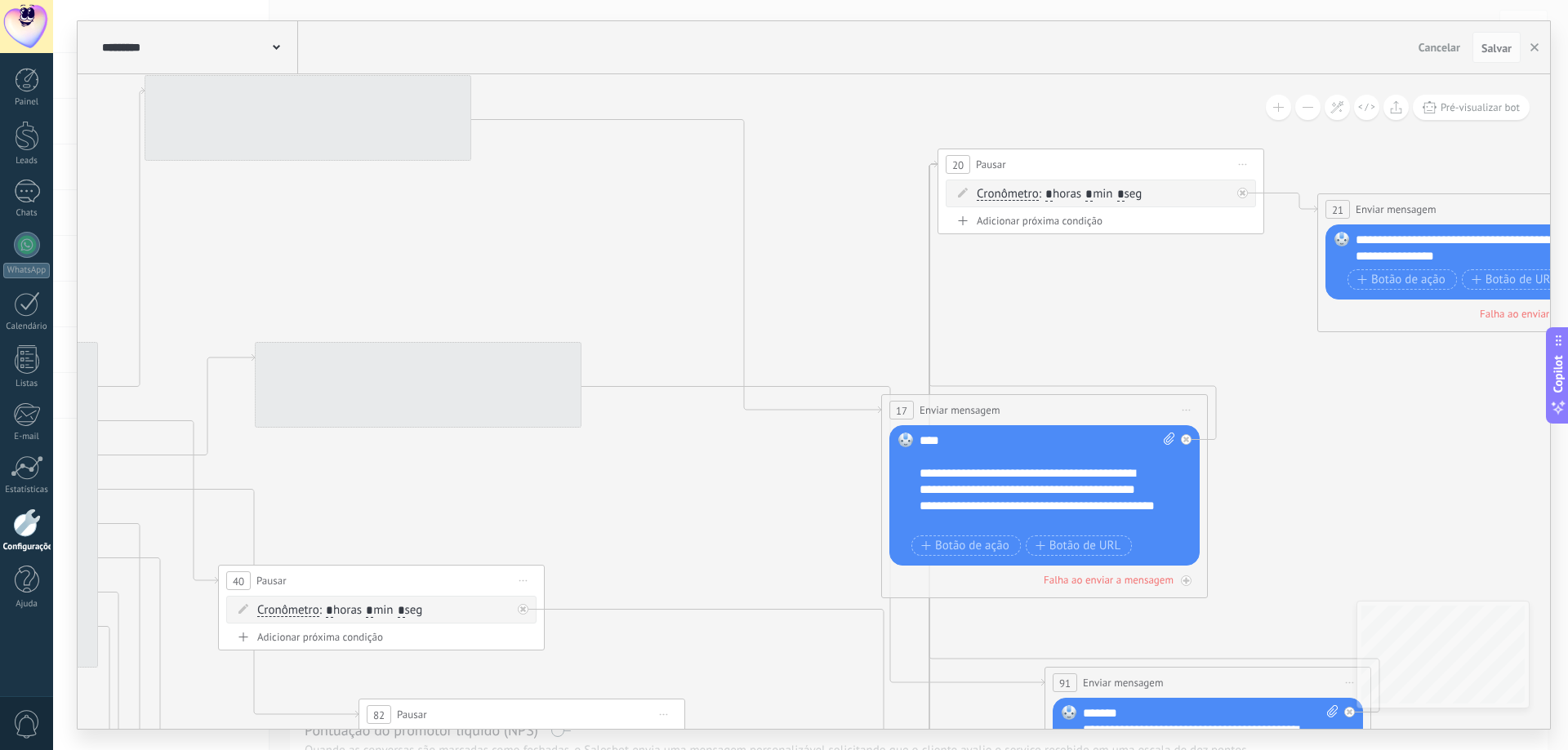
drag, startPoint x: 641, startPoint y: 133, endPoint x: 1517, endPoint y: 155, distance: 876.3
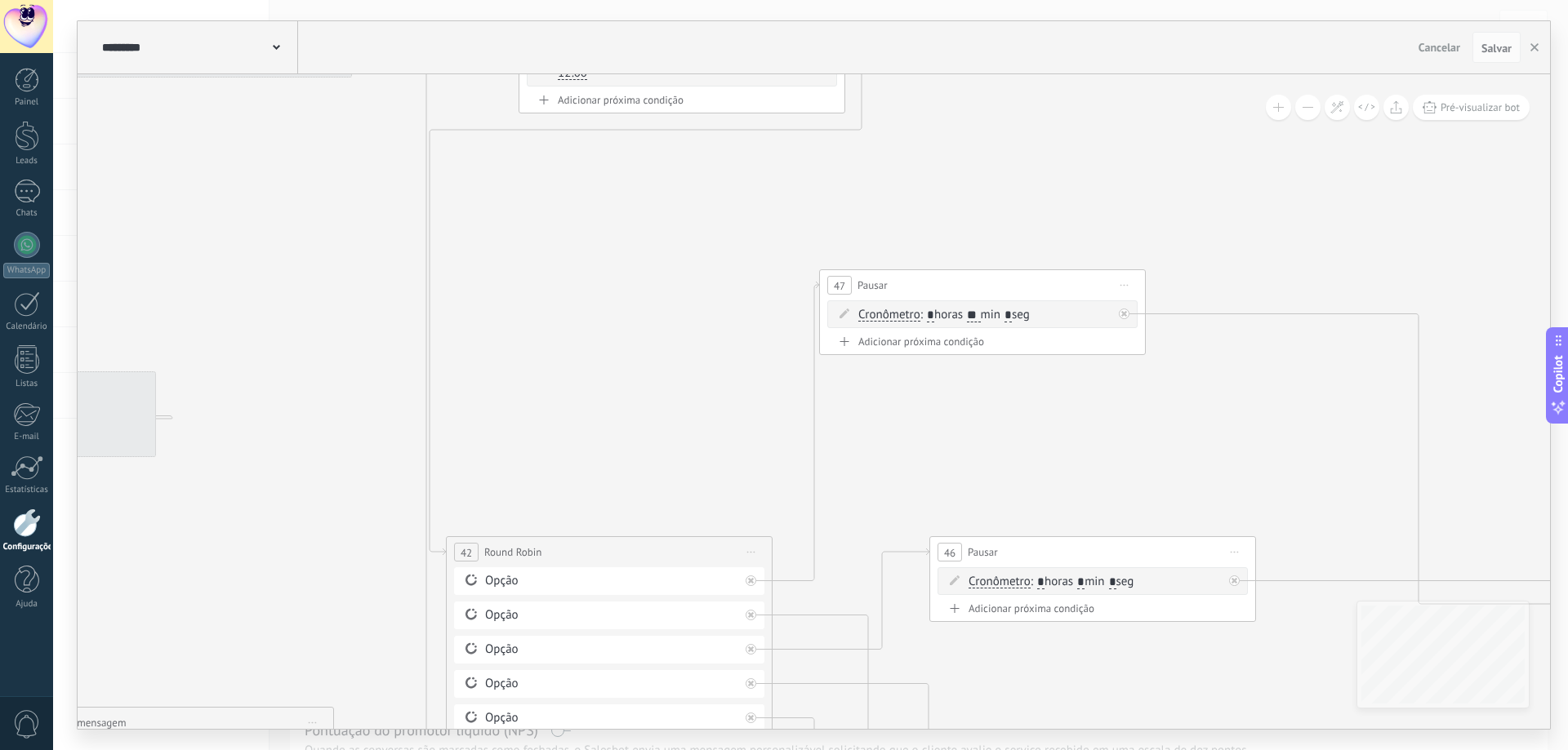
drag, startPoint x: 812, startPoint y: 189, endPoint x: 1354, endPoint y: 383, distance: 575.7
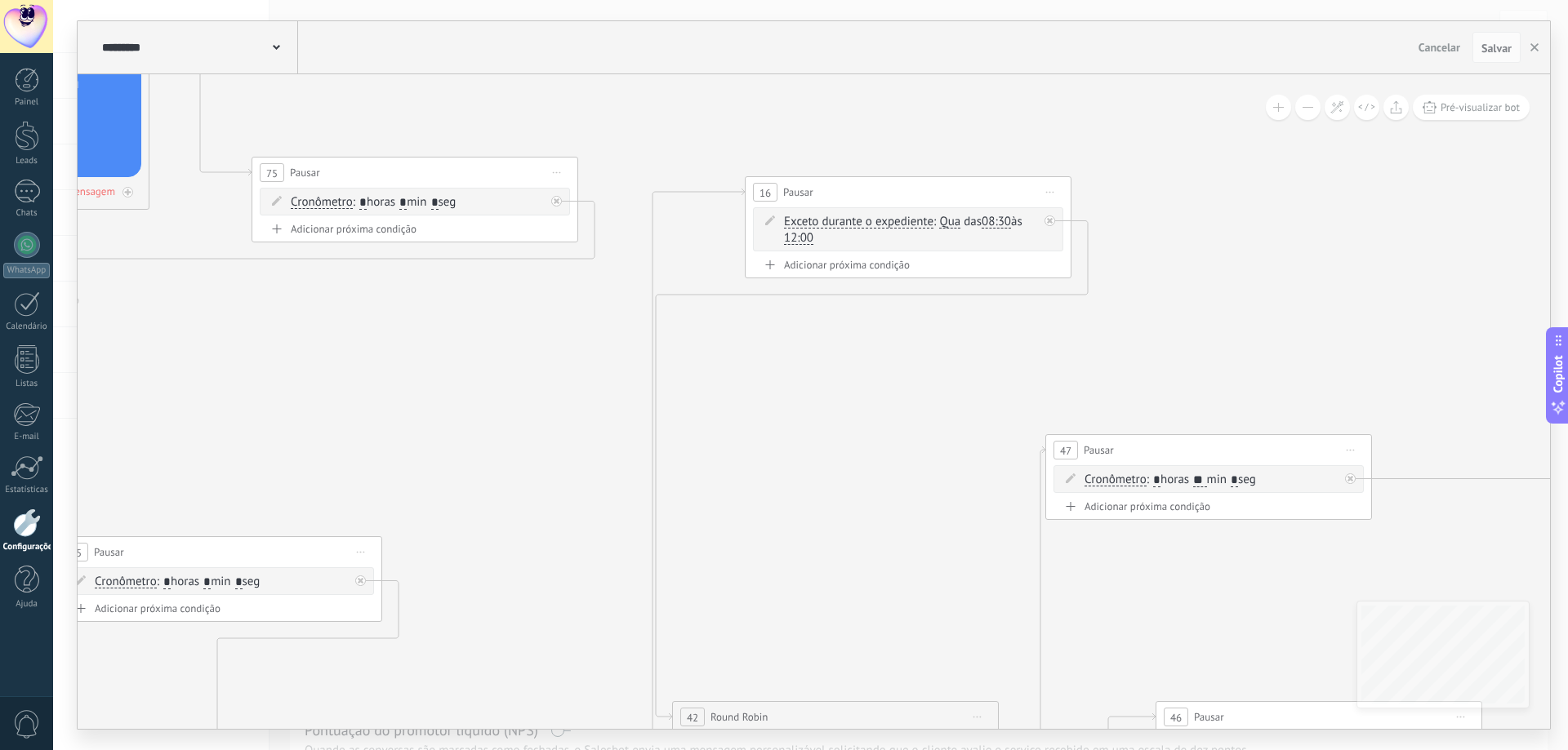
drag, startPoint x: 668, startPoint y: 325, endPoint x: 1291, endPoint y: 608, distance: 684.3
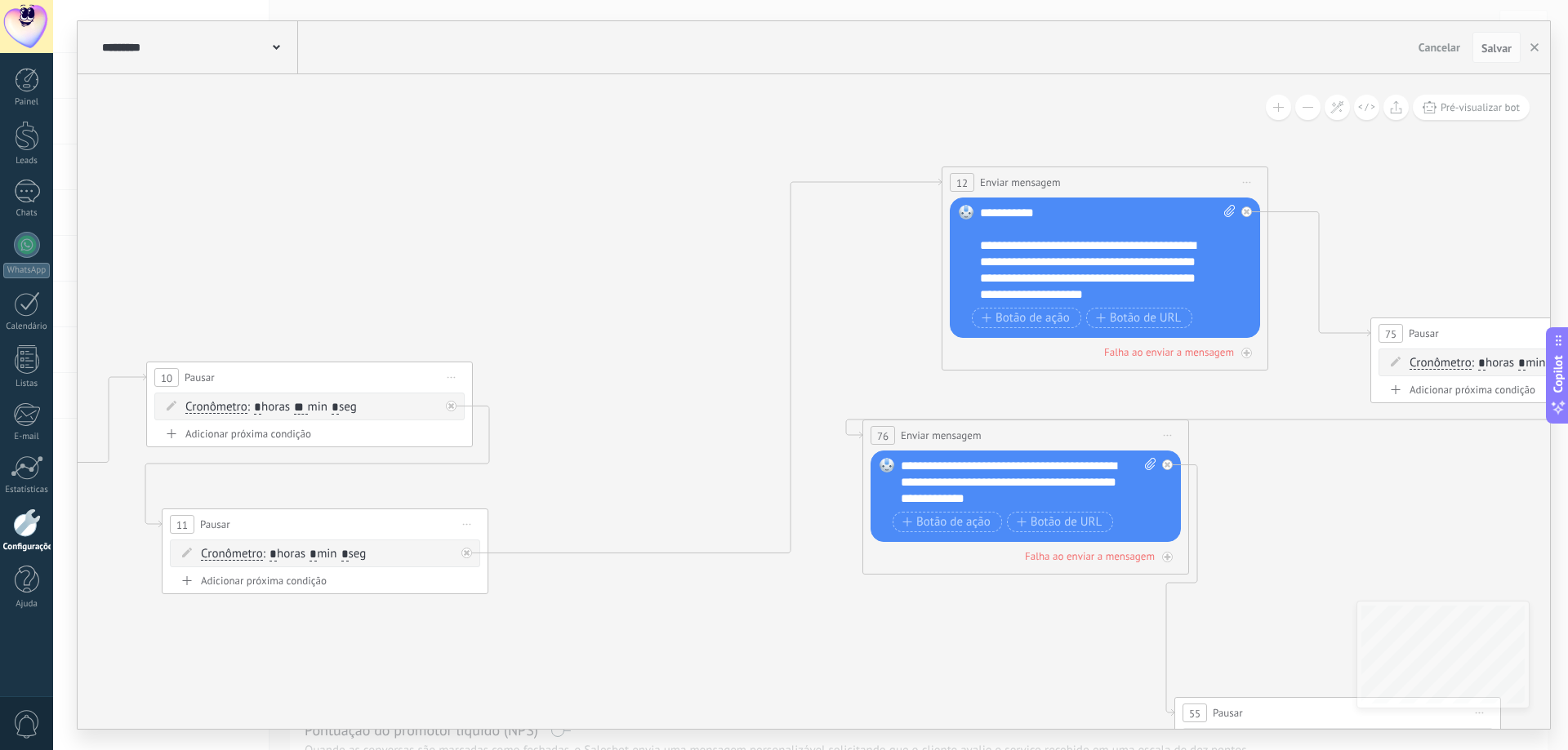
drag, startPoint x: 747, startPoint y: 575, endPoint x: 1420, endPoint y: 575, distance: 673.0
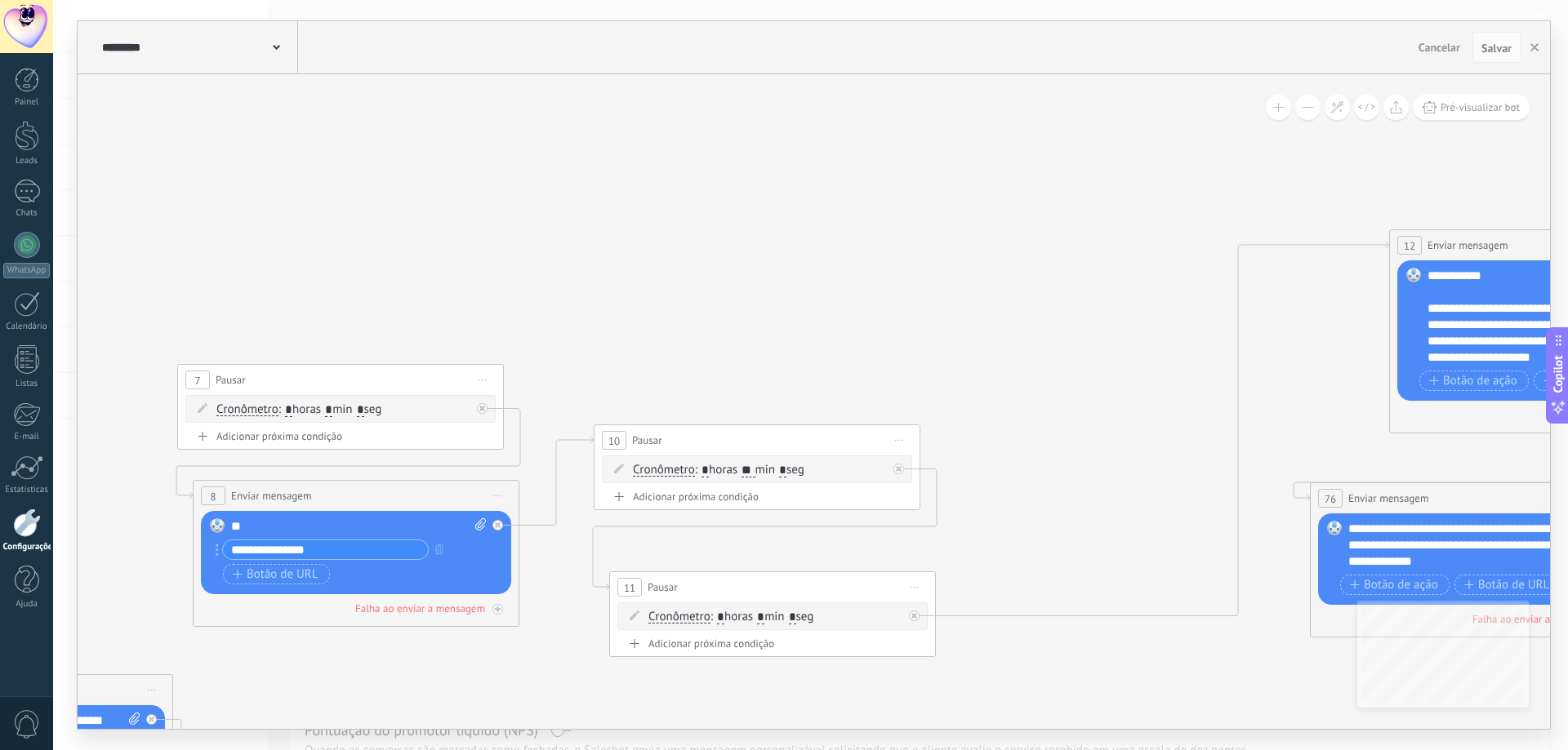
drag, startPoint x: 476, startPoint y: 296, endPoint x: 1515, endPoint y: 450, distance: 1050.4
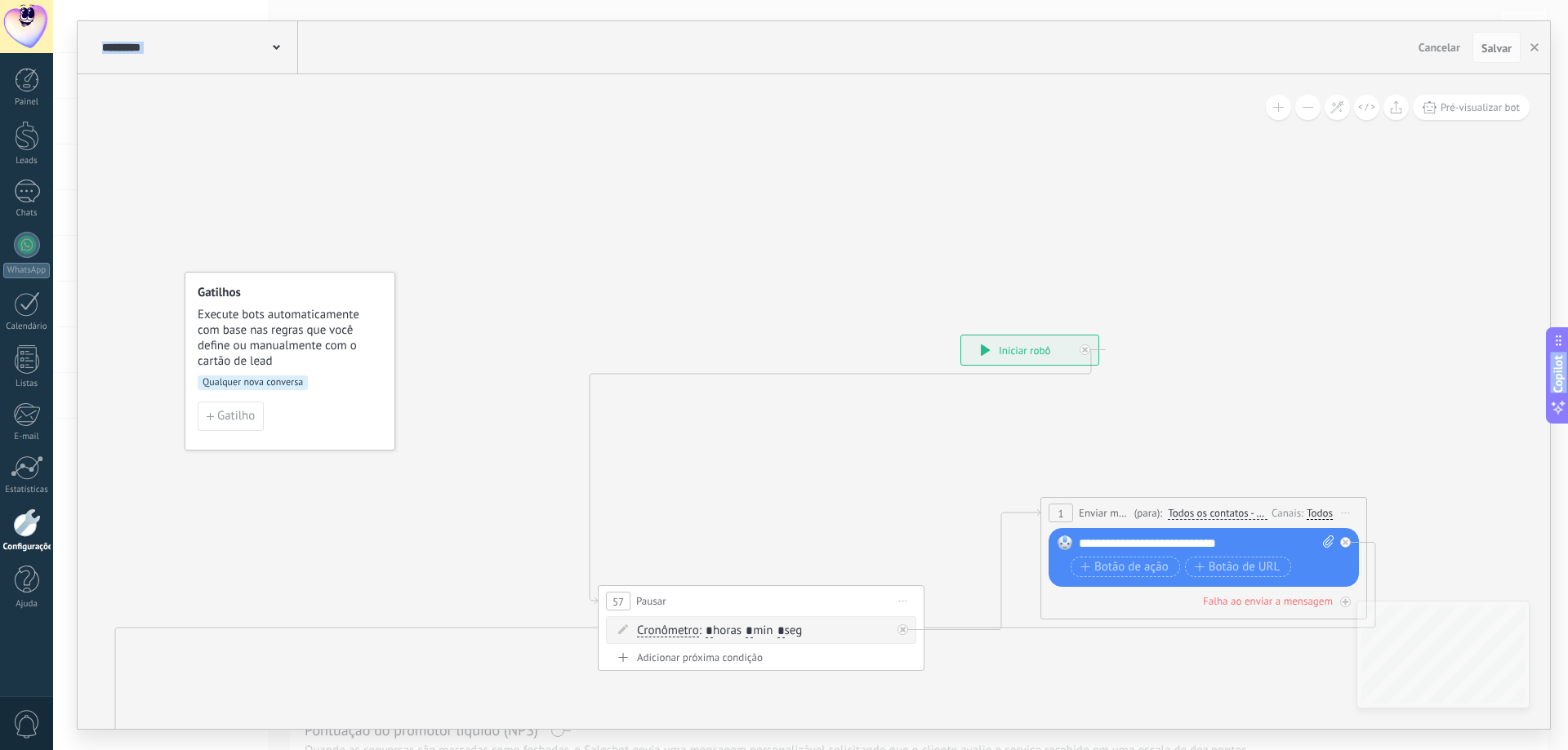
drag
click at [1567, 356] on body ".abecls-1,.abecls-2{fill-rule:evenodd}.abecls-2{fill:#fff} .abhcls-1{fill:none}…" at bounding box center [784, 375] width 1568 height 750
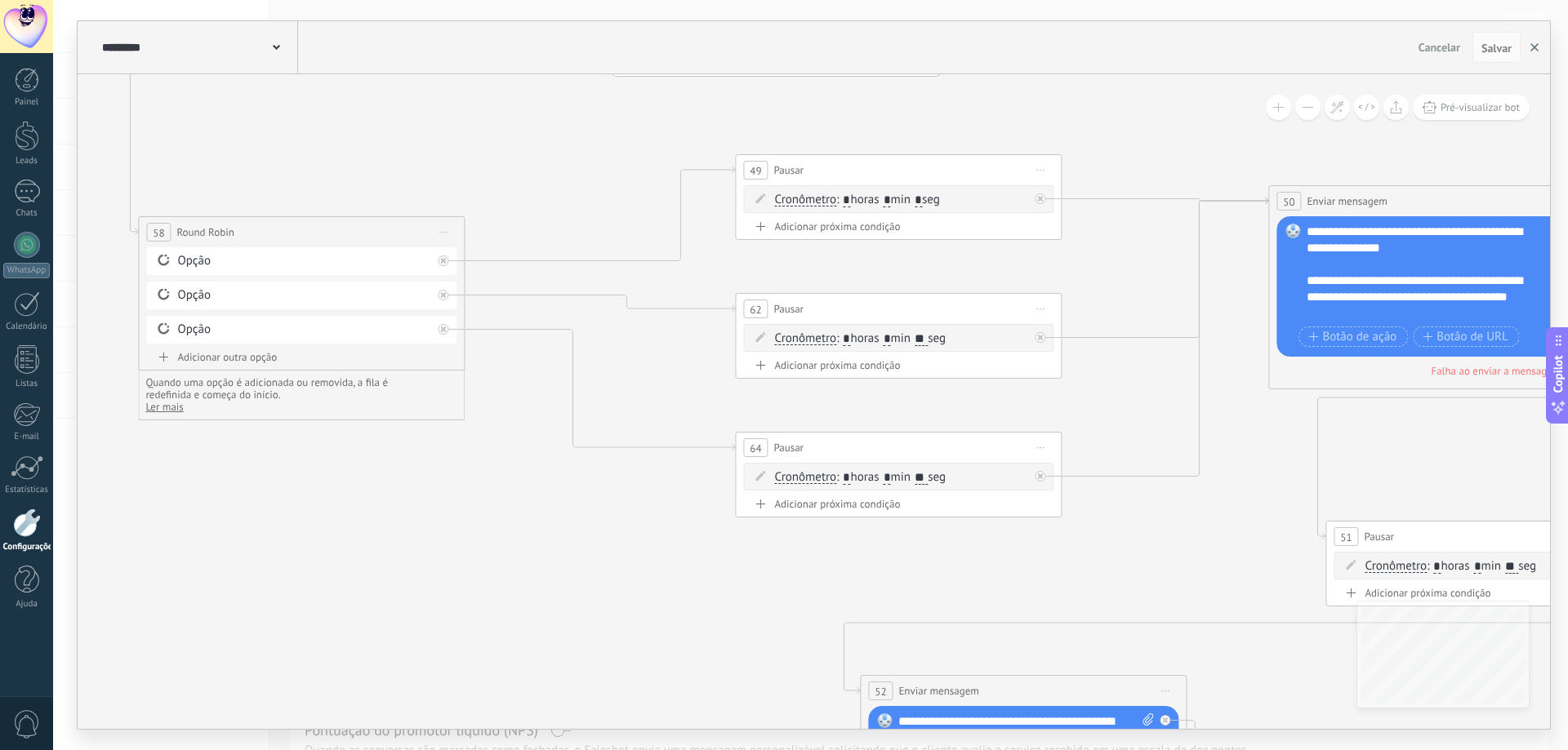
click at [1537, 51] on use "button" at bounding box center [1534, 47] width 8 height 8
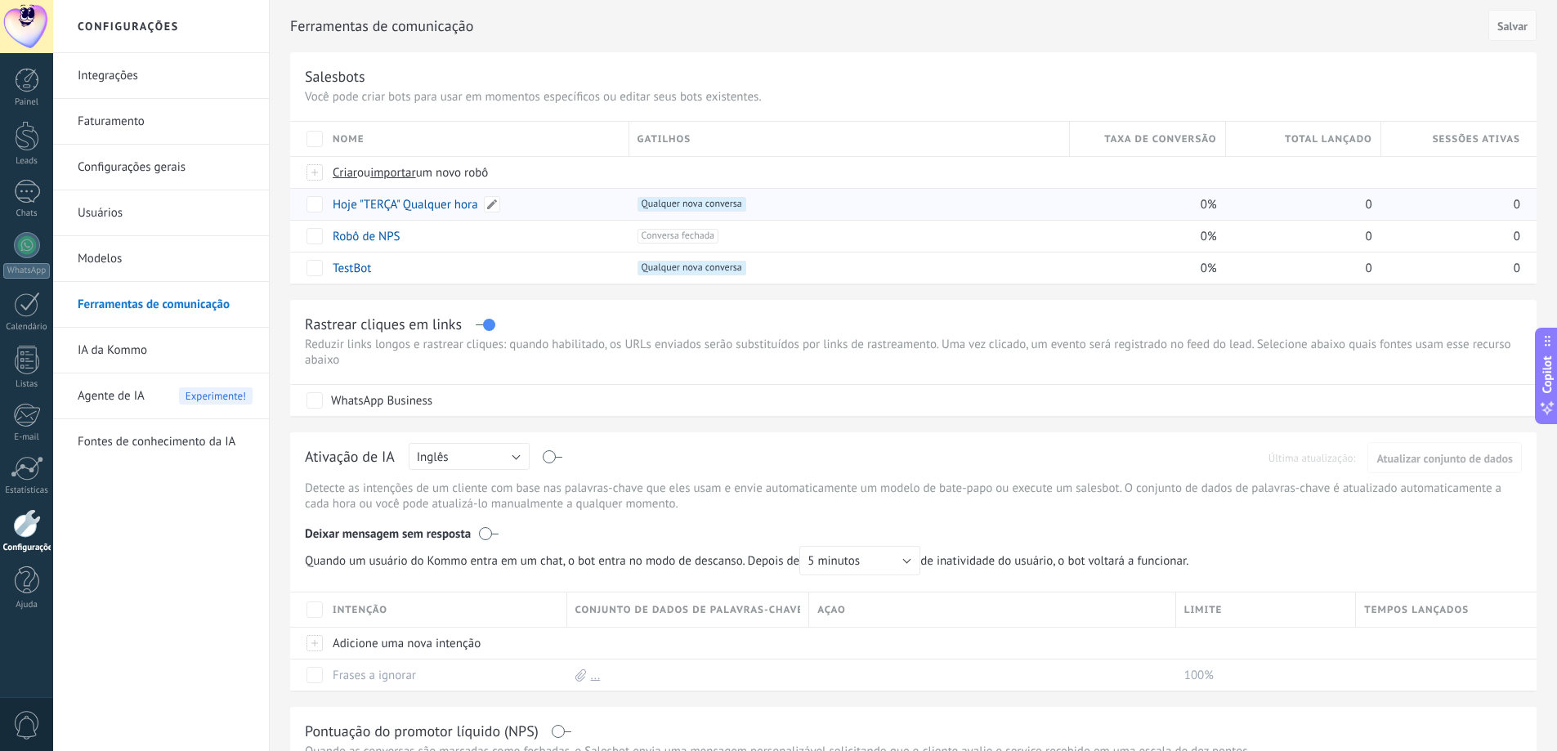
click at [427, 208] on link "Hoje "TERÇA" Qualquer hora" at bounding box center [406, 205] width 146 height 16
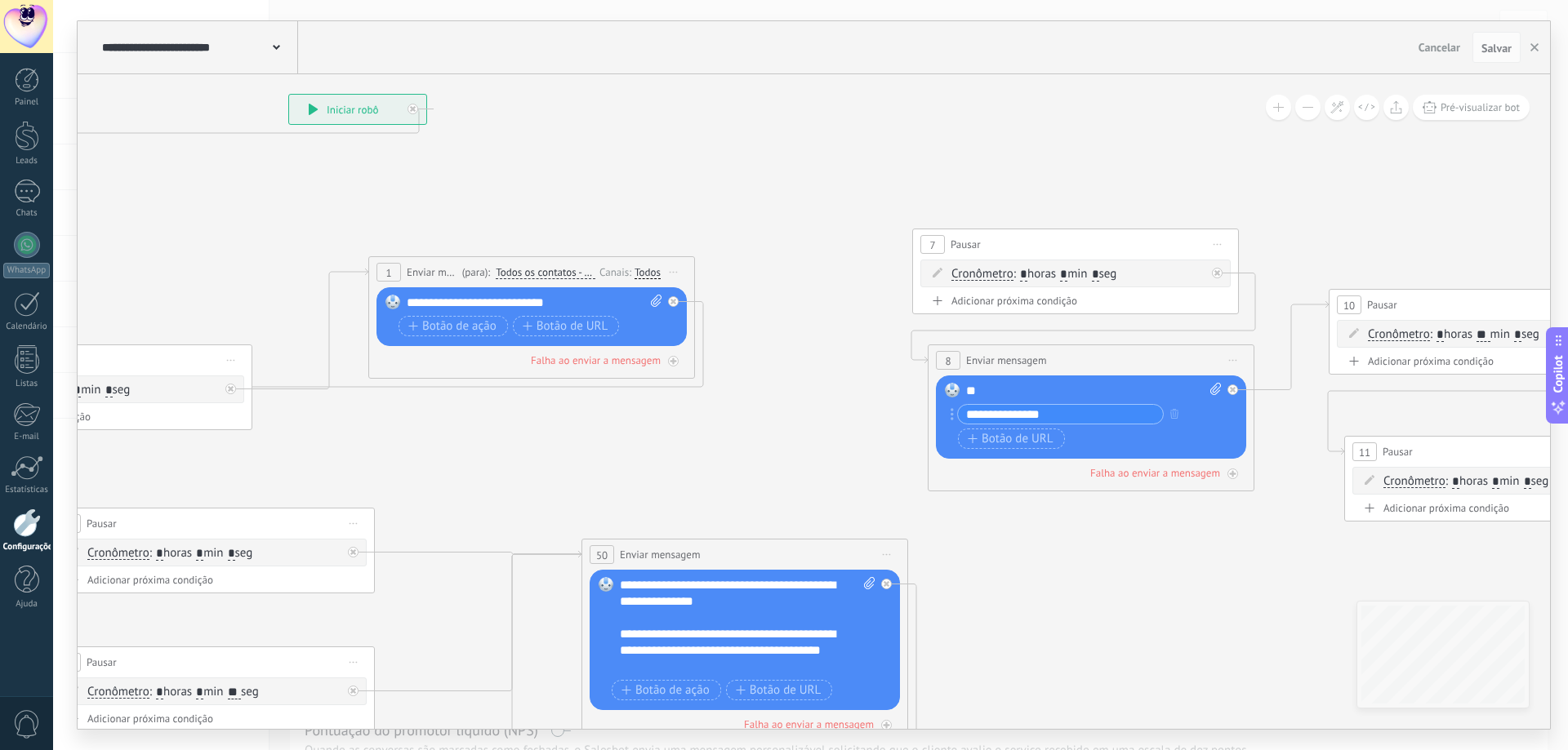
click at [646, 272] on div "Todos" at bounding box center [647, 273] width 26 height 13
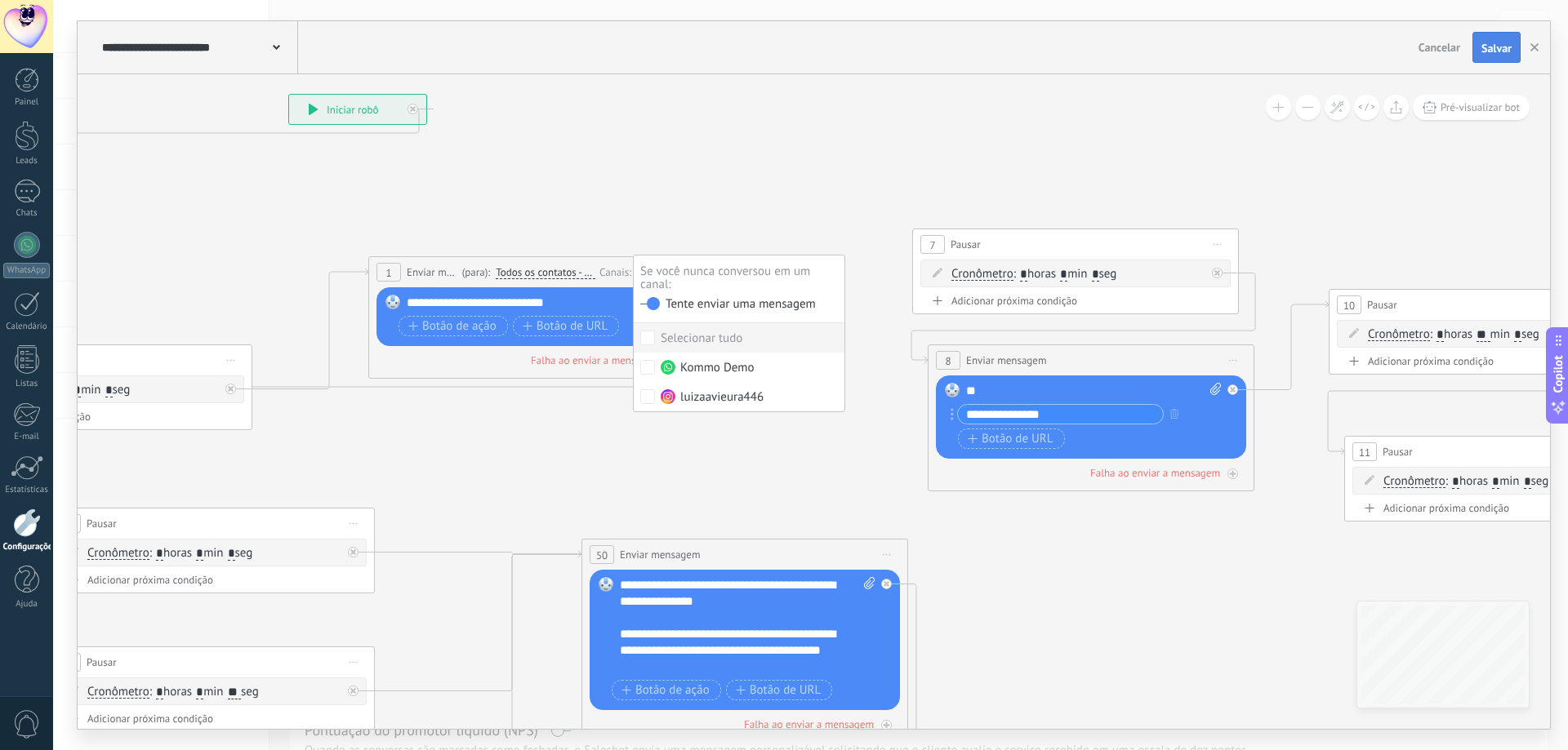
click at [1496, 45] on span "Salvar" at bounding box center [1496, 48] width 30 height 11
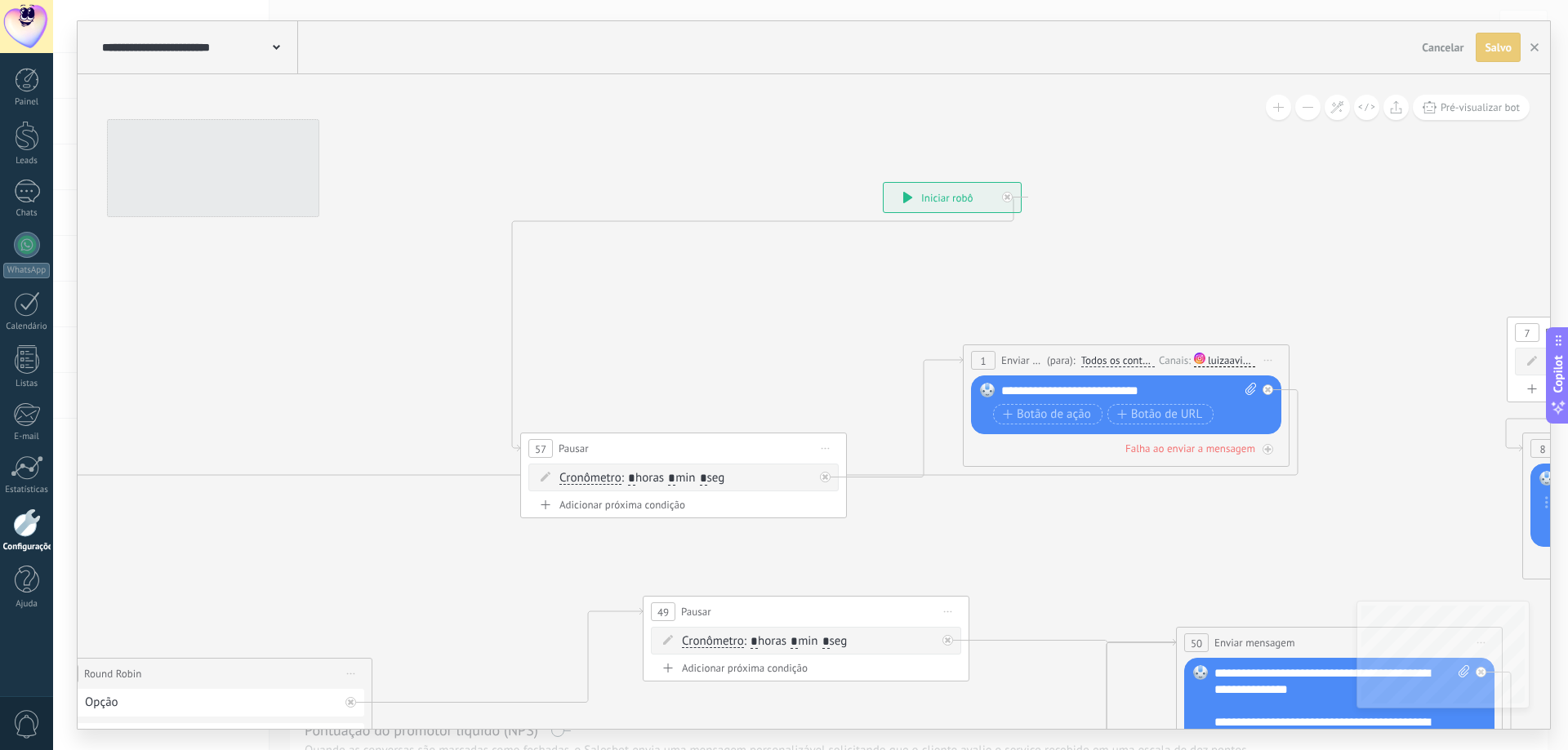
drag, startPoint x: 577, startPoint y: 164, endPoint x: 1519, endPoint y: 303, distance: 952.2
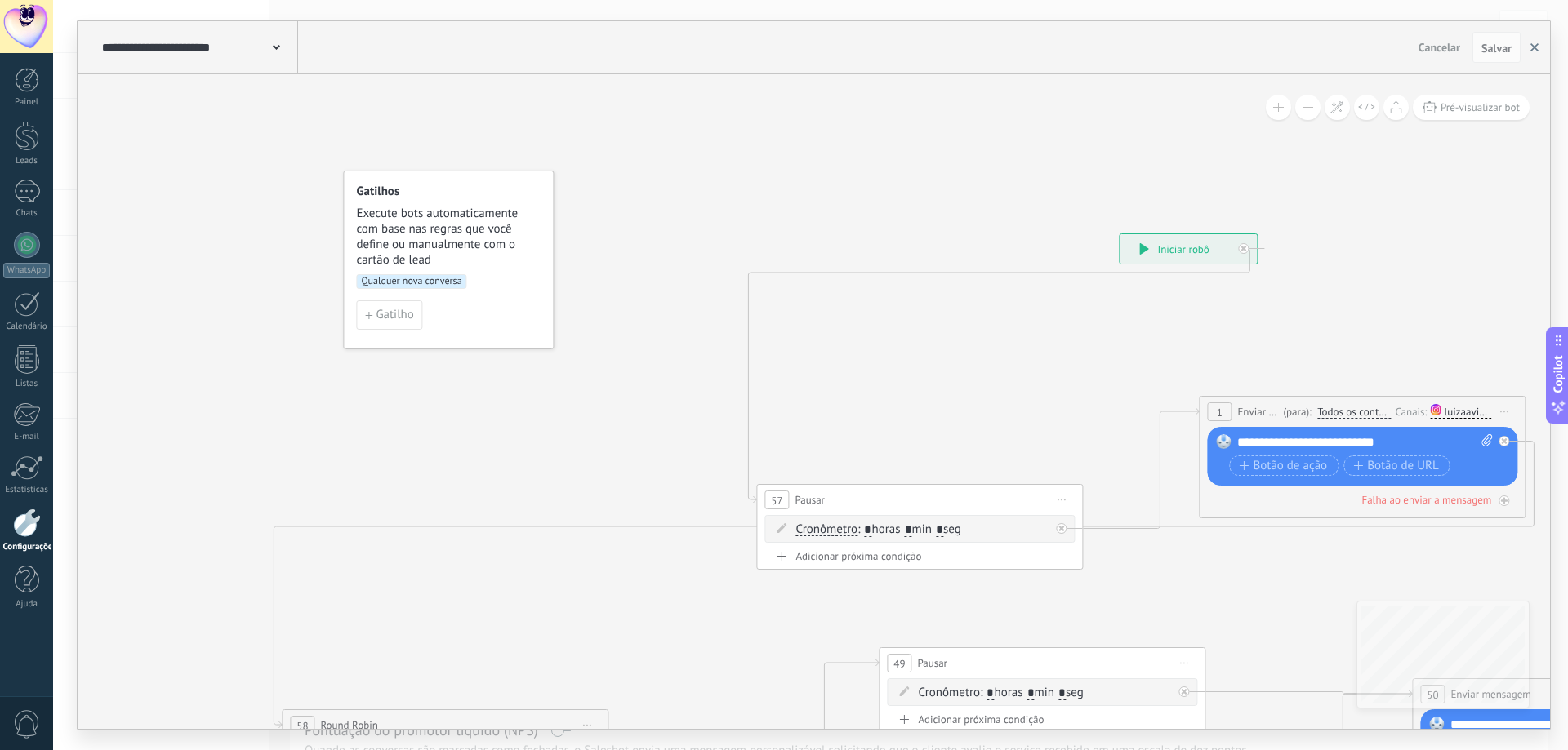
click at [1537, 51] on use "button" at bounding box center [1534, 47] width 8 height 8
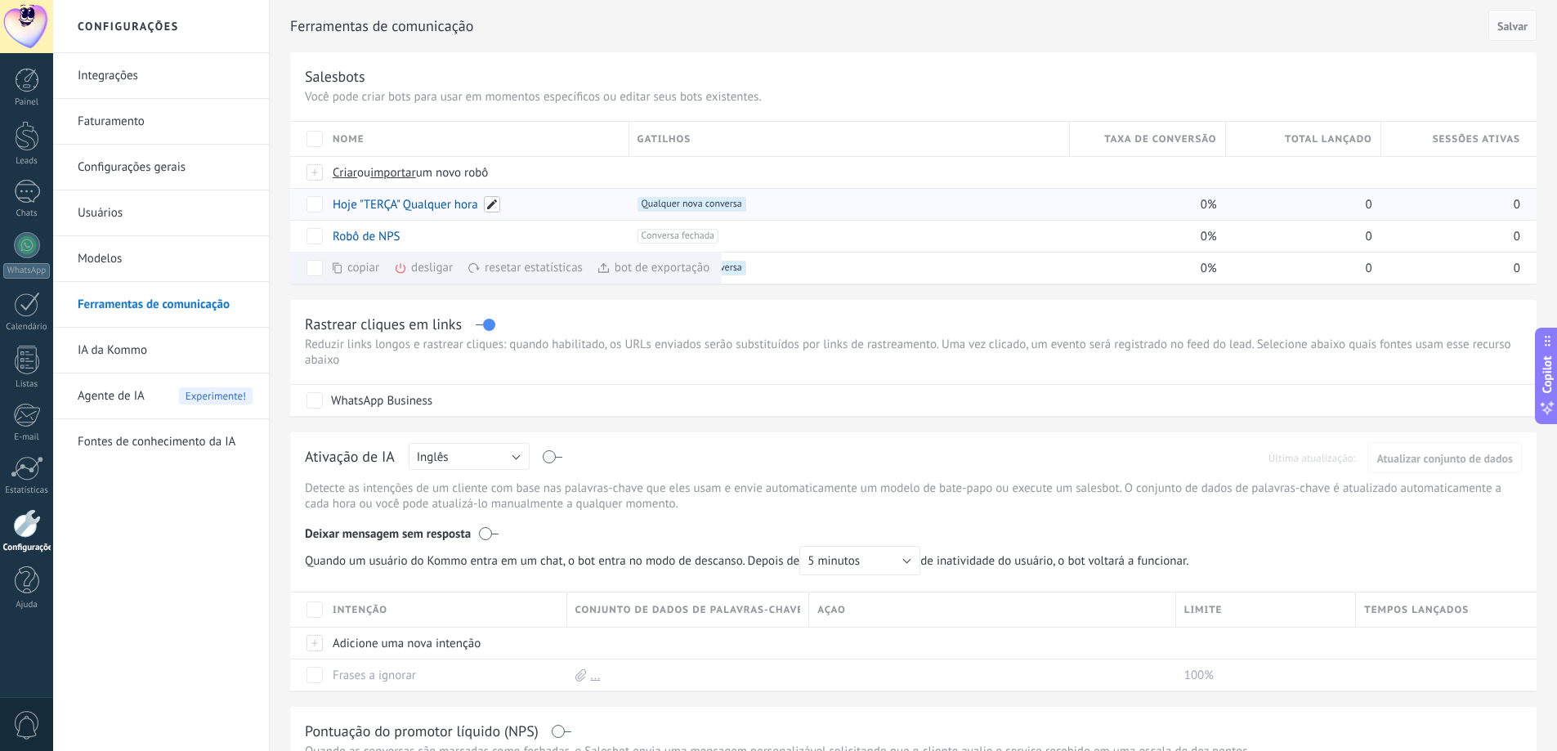
click at [492, 201] on span at bounding box center [492, 204] width 16 height 16
drag, startPoint x: 398, startPoint y: 204, endPoint x: 365, endPoint y: 204, distance: 33.5
click at [365, 204] on input "**********" at bounding box center [476, 205] width 284 height 26
drag, startPoint x: 409, startPoint y: 207, endPoint x: 489, endPoint y: 206, distance: 80.1
click at [489, 206] on input "**********" at bounding box center [476, 205] width 284 height 26
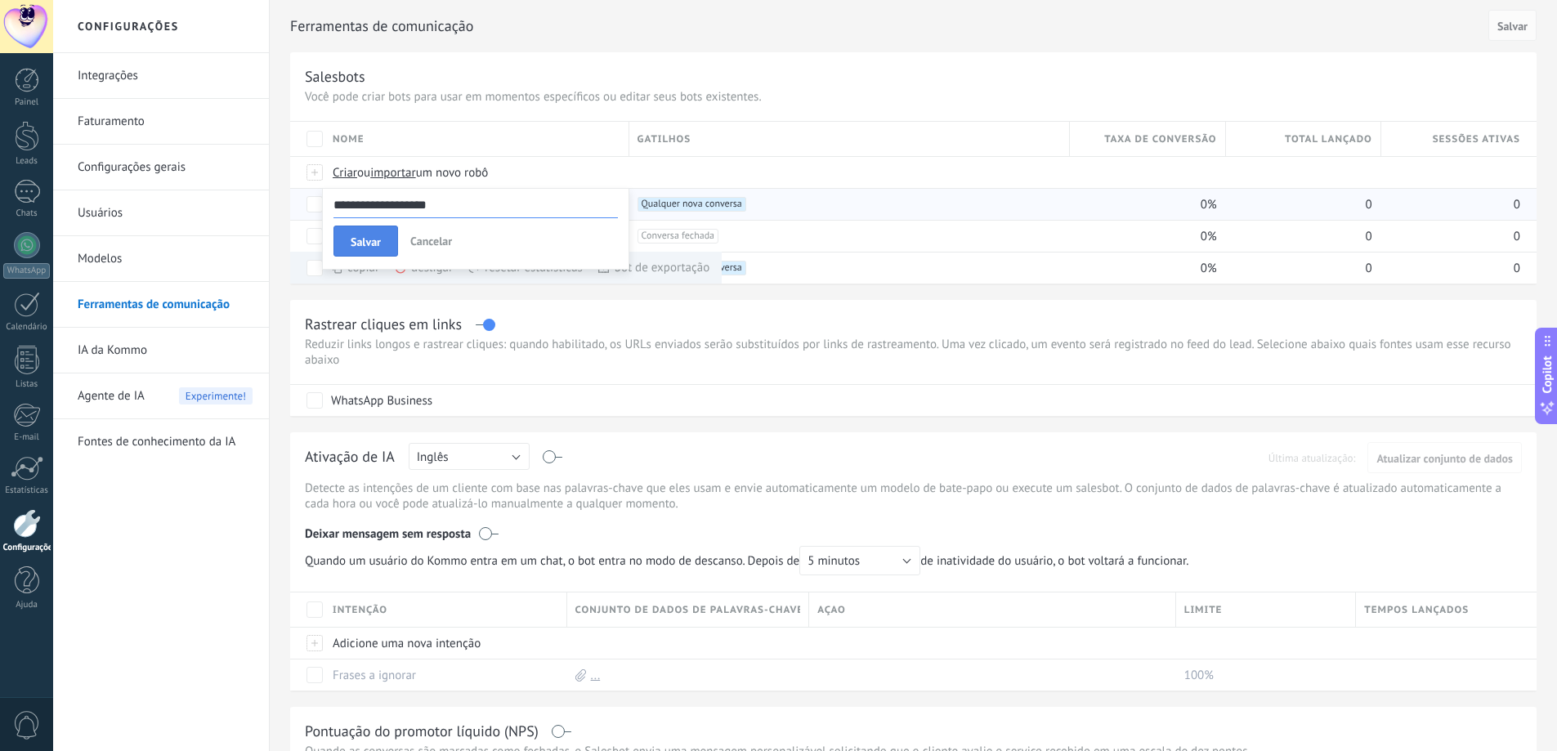
type input "**********"
click at [381, 242] on span "Salvar" at bounding box center [366, 241] width 30 height 11
